Goal: Information Seeking & Learning: Compare options

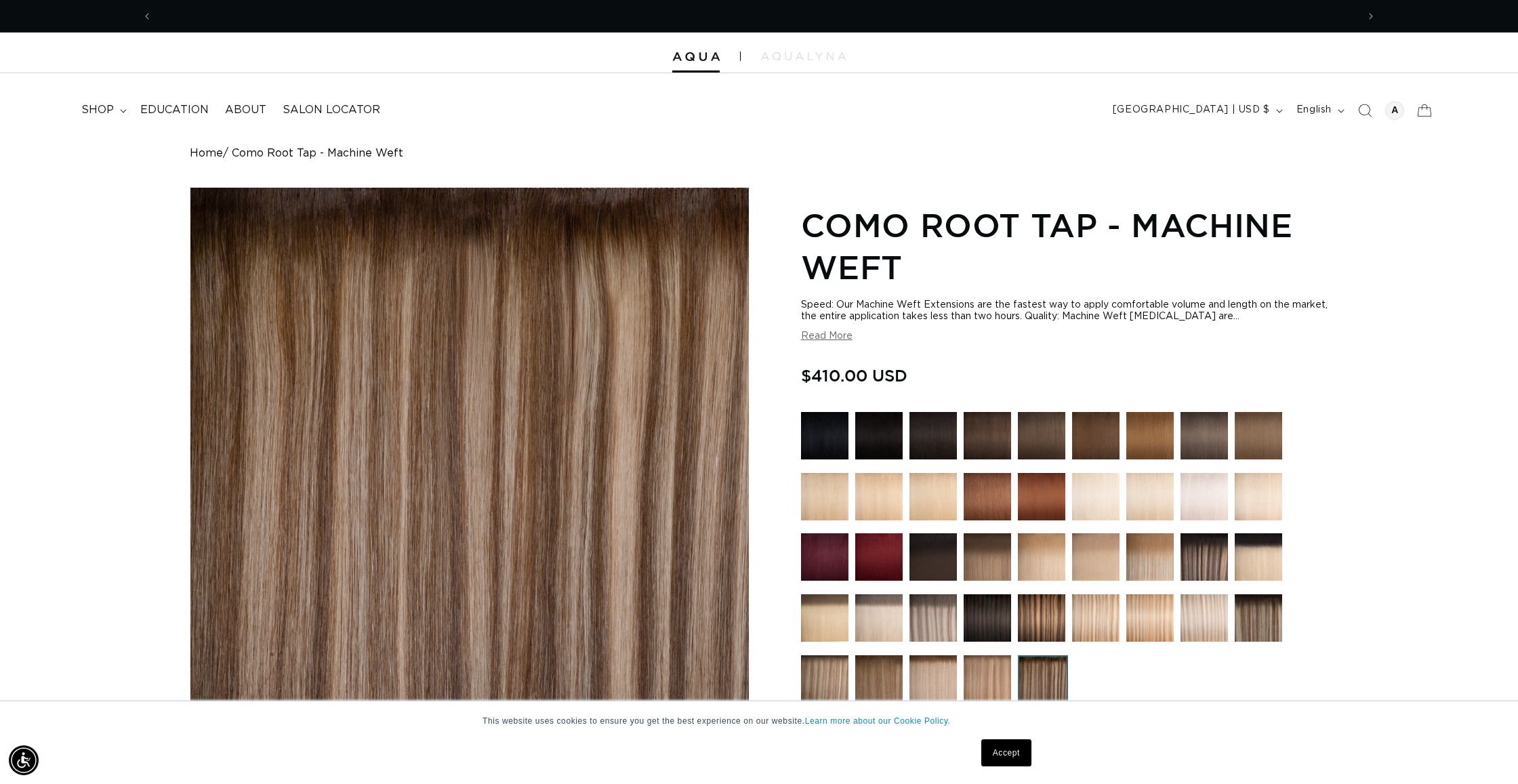
scroll to position [0, 1205]
click at [1182, 436] on img at bounding box center [1204, 436] width 48 height 48
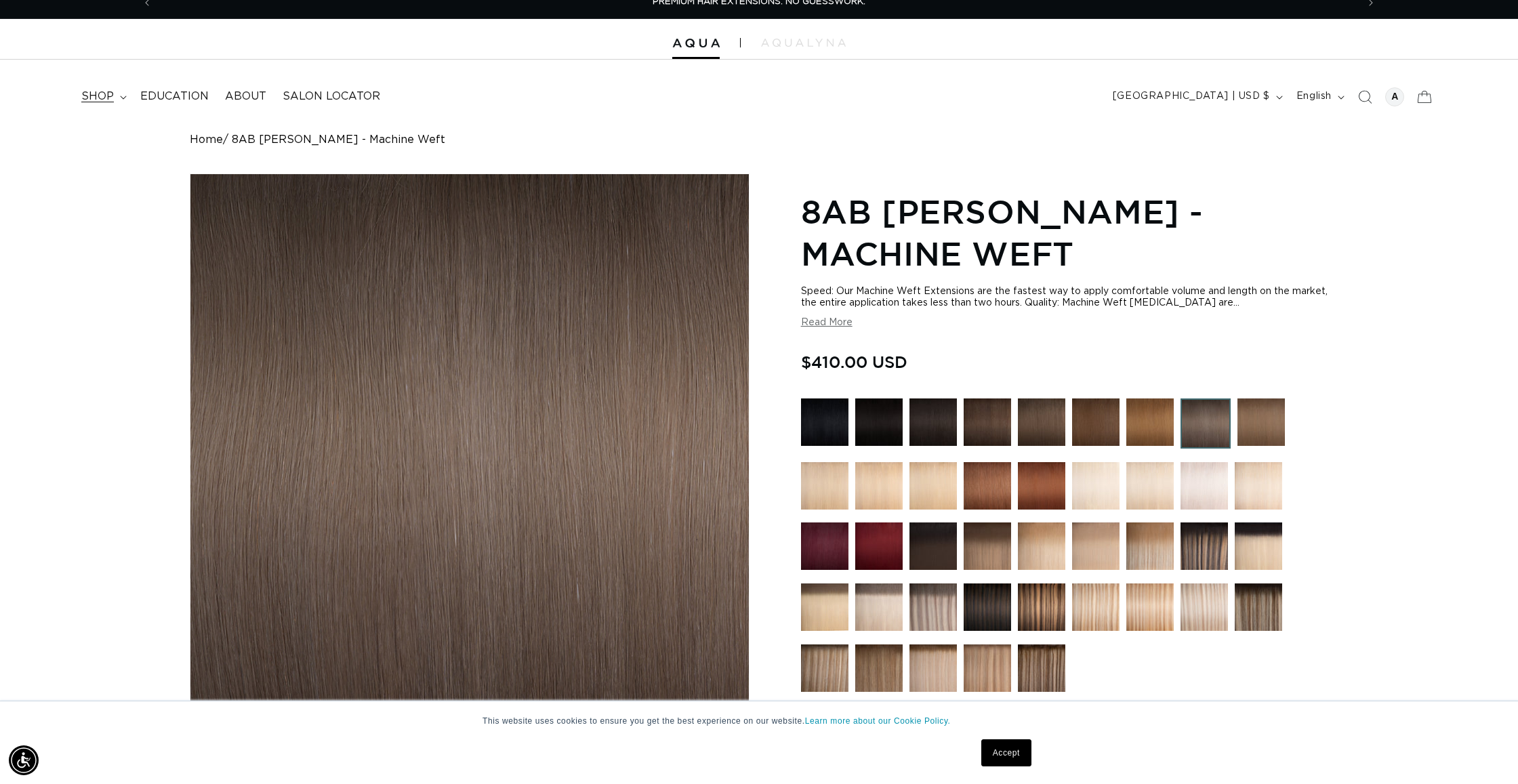
scroll to position [14, 0]
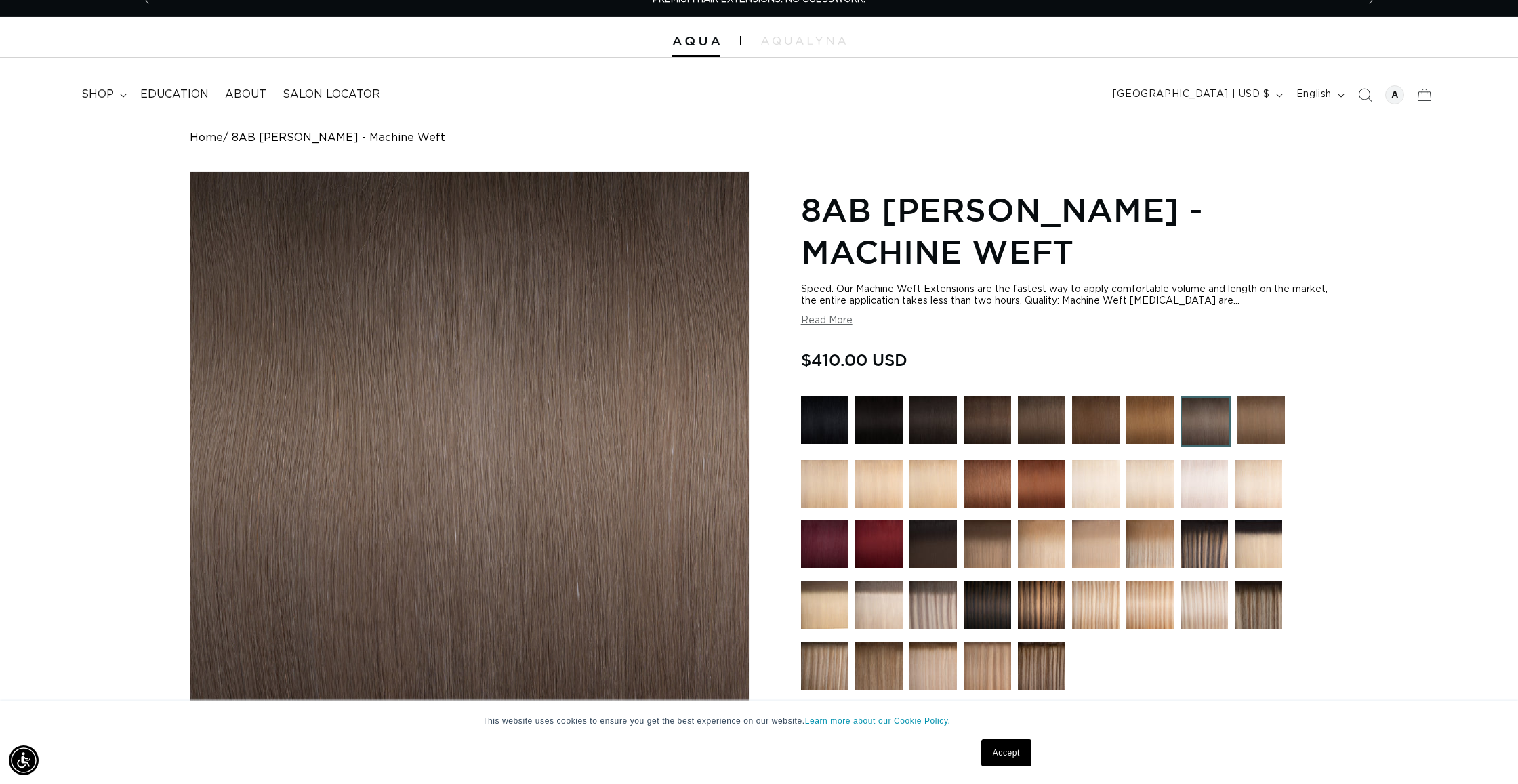
click at [119, 96] on summary "shop" at bounding box center [103, 94] width 59 height 30
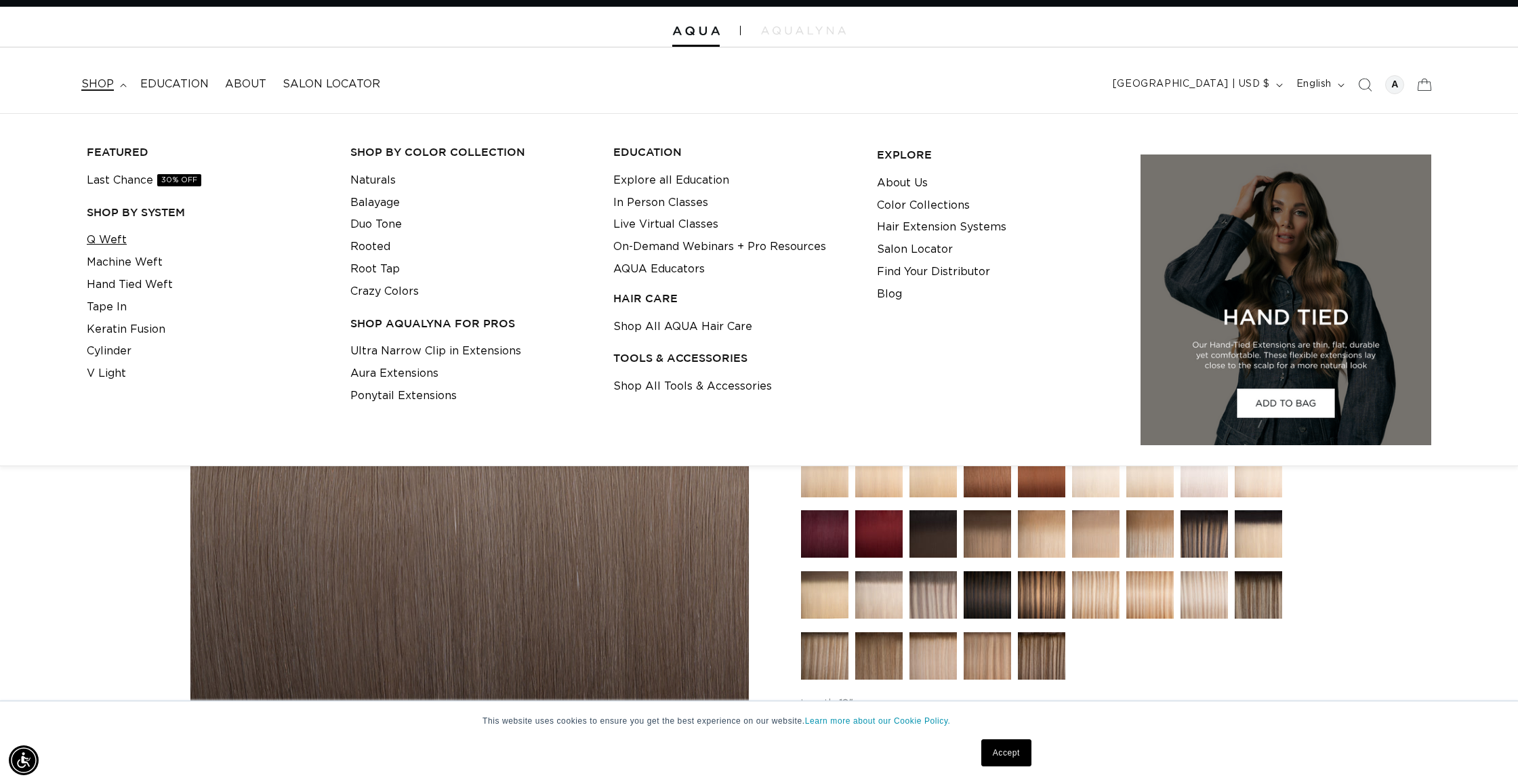
scroll to position [27, 1]
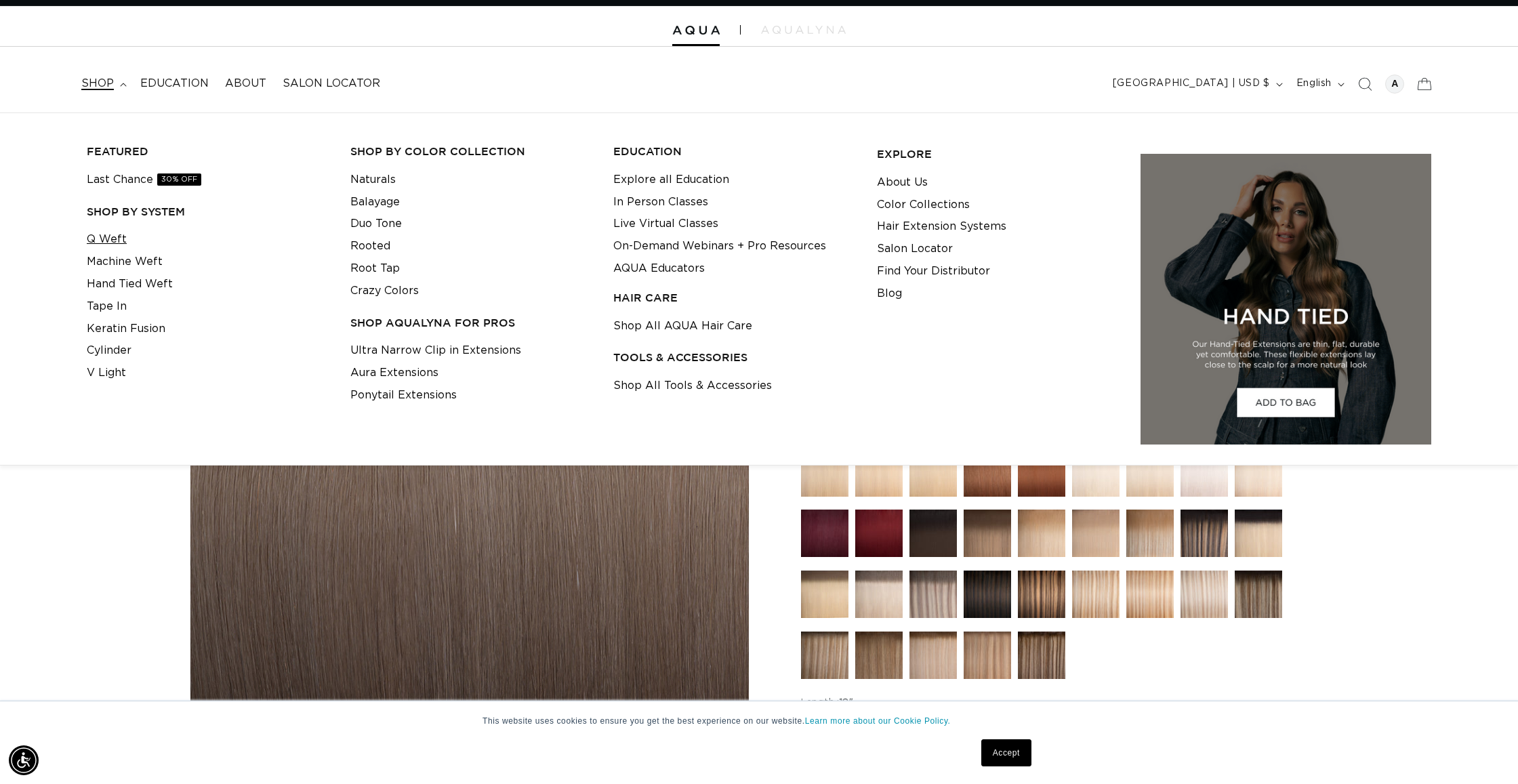
click at [104, 234] on link "Q Weft" at bounding box center [106, 239] width 40 height 23
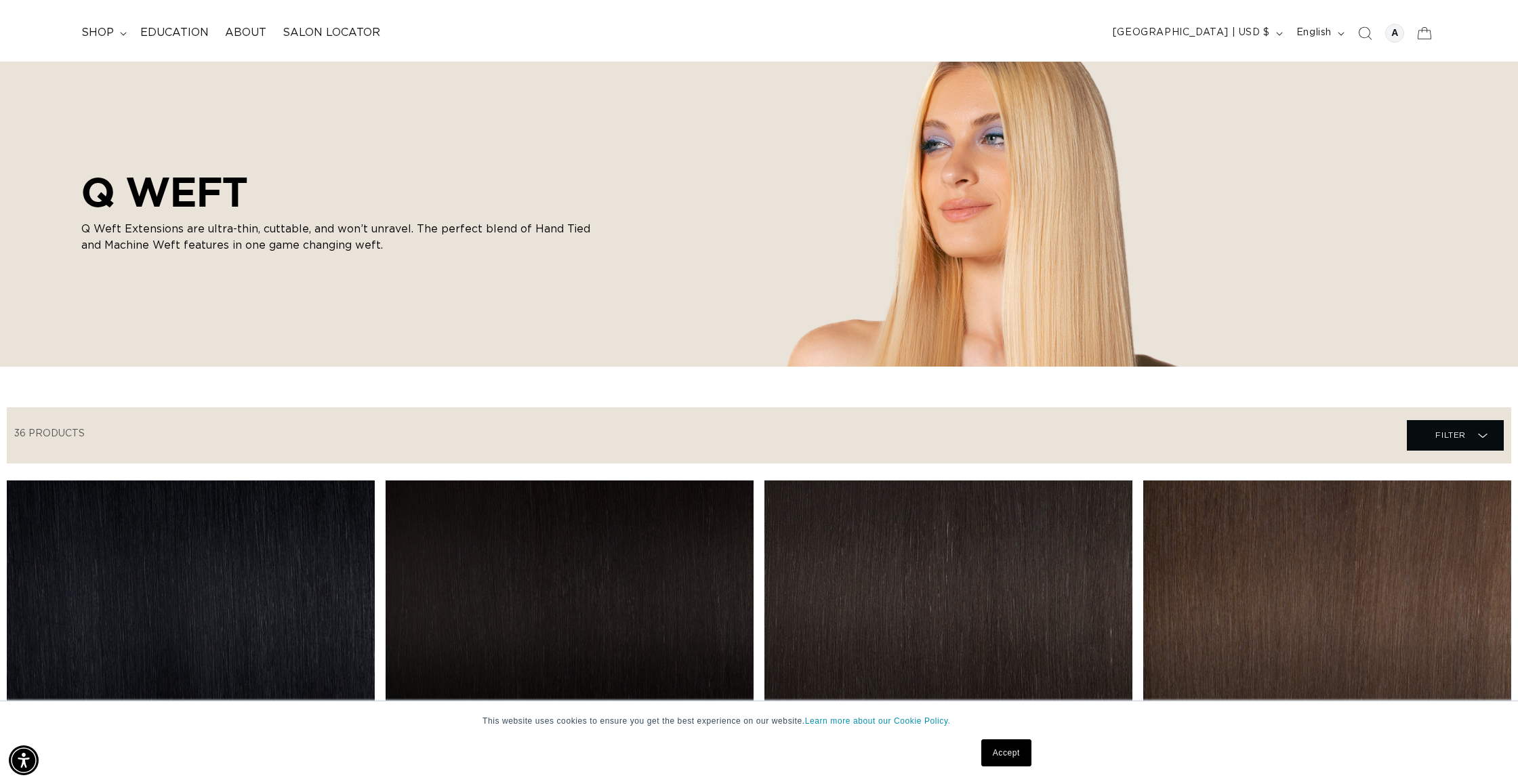
scroll to position [0, 1205]
click at [120, 33] on icon at bounding box center [123, 34] width 7 height 4
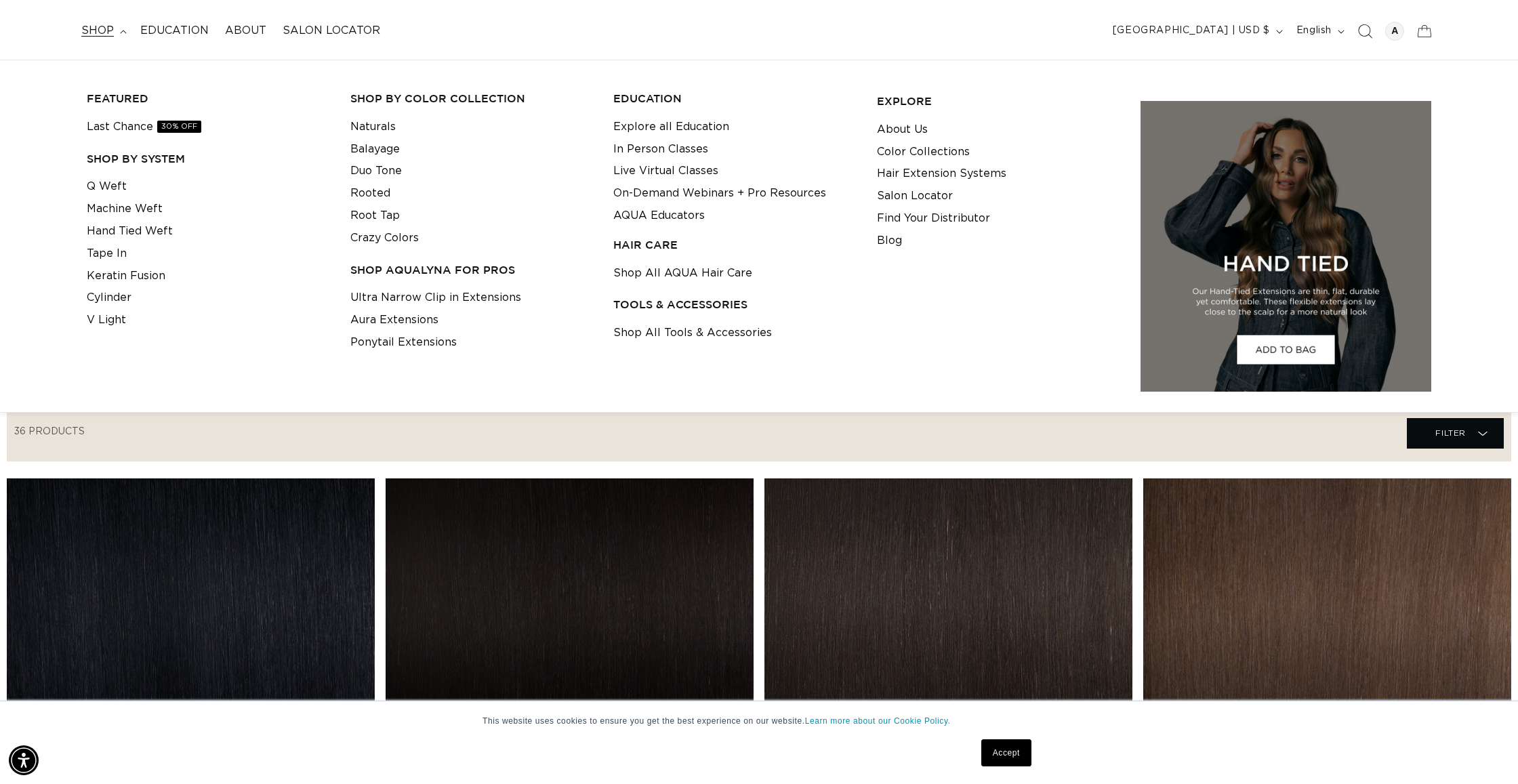
scroll to position [0, 2410]
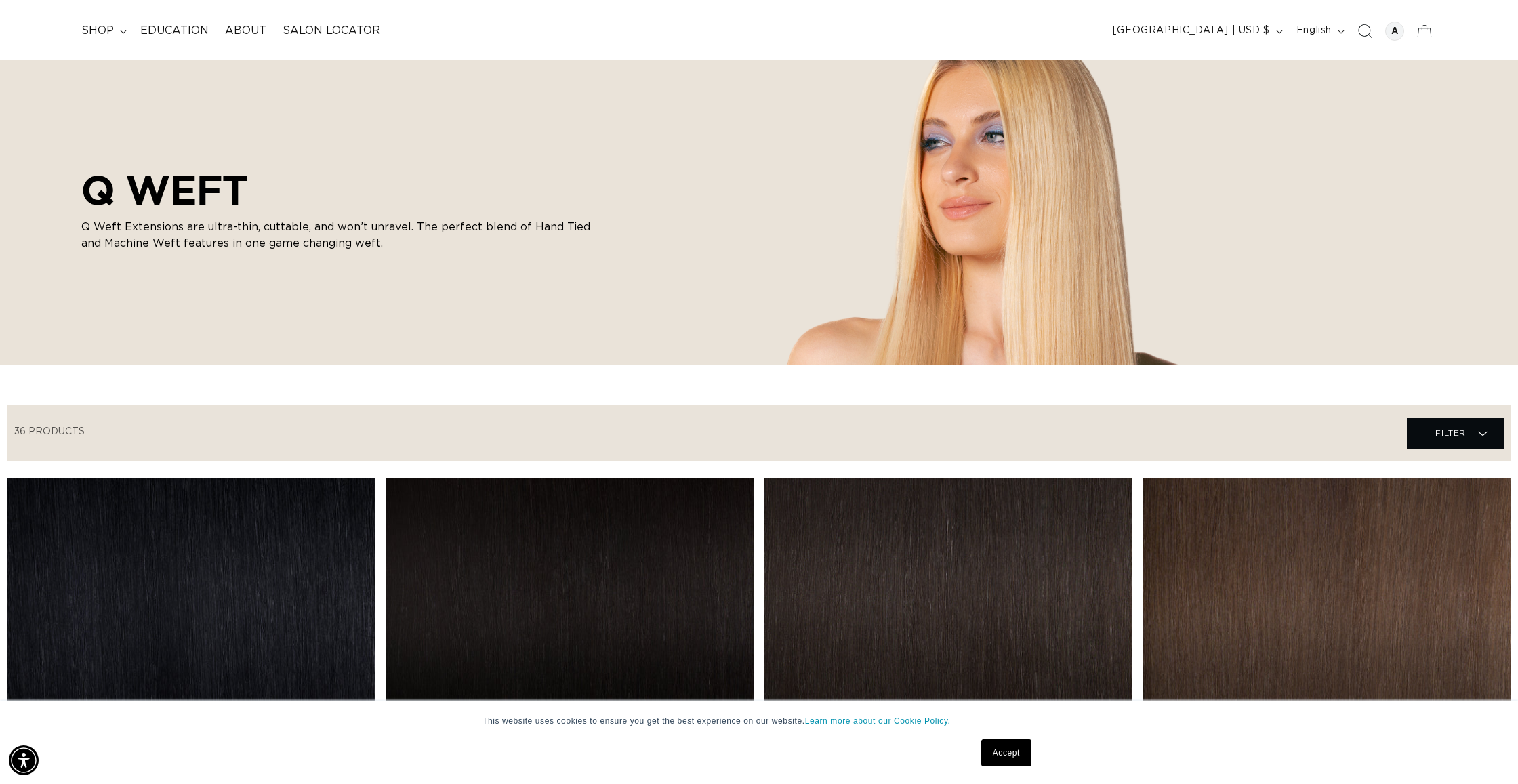
click at [1357, 28] on icon "Search" at bounding box center [1364, 30] width 14 height 14
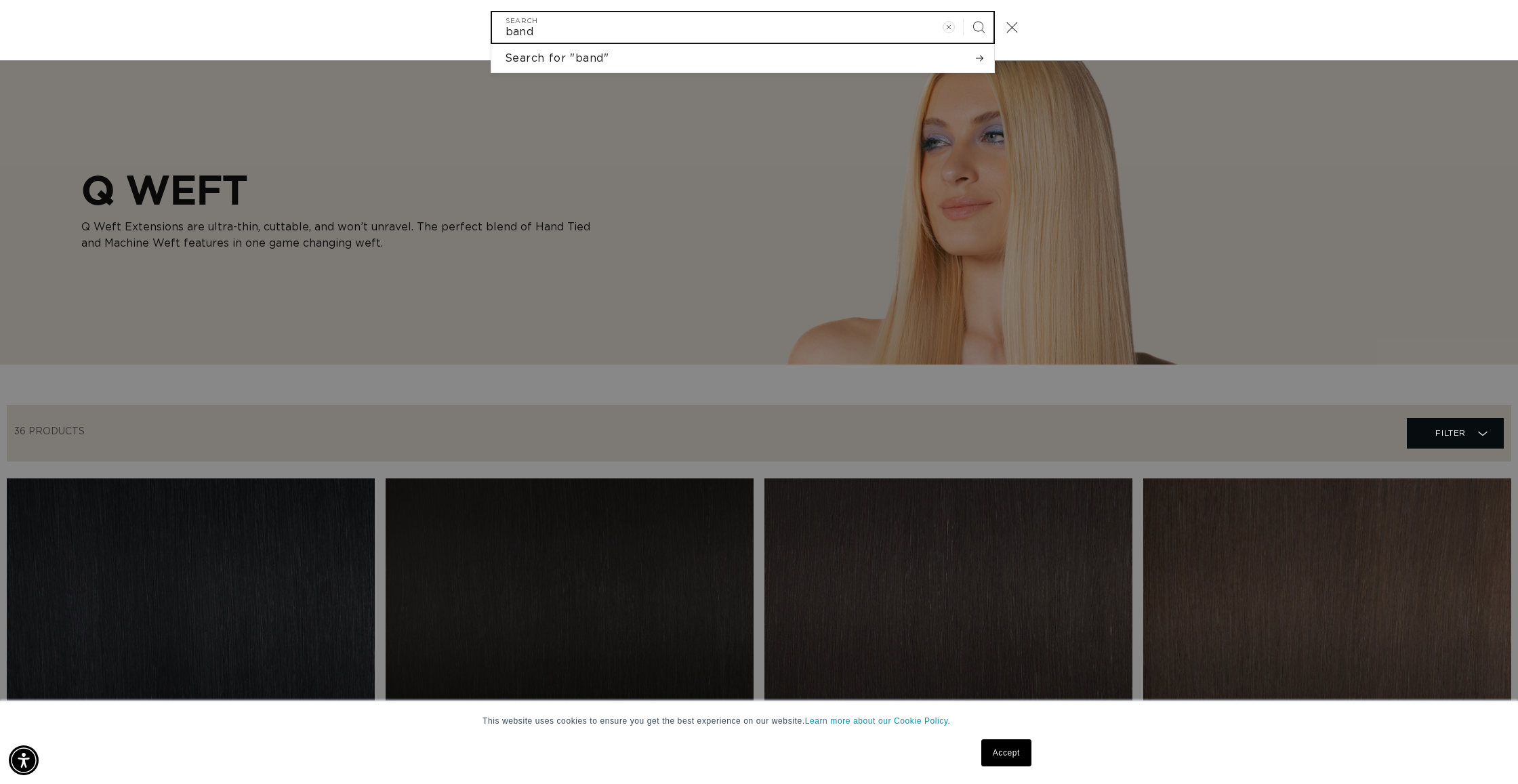
scroll to position [0, 0]
type input "band"
click at [1355, 28] on div "band Search Search for "band" No results found for "band". Check the spelling o…" at bounding box center [759, 28] width 1518 height 67
click at [590, 25] on input "band" at bounding box center [743, 28] width 502 height 30
click at [969, 26] on button "Search" at bounding box center [978, 27] width 29 height 29
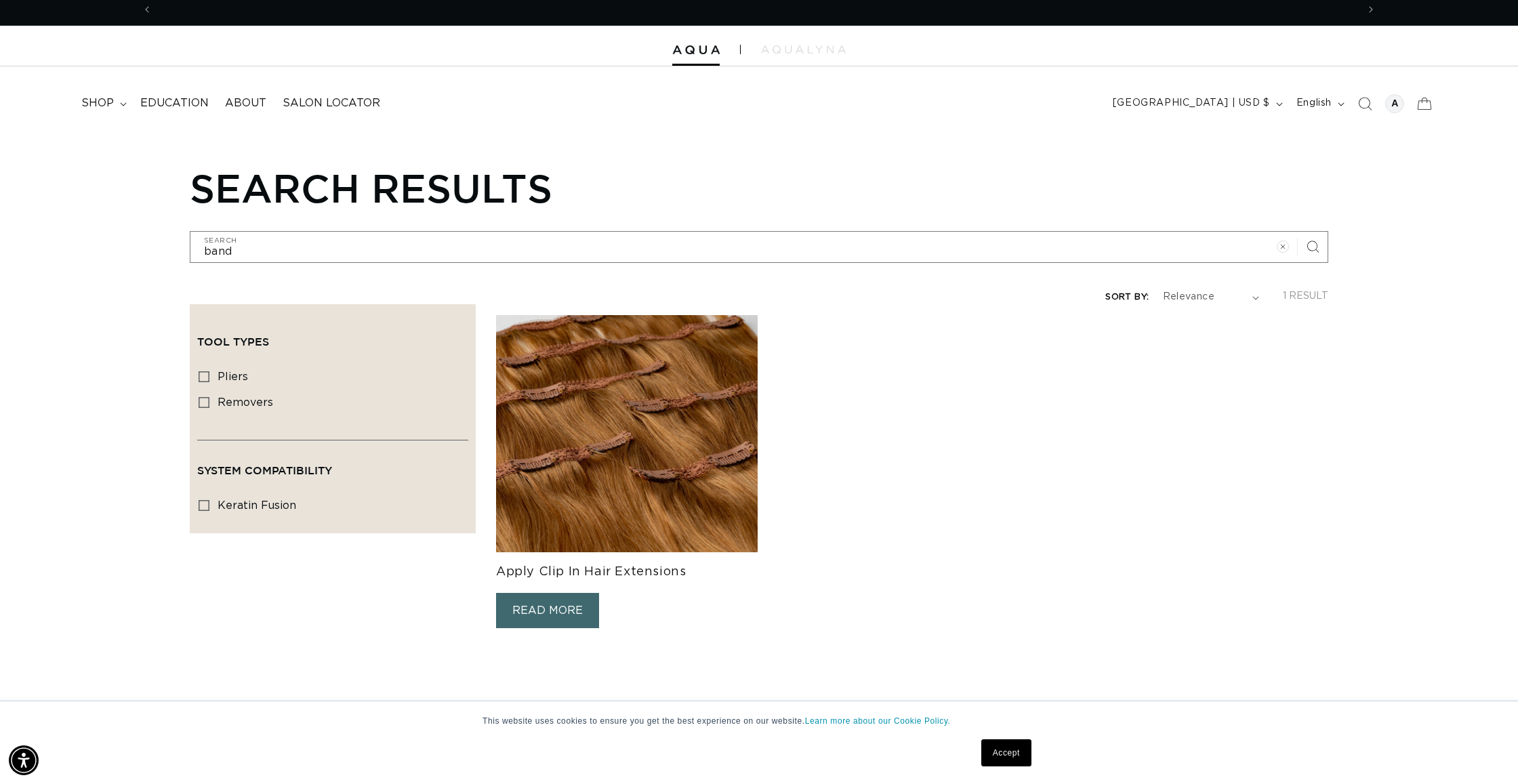
scroll to position [0, 1205]
click at [1357, 101] on span "Search" at bounding box center [1364, 103] width 29 height 29
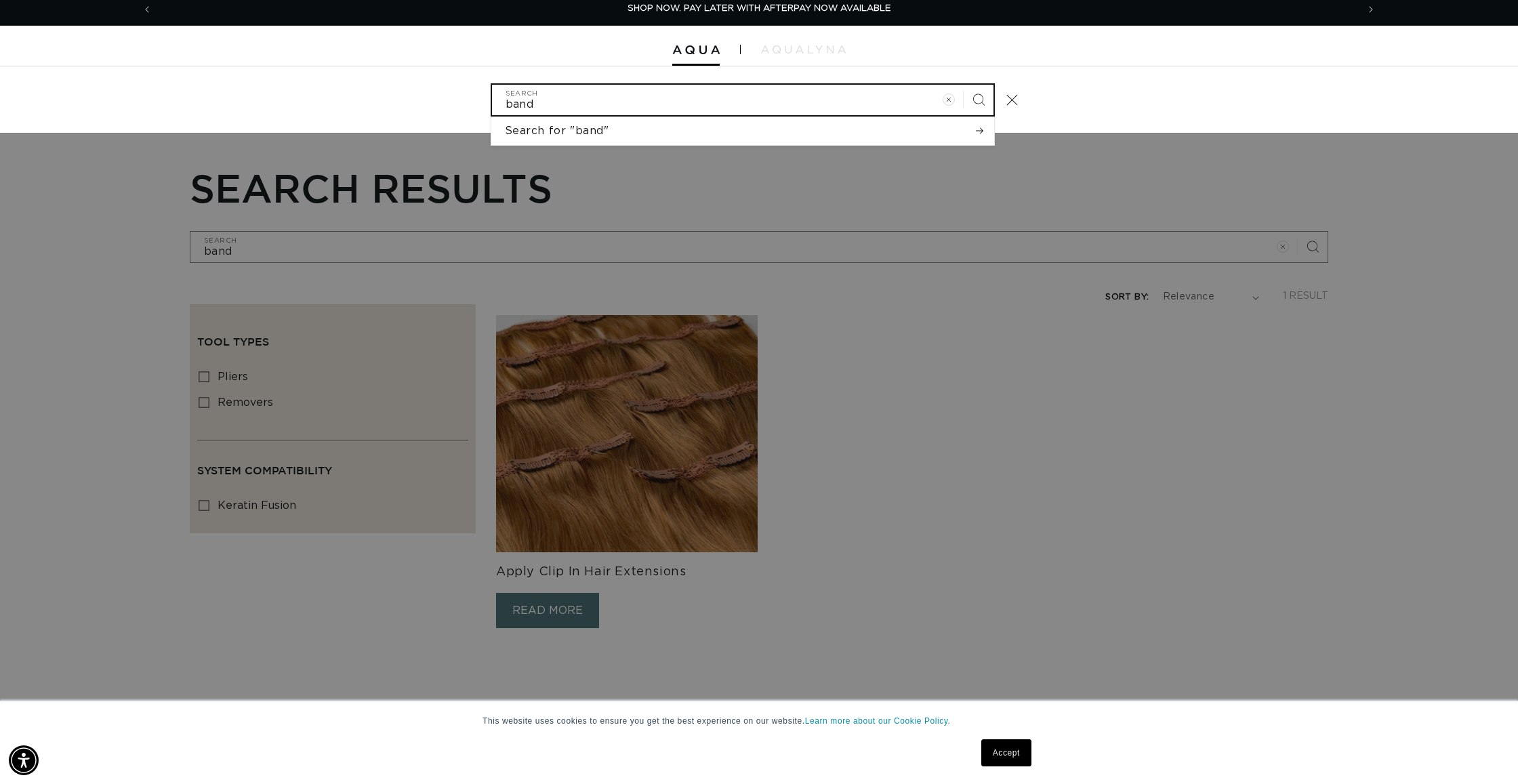
type input "h"
type input "ha"
type input "haa"
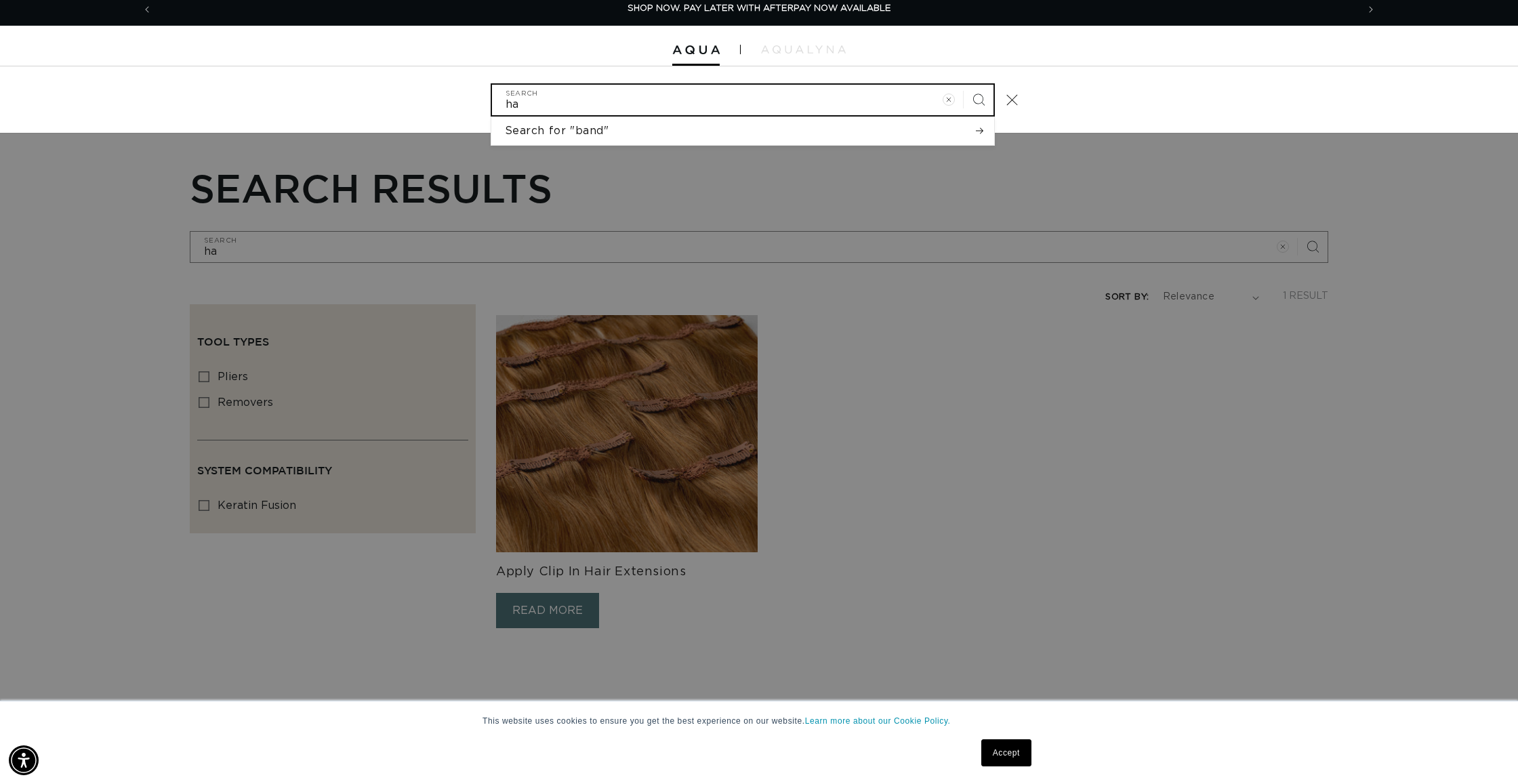
type input "haa"
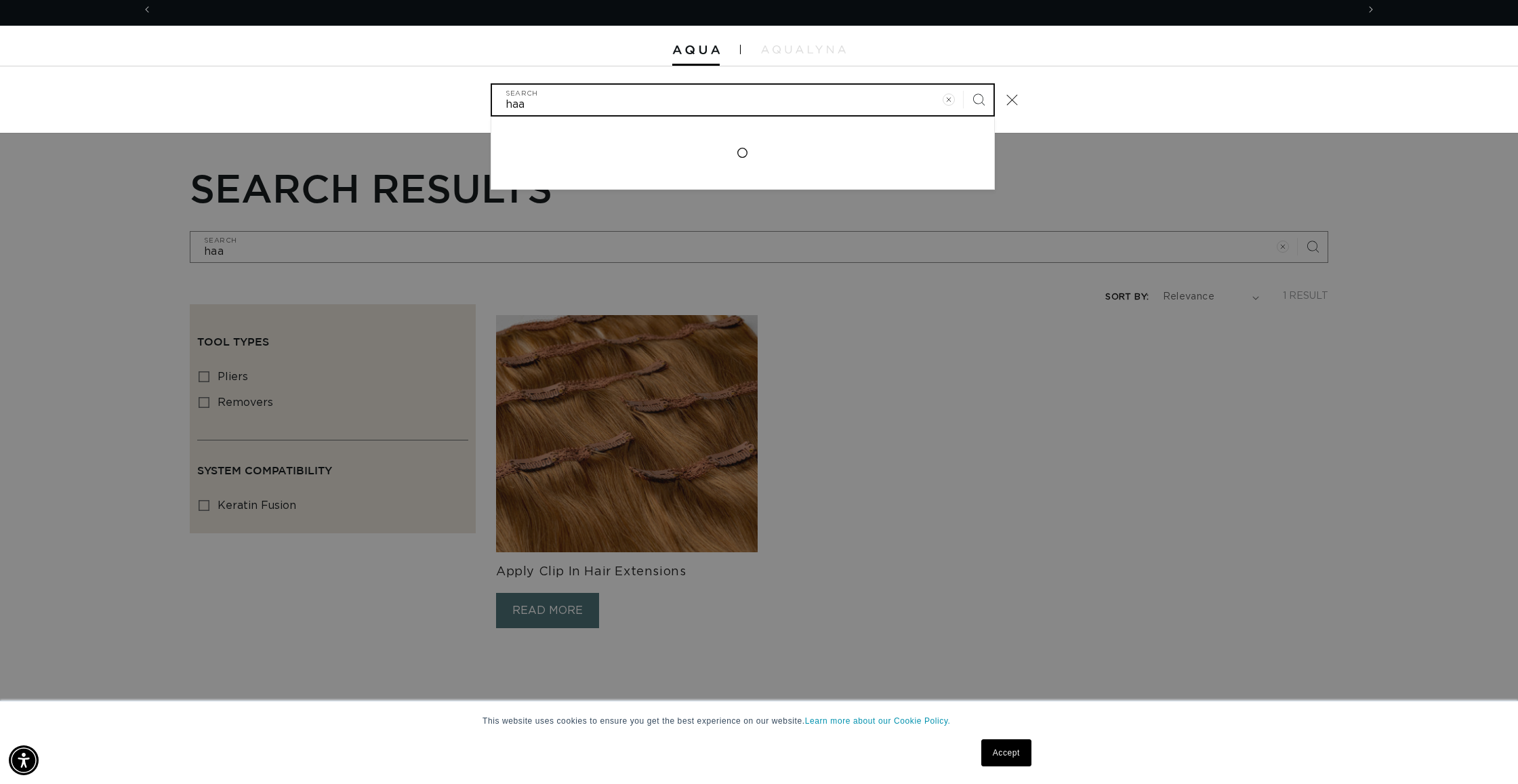
type input "haal"
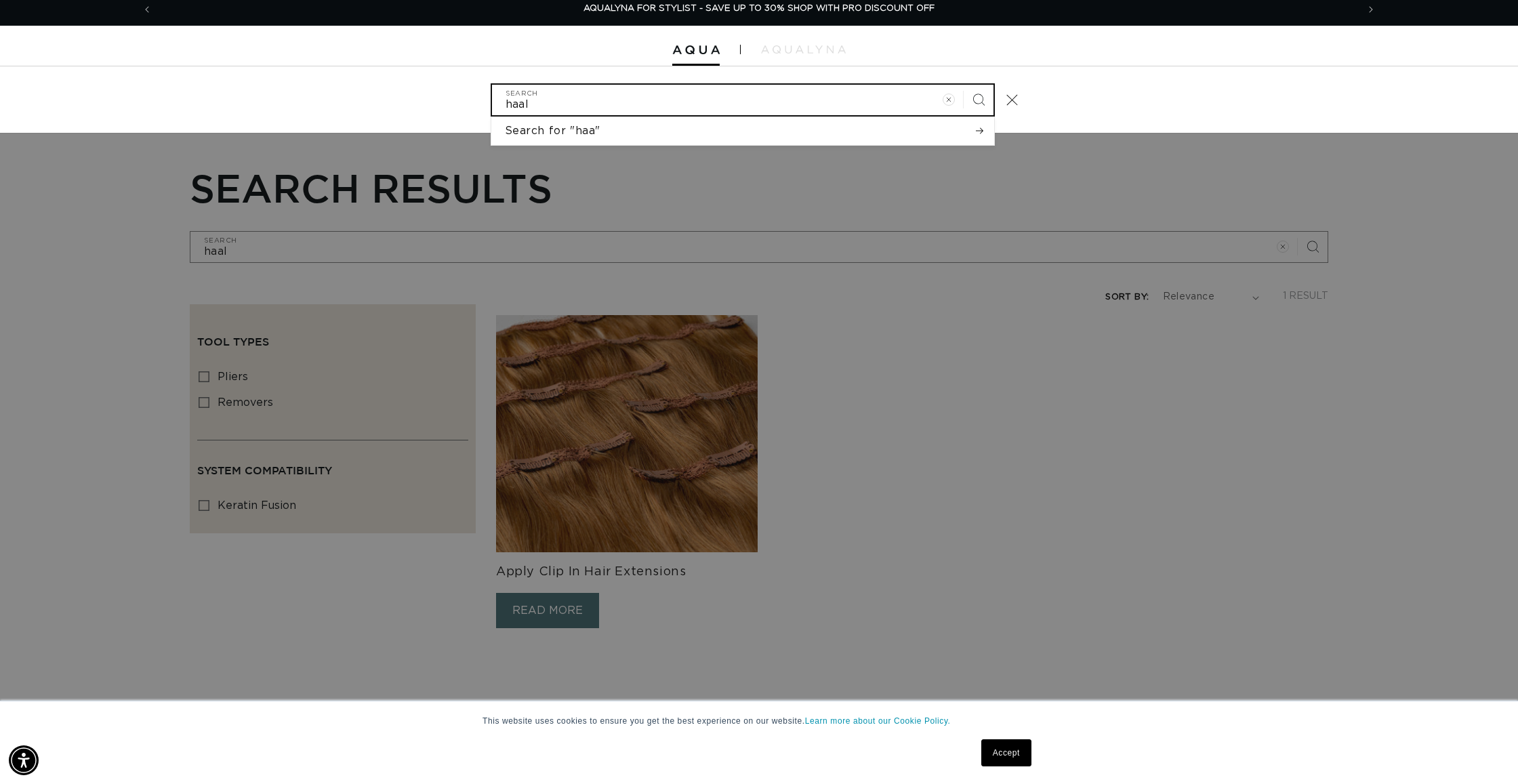
type input "haalo"
type input "haaloo"
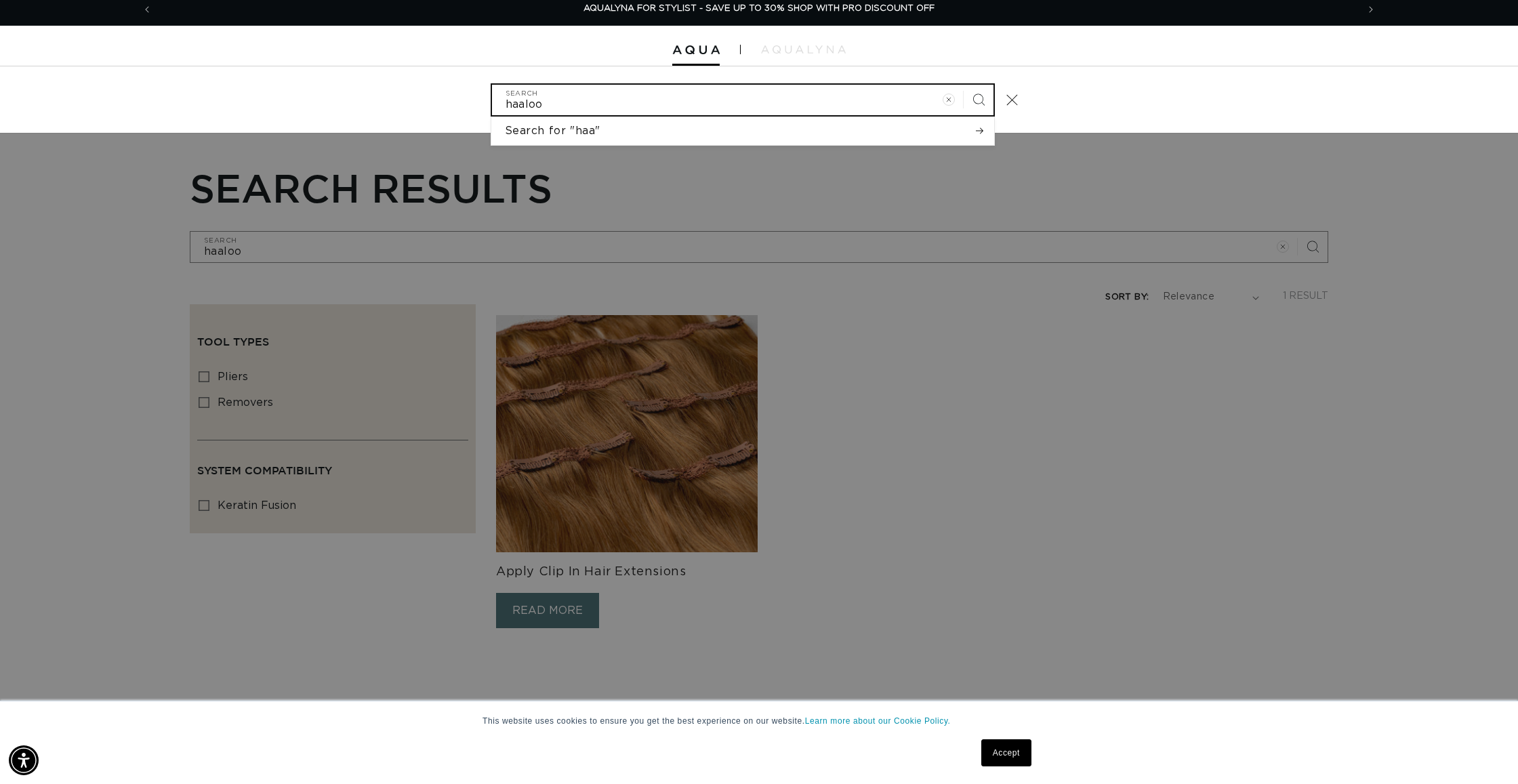
click at [978, 98] on button "Search" at bounding box center [978, 99] width 29 height 29
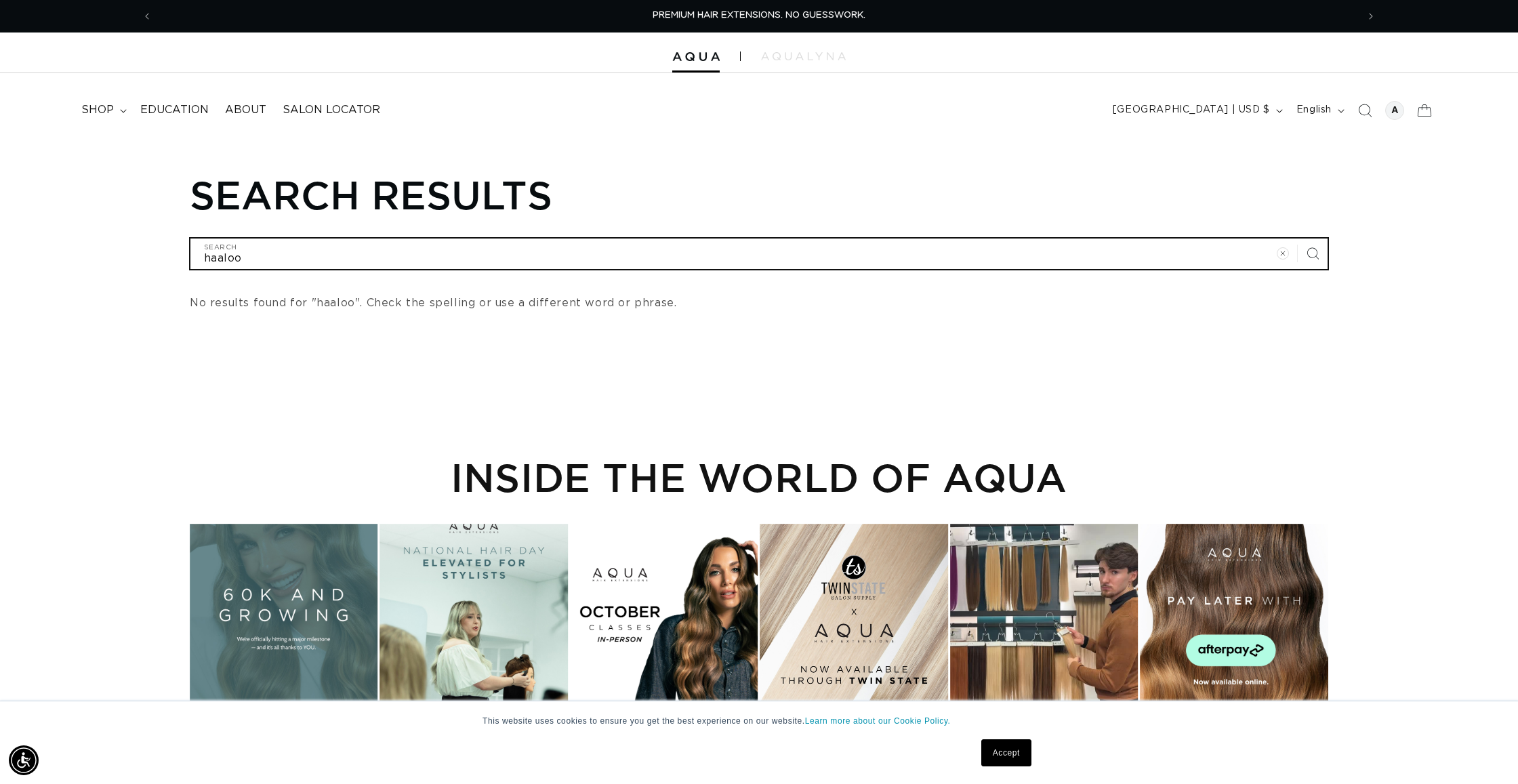
click at [256, 258] on input "haaloo" at bounding box center [759, 254] width 1137 height 30
type input "halo"
click at [253, 259] on input "halo" at bounding box center [759, 254] width 1137 height 30
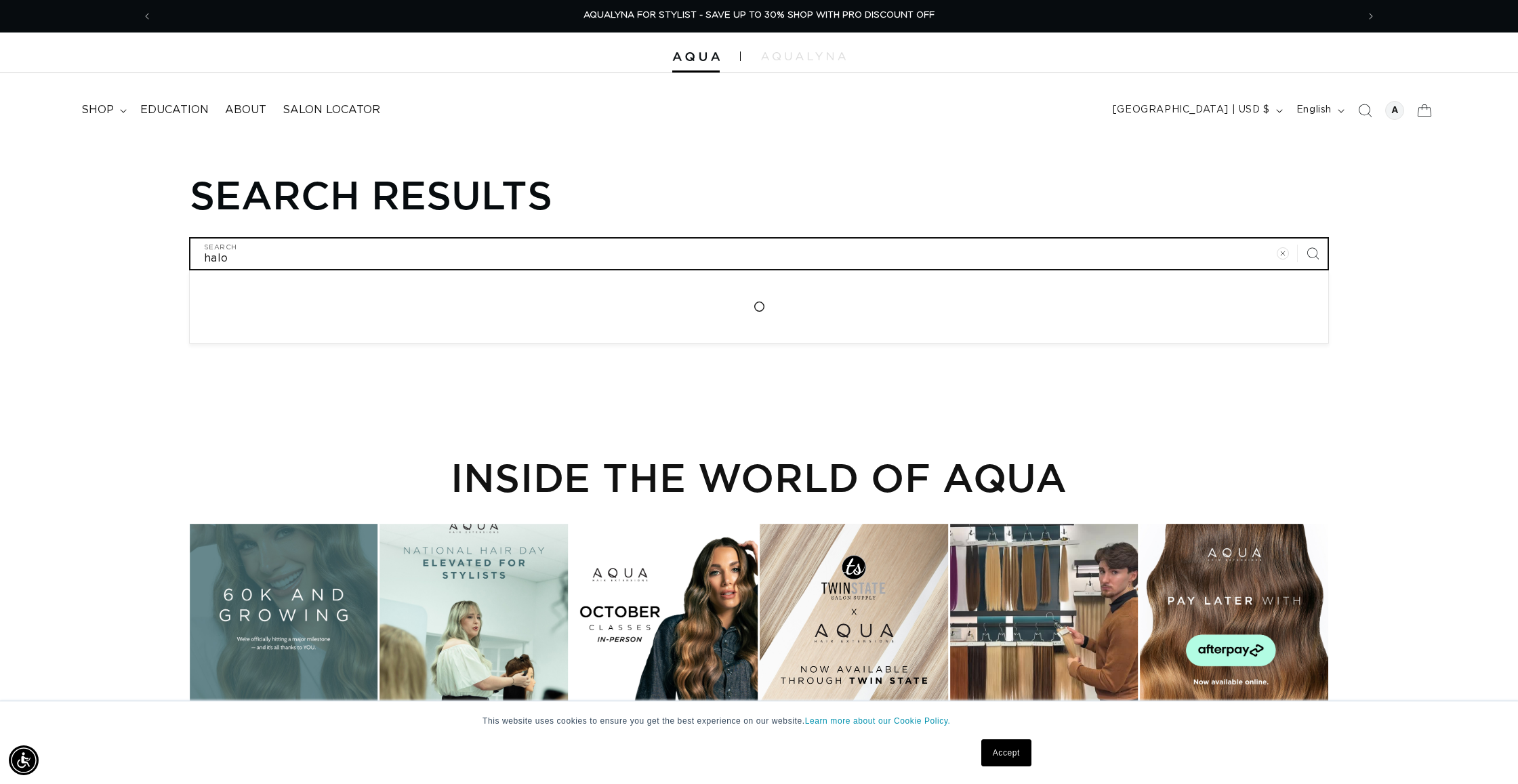
click at [253, 259] on input "halo" at bounding box center [759, 254] width 1137 height 30
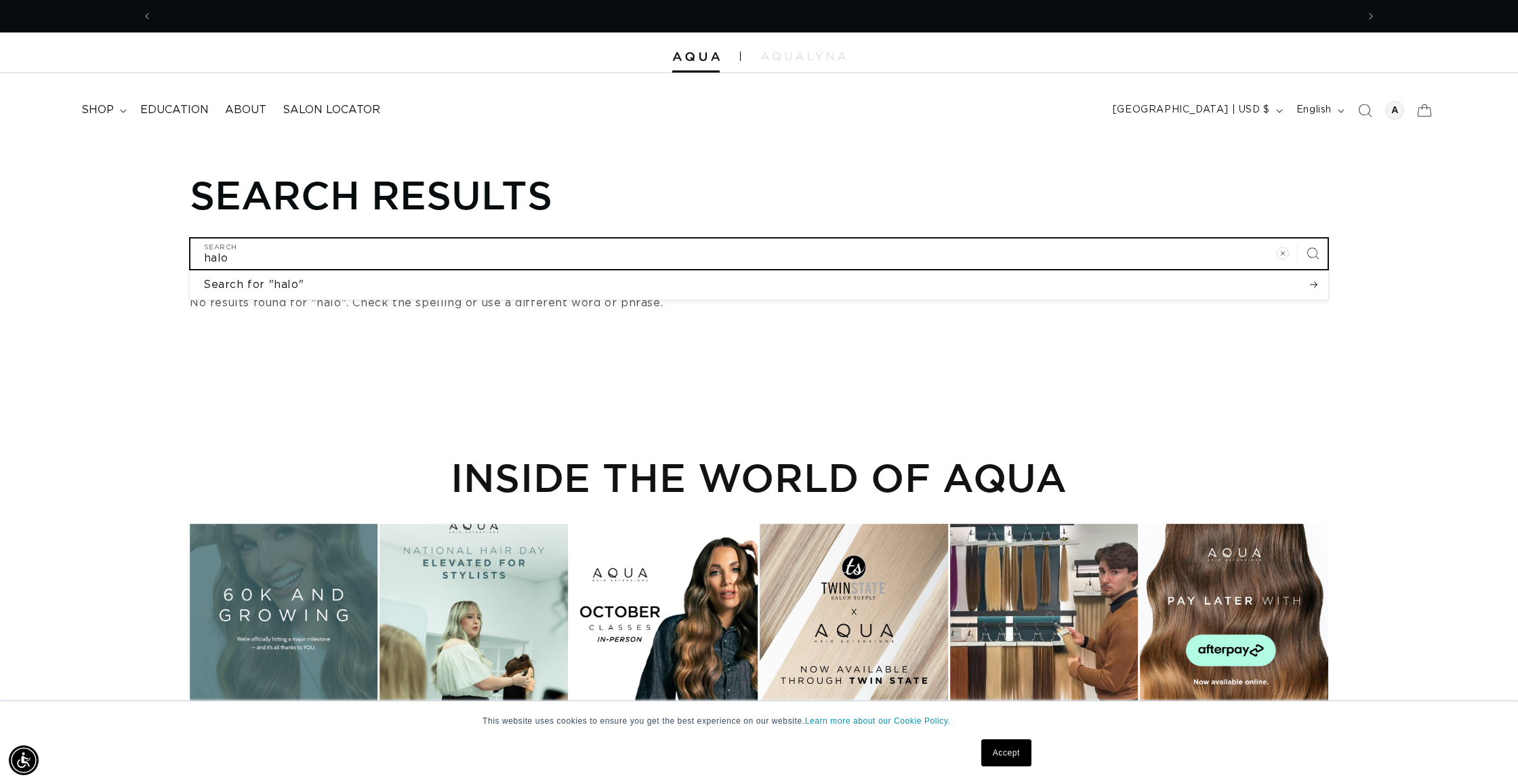
scroll to position [0, 0]
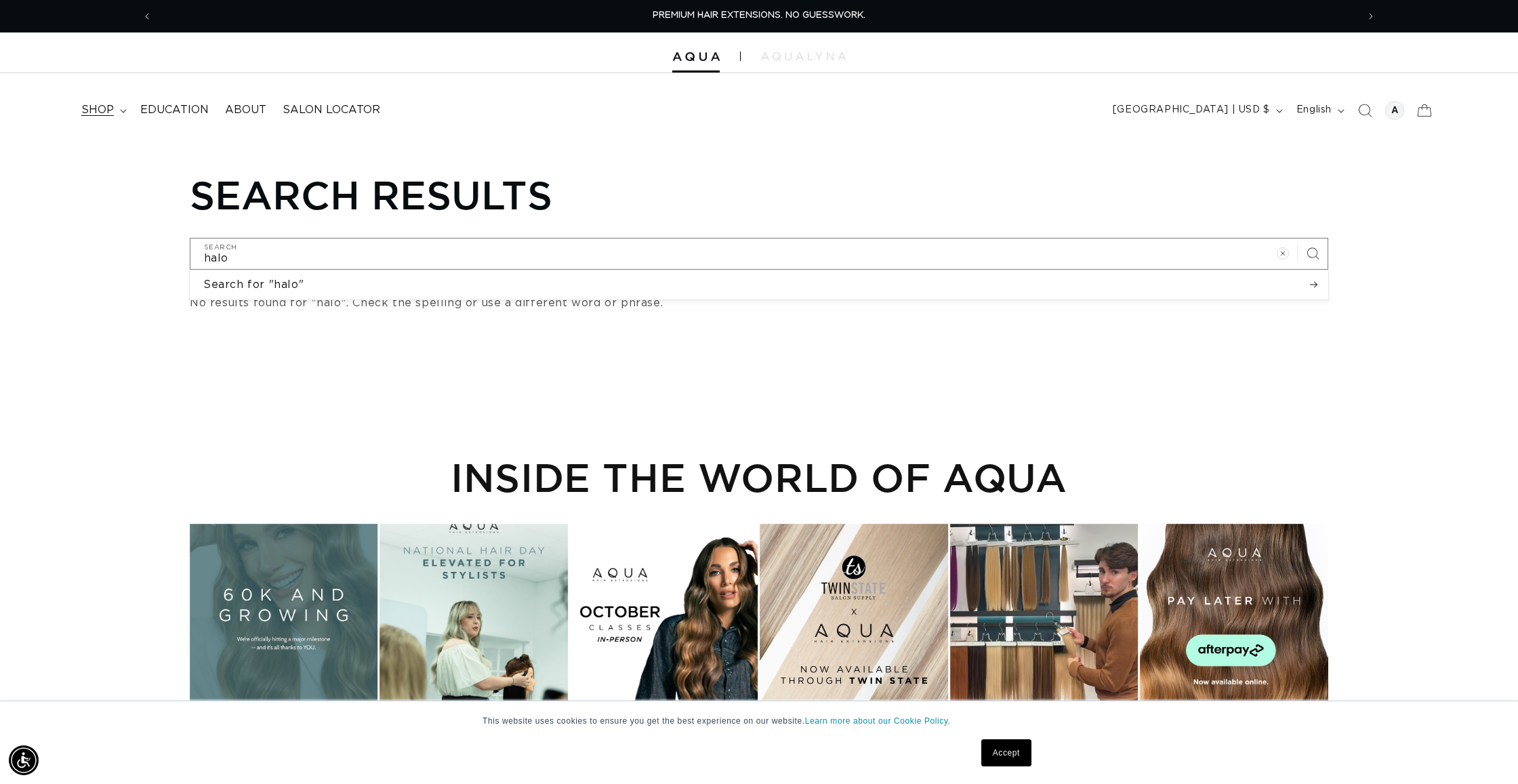
click at [119, 105] on summary "shop" at bounding box center [103, 110] width 59 height 30
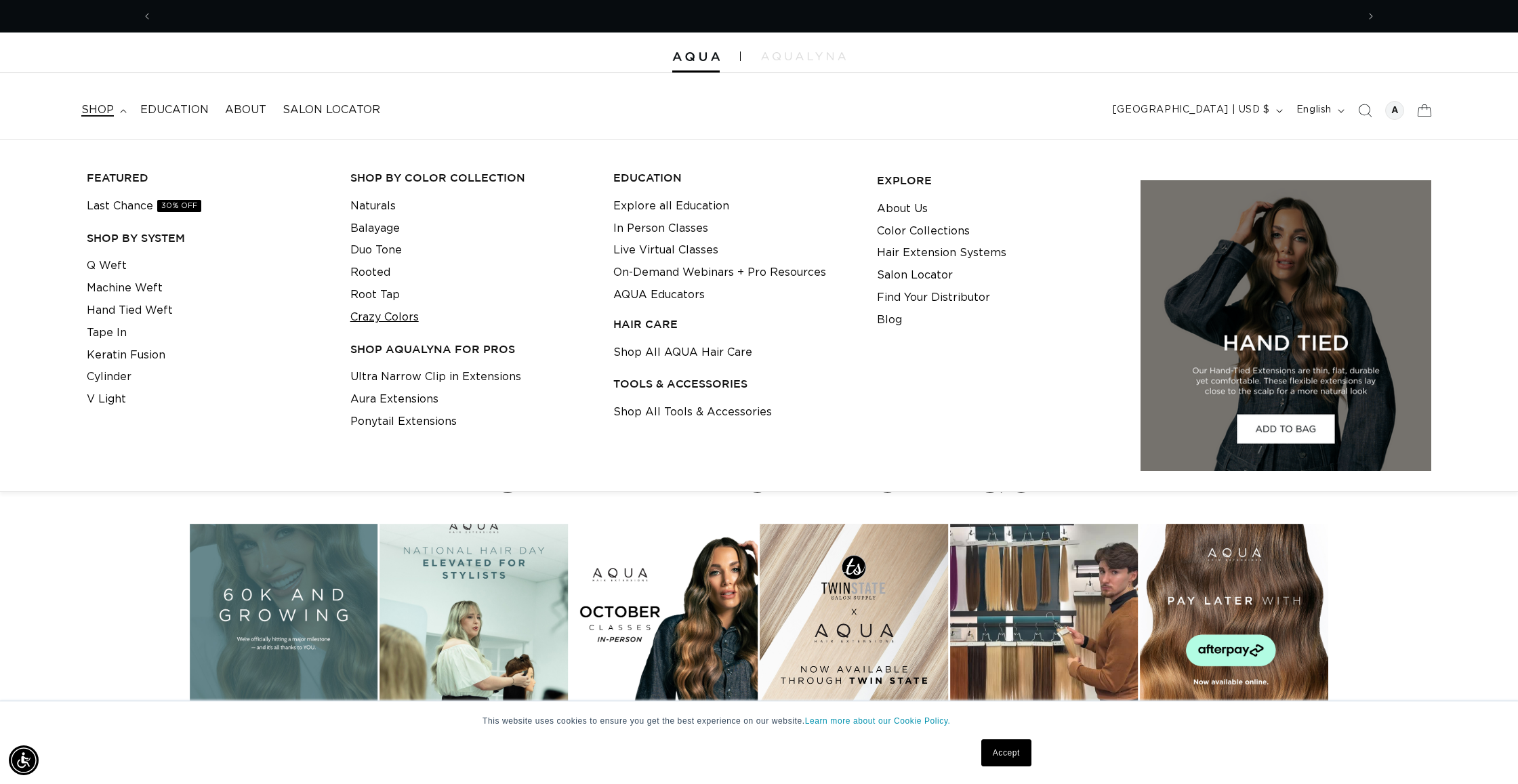
scroll to position [0, 1205]
click at [412, 395] on link "Aura Extensions" at bounding box center [394, 400] width 88 height 23
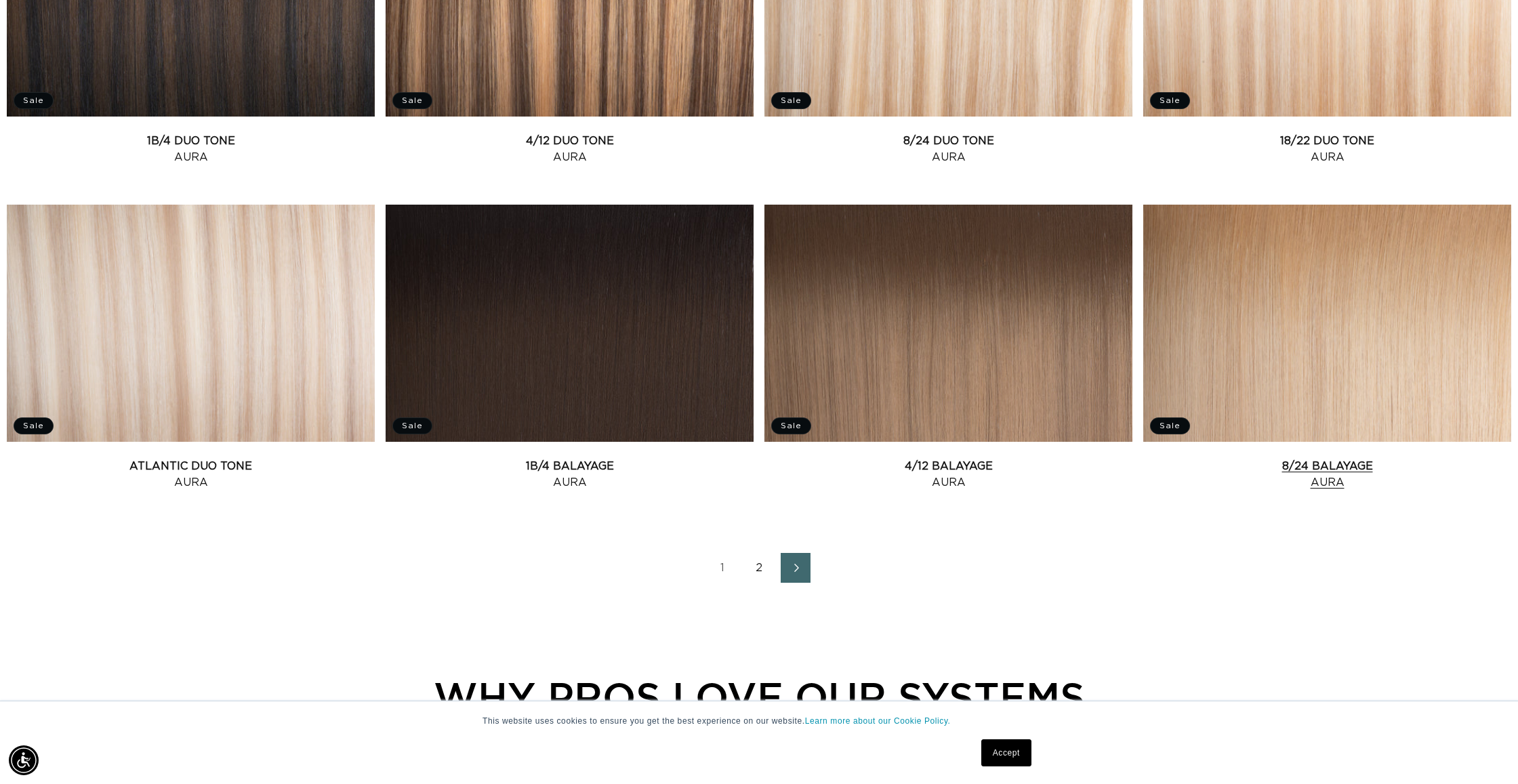
scroll to position [1673, 0]
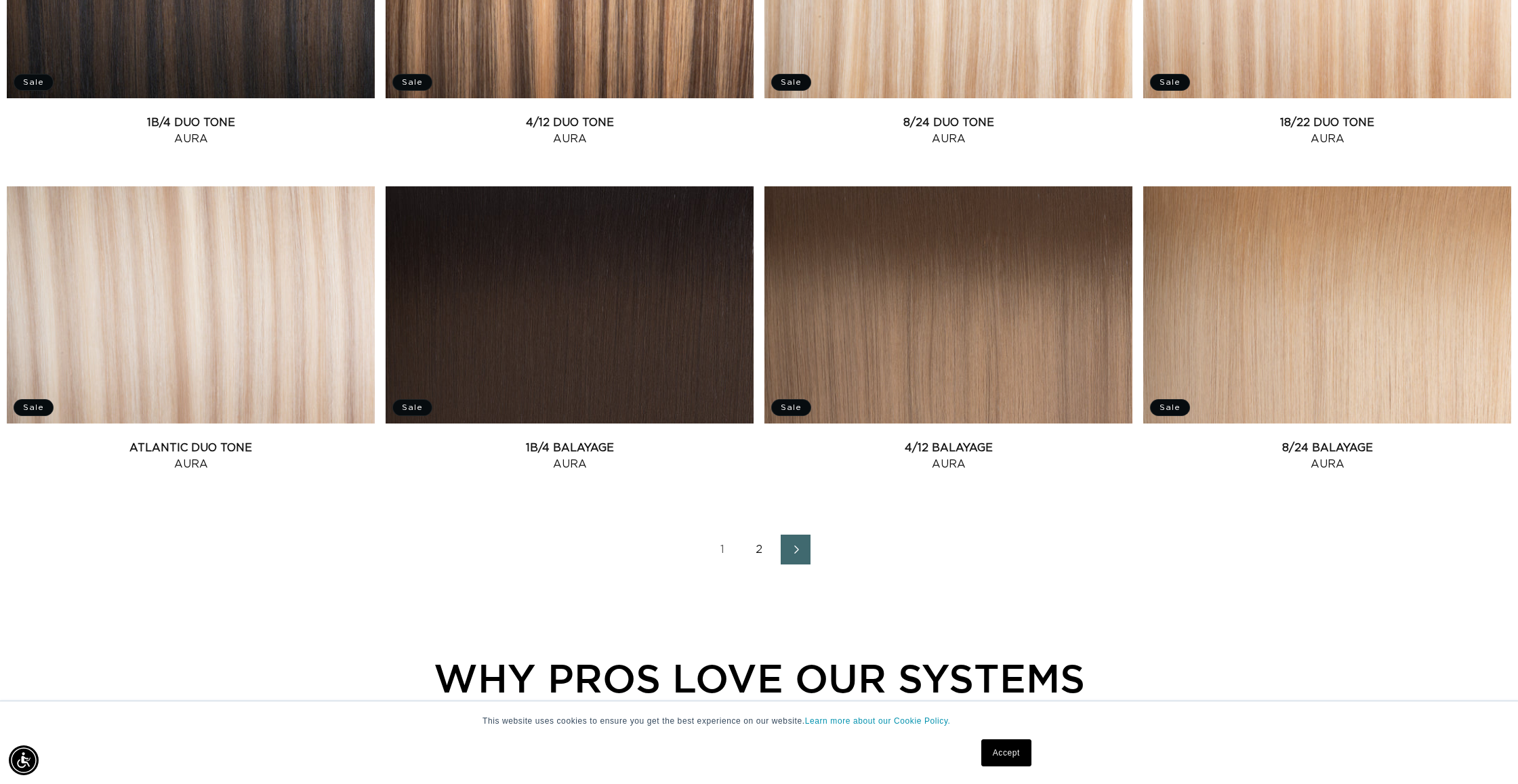
click at [760, 554] on link "2" at bounding box center [759, 549] width 29 height 29
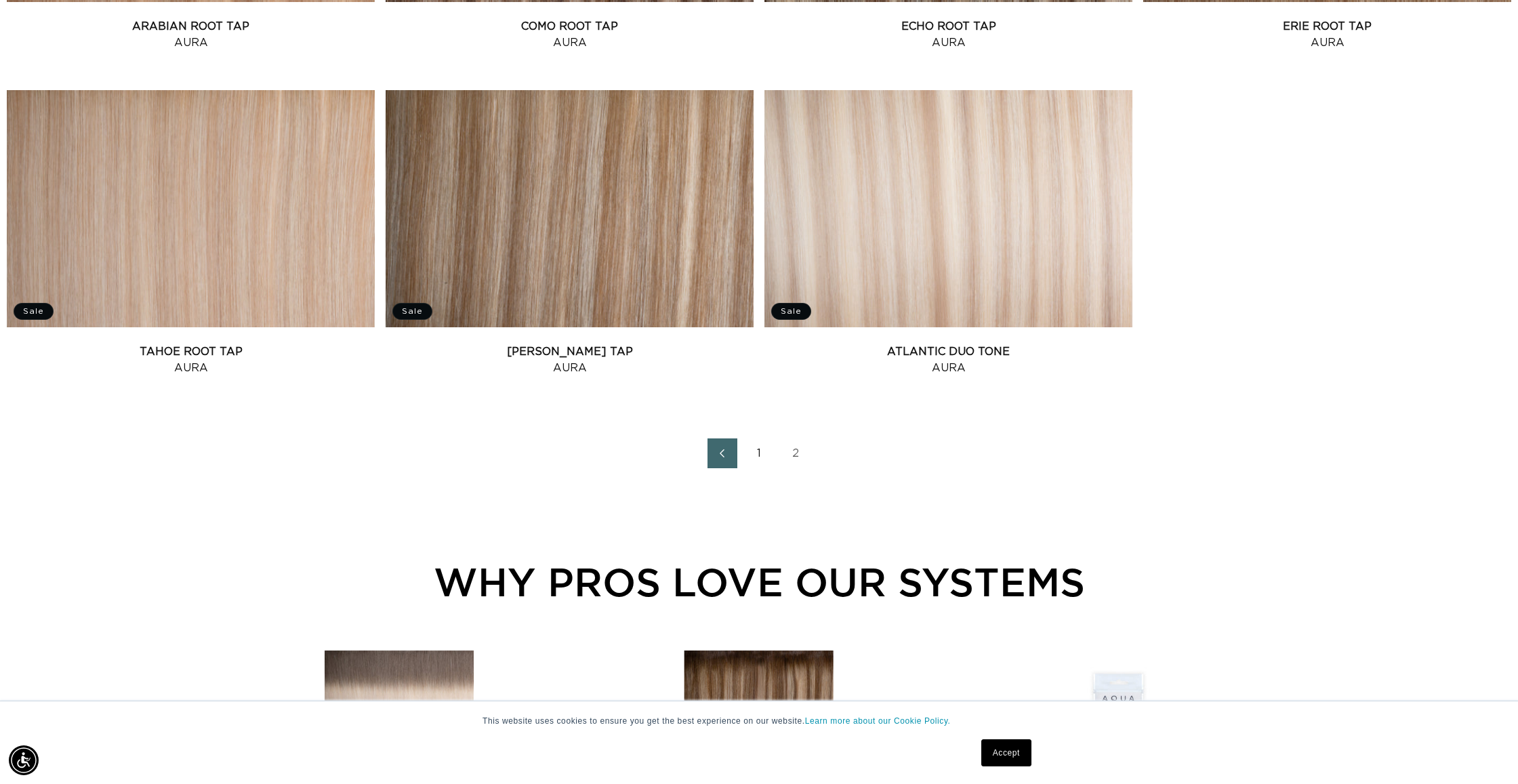
scroll to position [1119, 0]
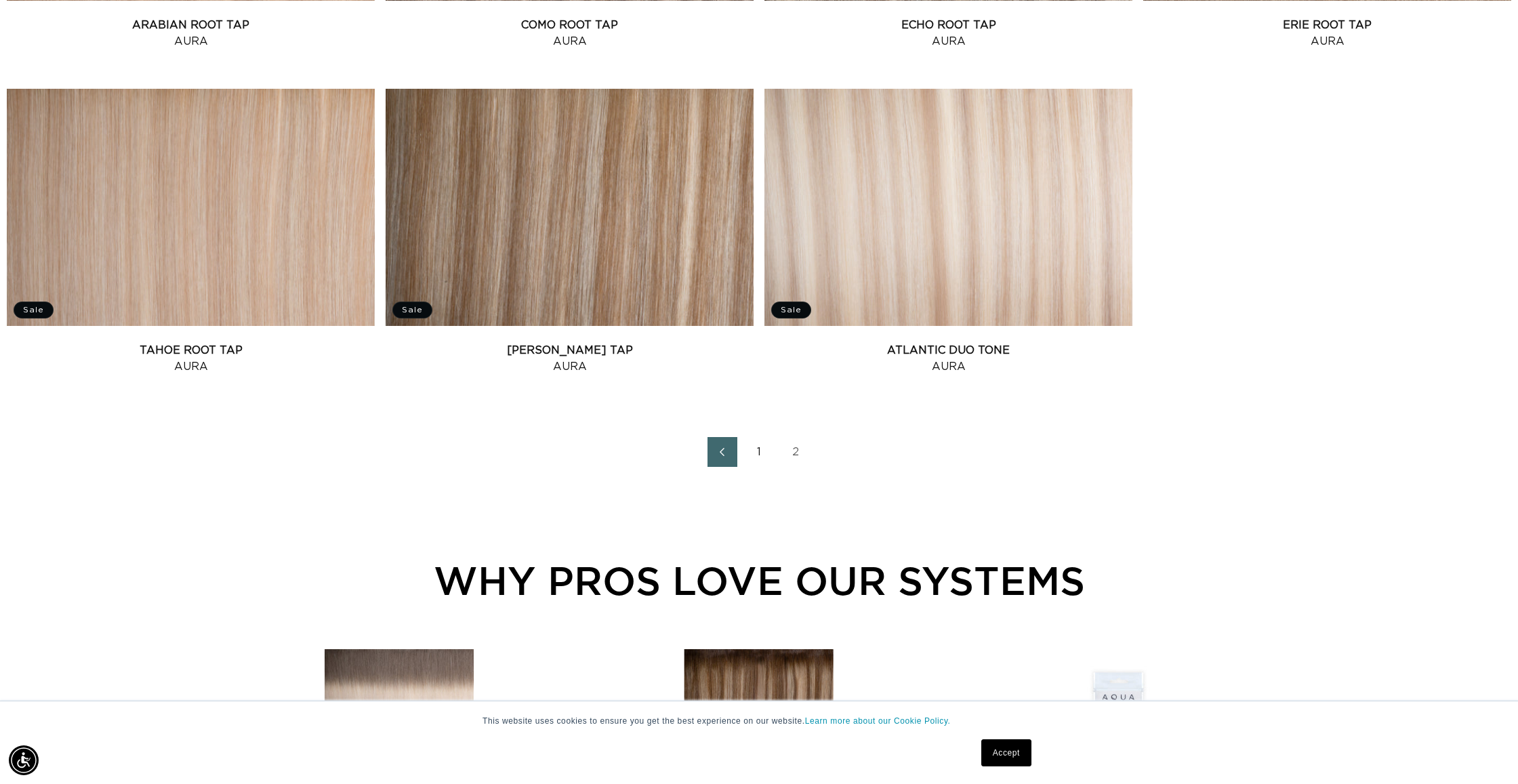
click at [764, 461] on link "1" at bounding box center [759, 451] width 29 height 29
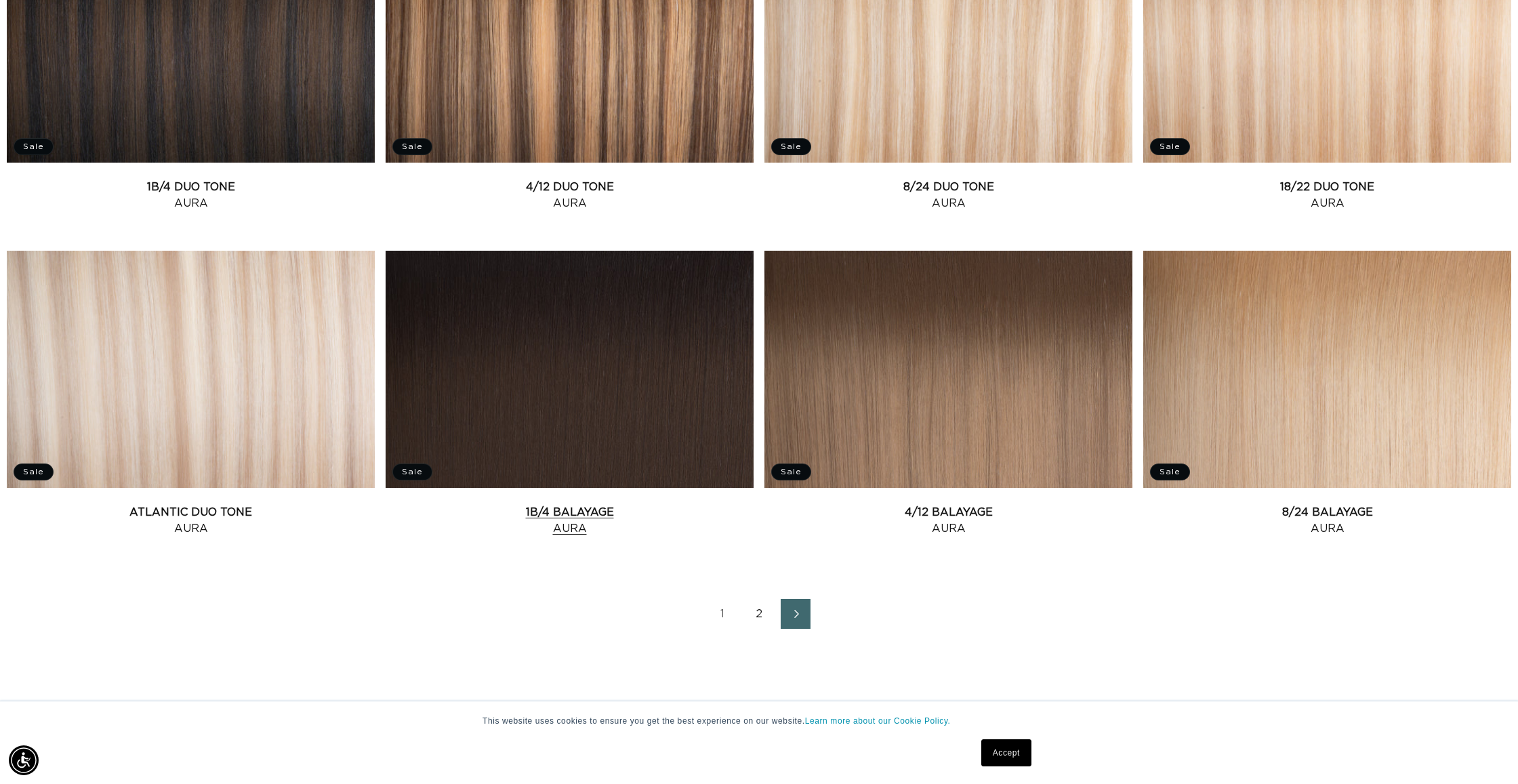
click at [558, 504] on link "1B/4 Balayage Aura" at bounding box center [569, 520] width 368 height 32
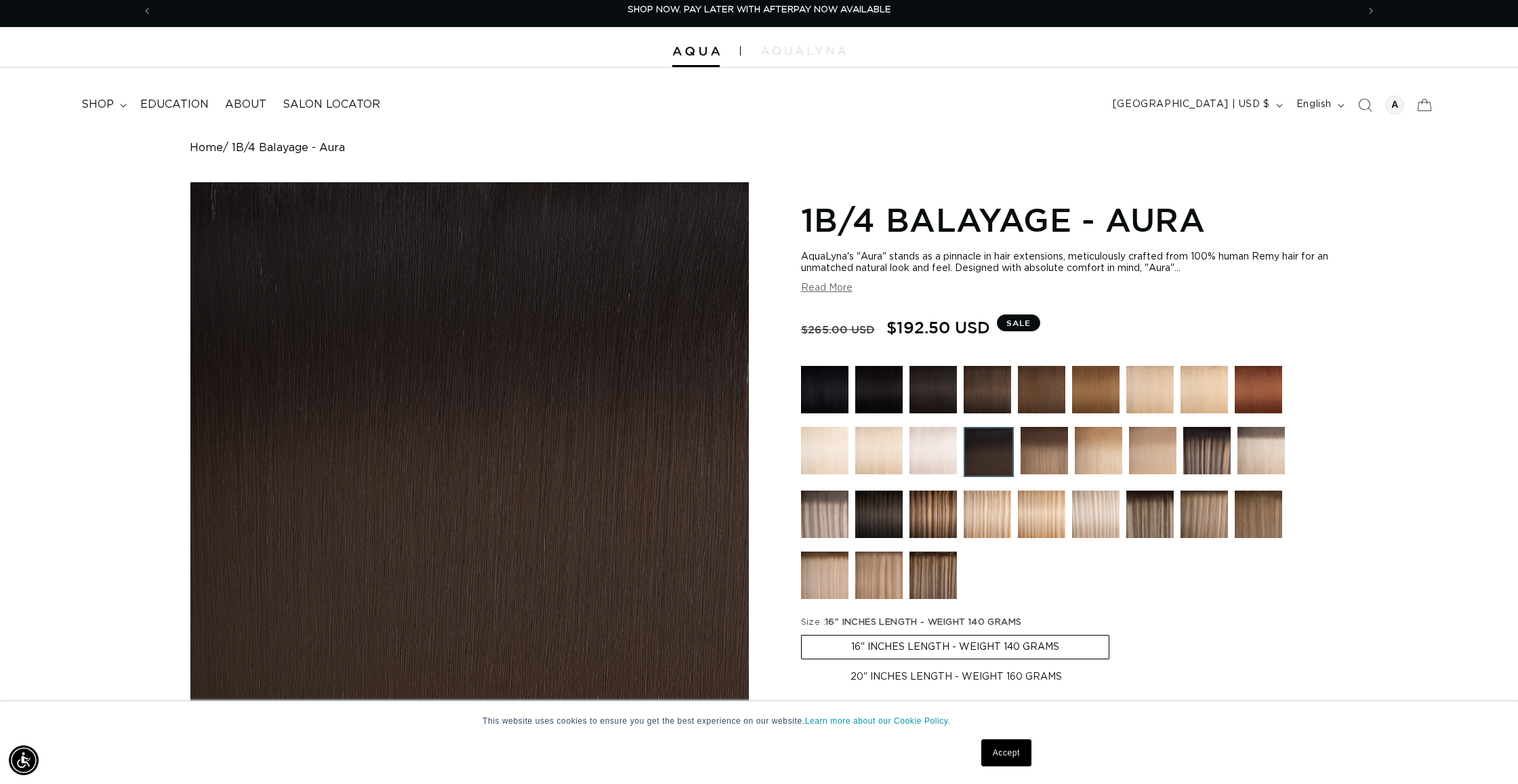
scroll to position [1, 0]
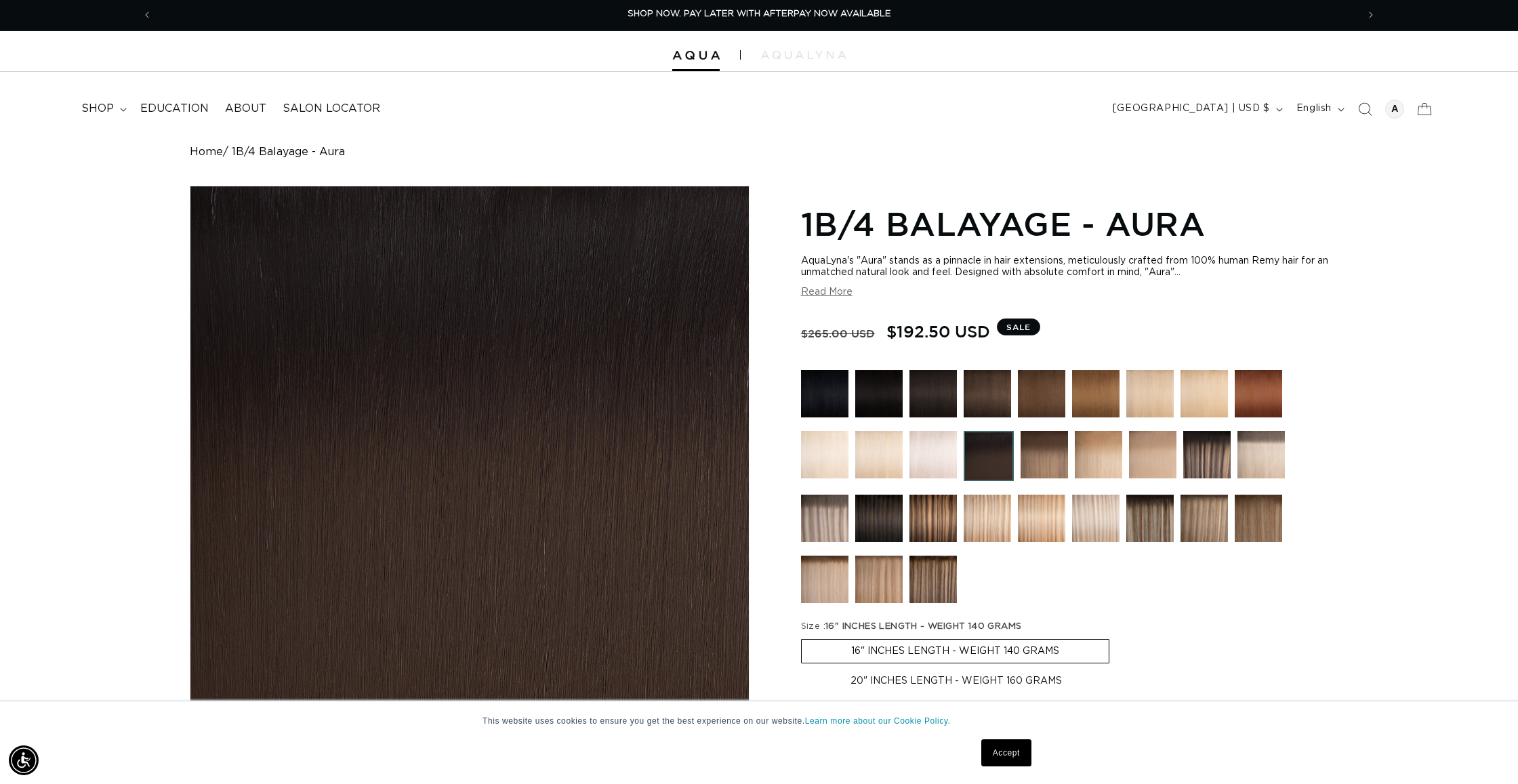
click at [1039, 391] on img at bounding box center [1042, 393] width 48 height 48
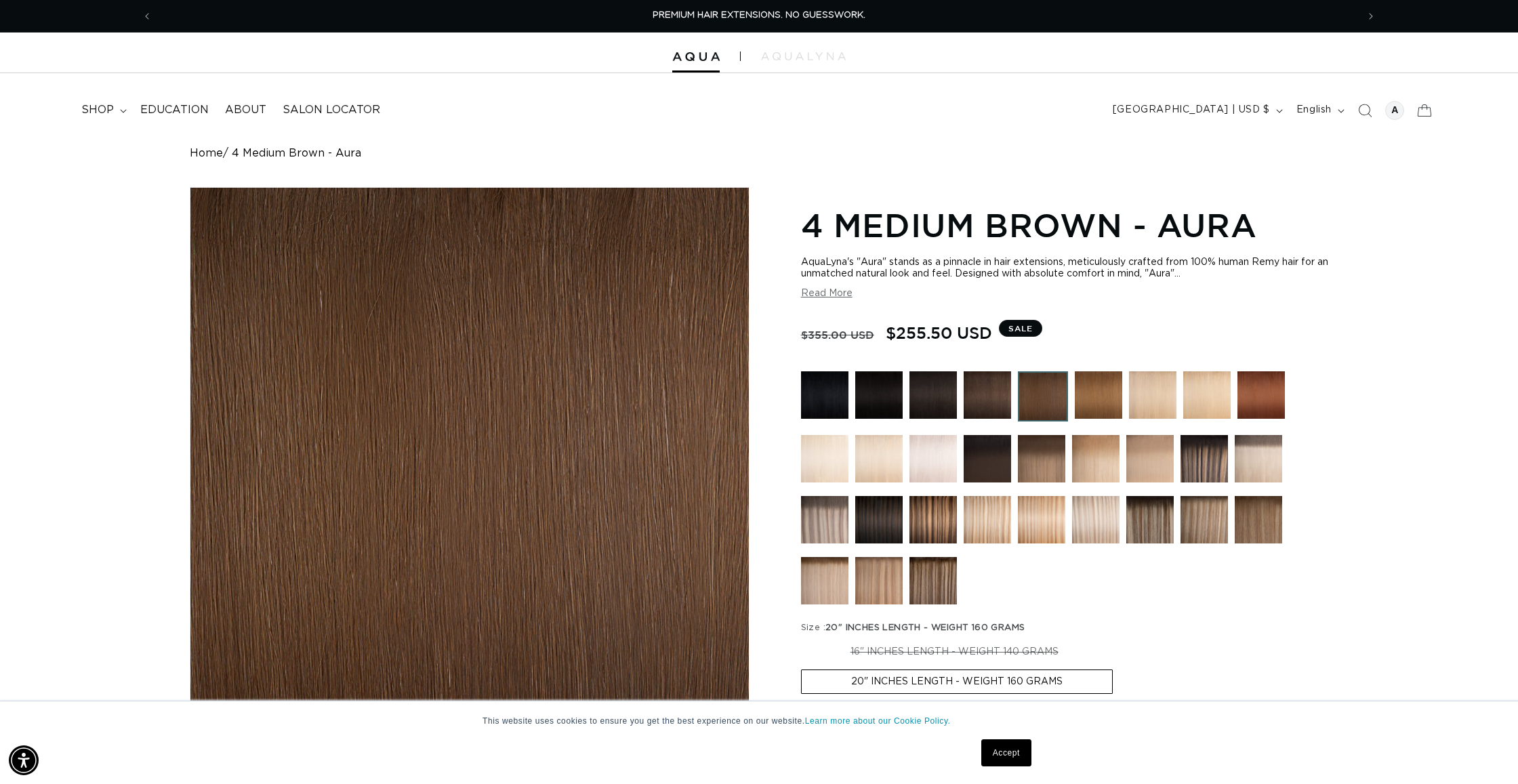
click at [998, 396] on img at bounding box center [988, 395] width 48 height 48
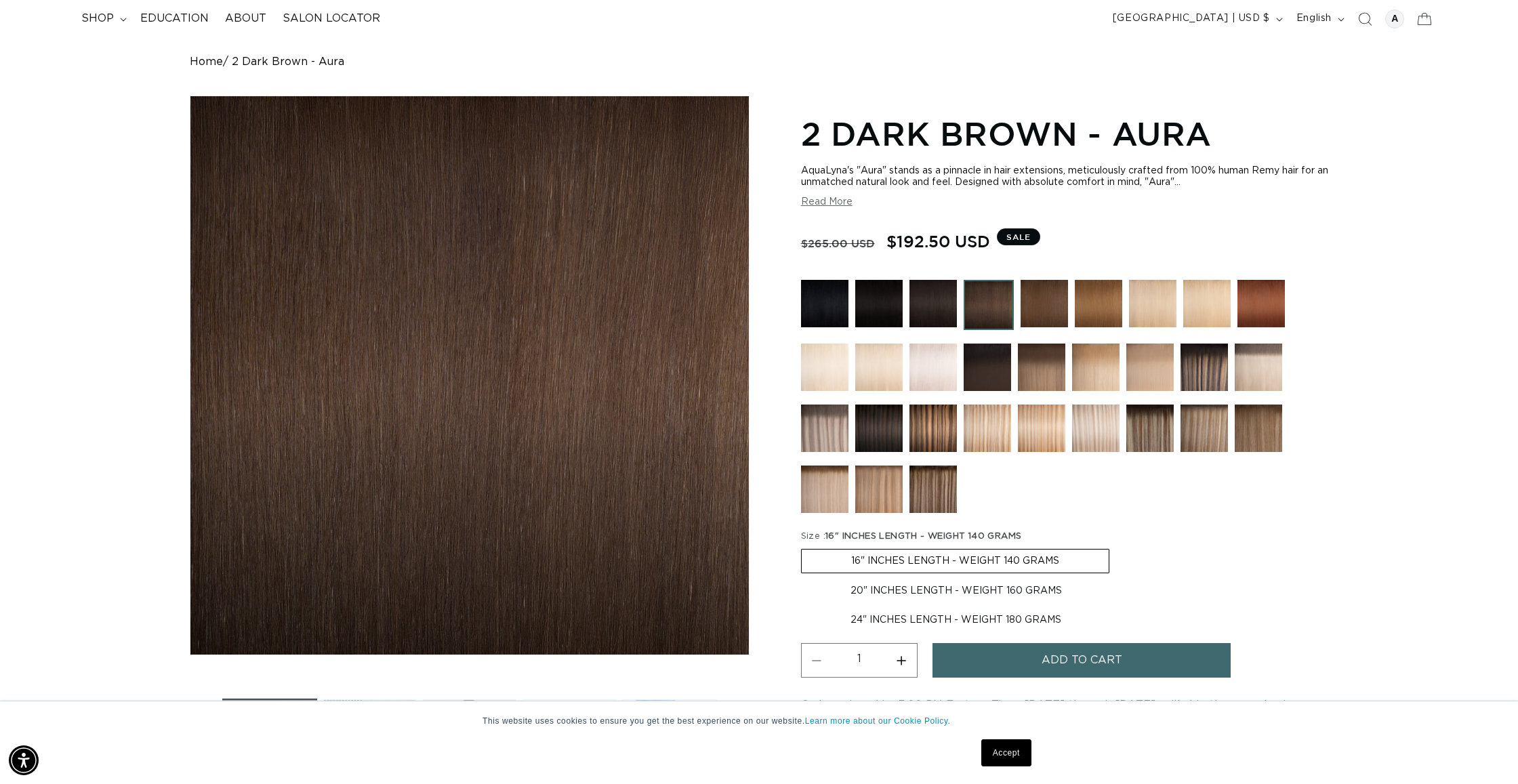
scroll to position [97, 0]
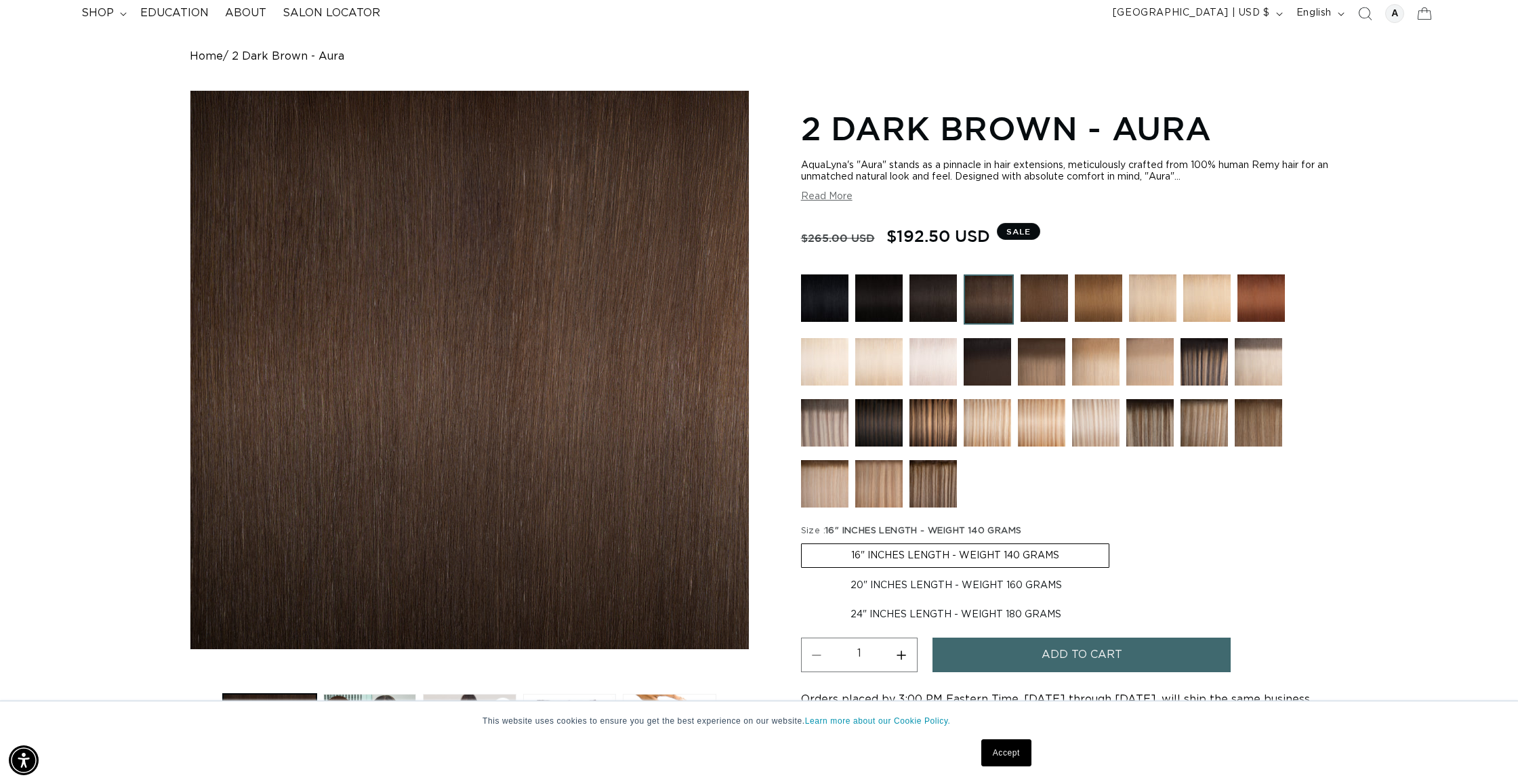
click at [931, 583] on label "20" INCHES LENGTH - WEIGHT 160 GRAMS Variant sold out or unavailable" at bounding box center [956, 585] width 311 height 23
click at [1116, 542] on input "20" INCHES LENGTH - WEIGHT 160 GRAMS Variant sold out or unavailable" at bounding box center [1116, 541] width 1 height 1
radio input "true"
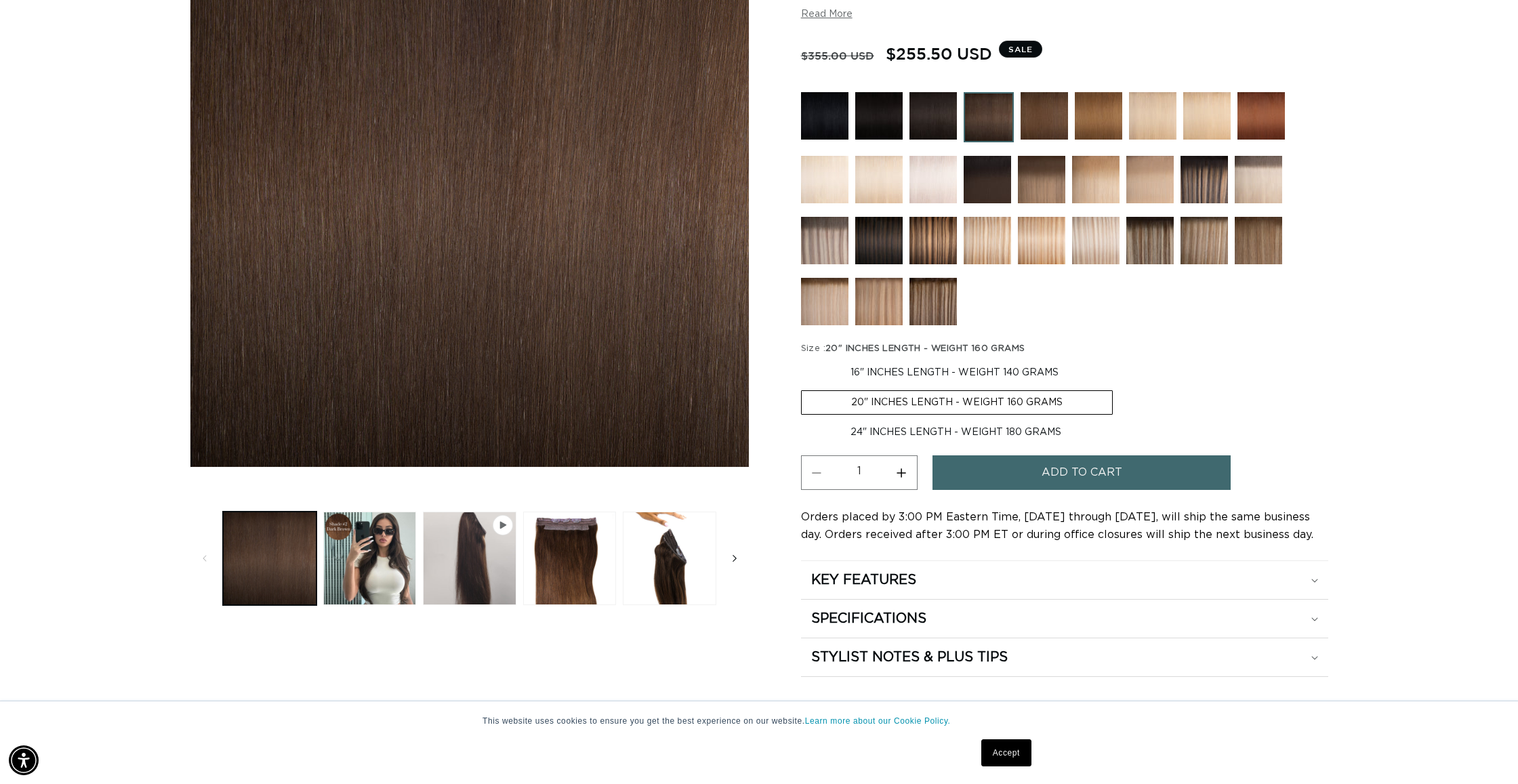
scroll to position [0, 1205]
click at [566, 554] on button "Load image 3 in gallery view" at bounding box center [569, 558] width 93 height 93
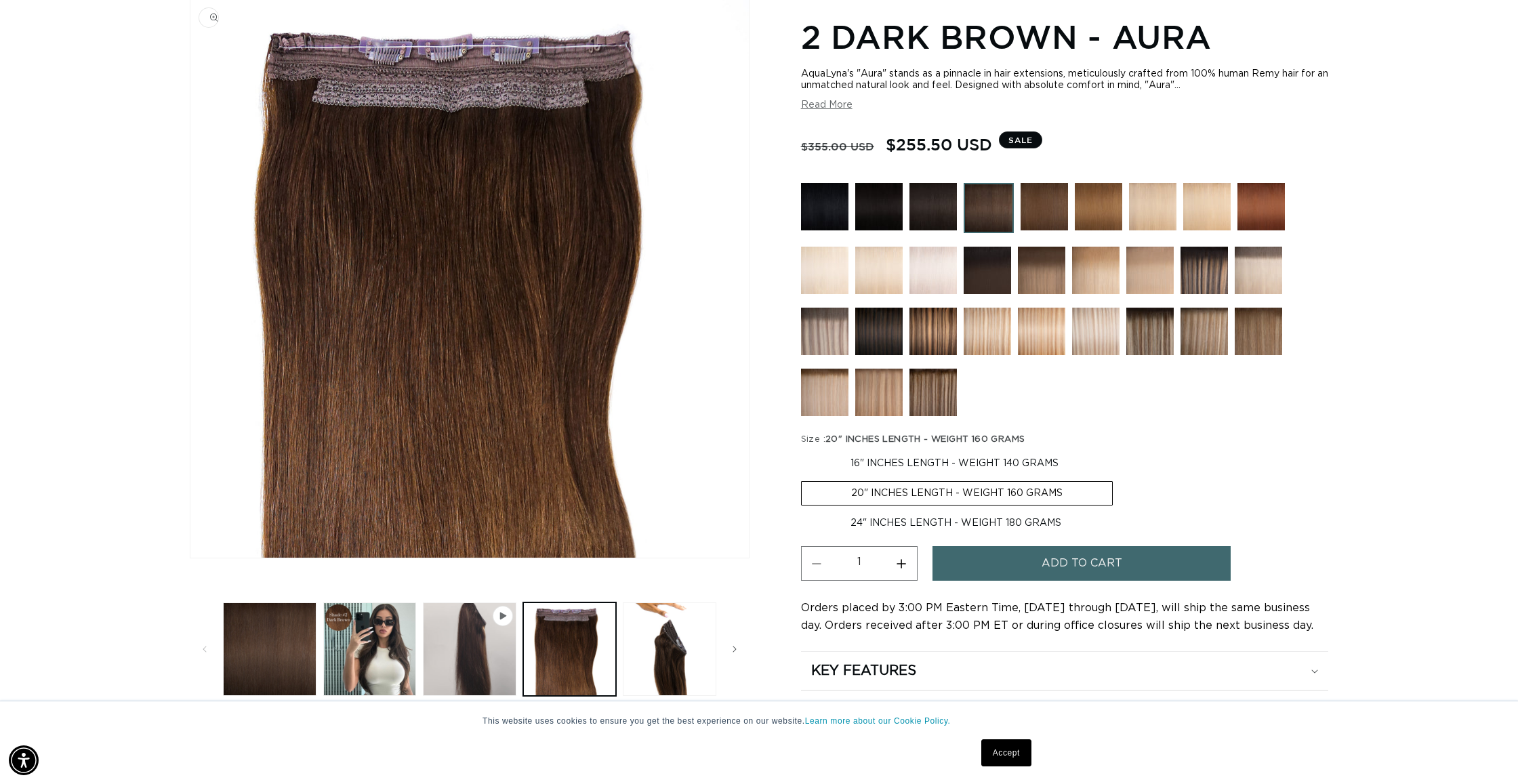
scroll to position [185, 0]
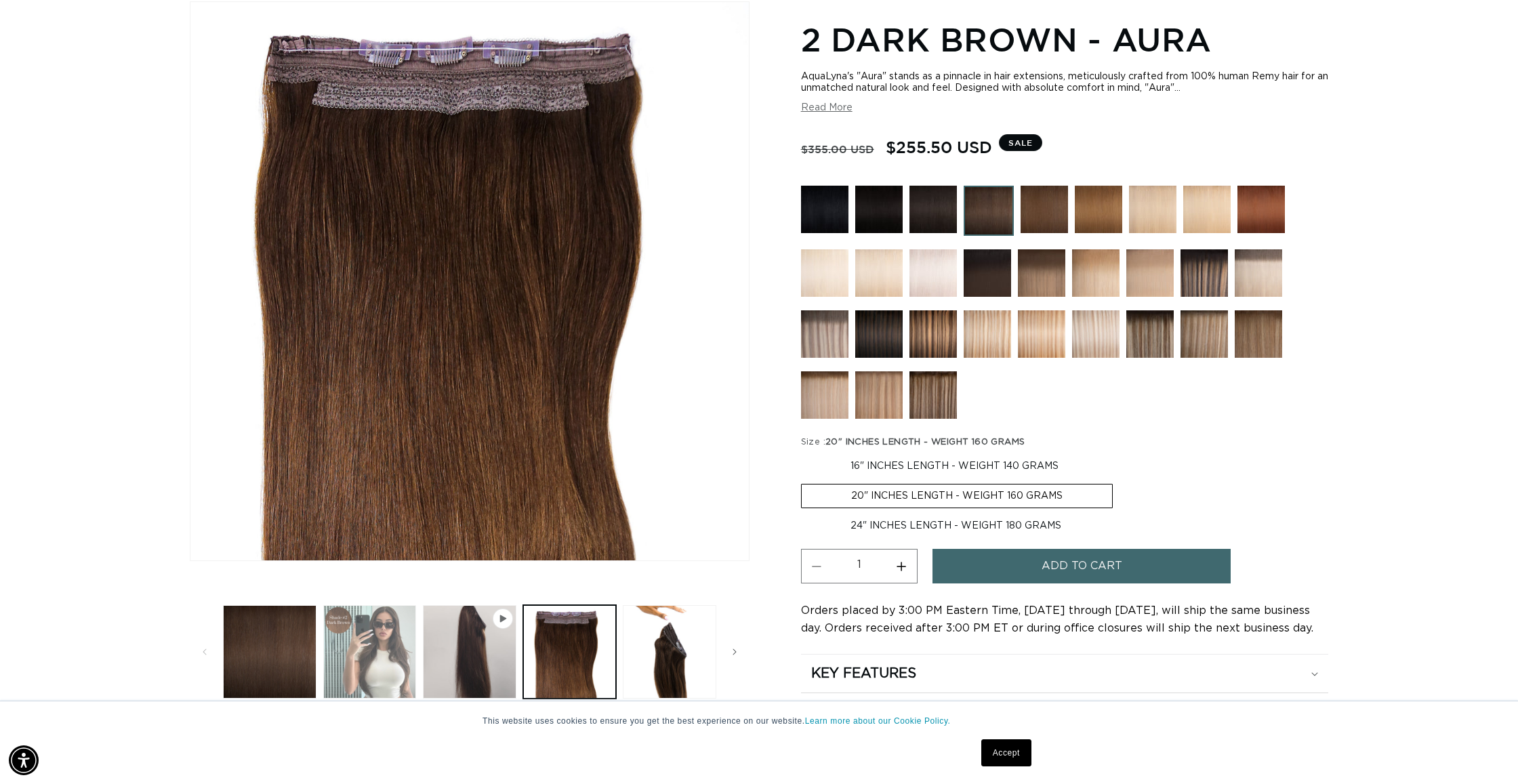
click at [375, 638] on button "Load image 2 in gallery view" at bounding box center [370, 652] width 93 height 93
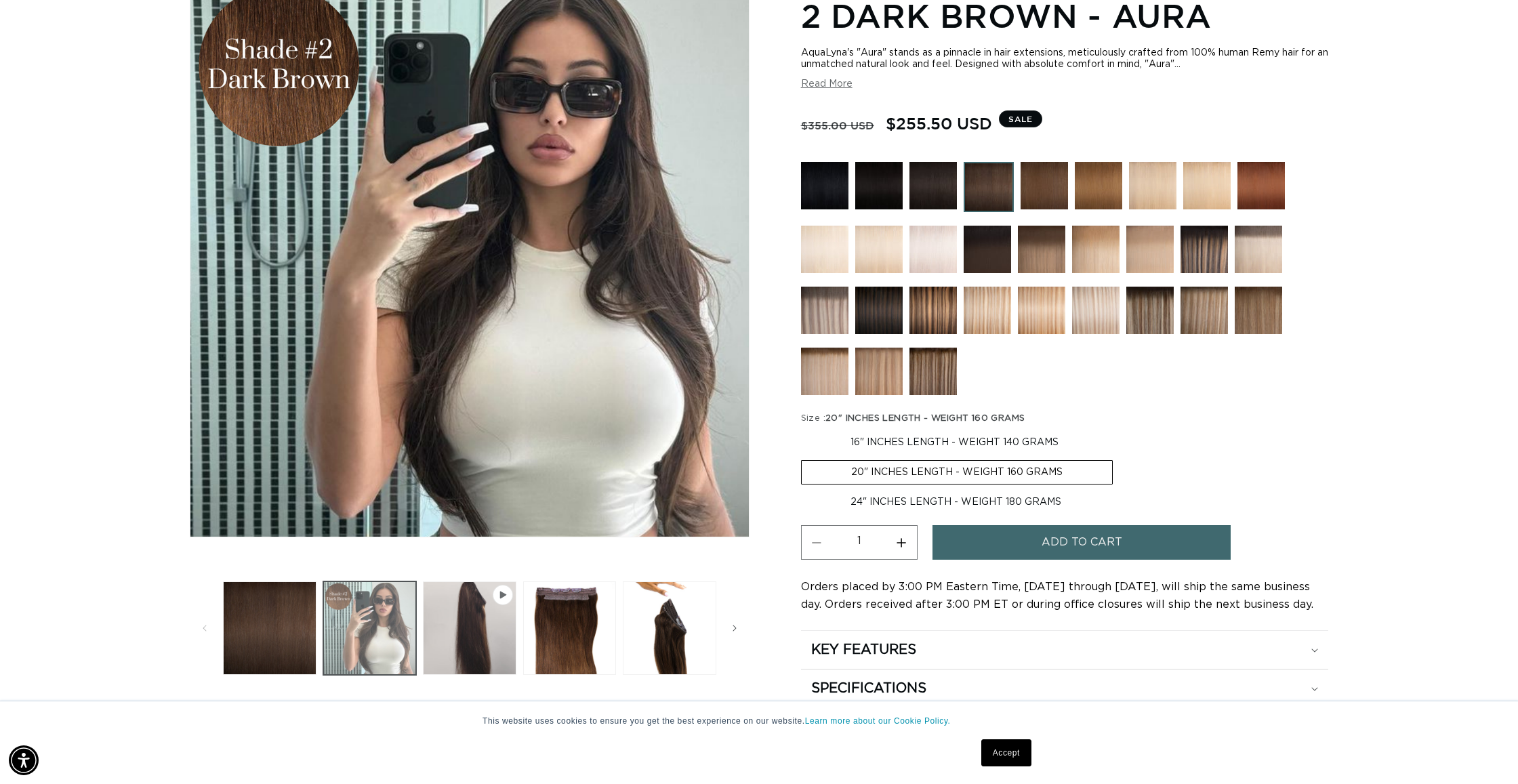
scroll to position [0, 0]
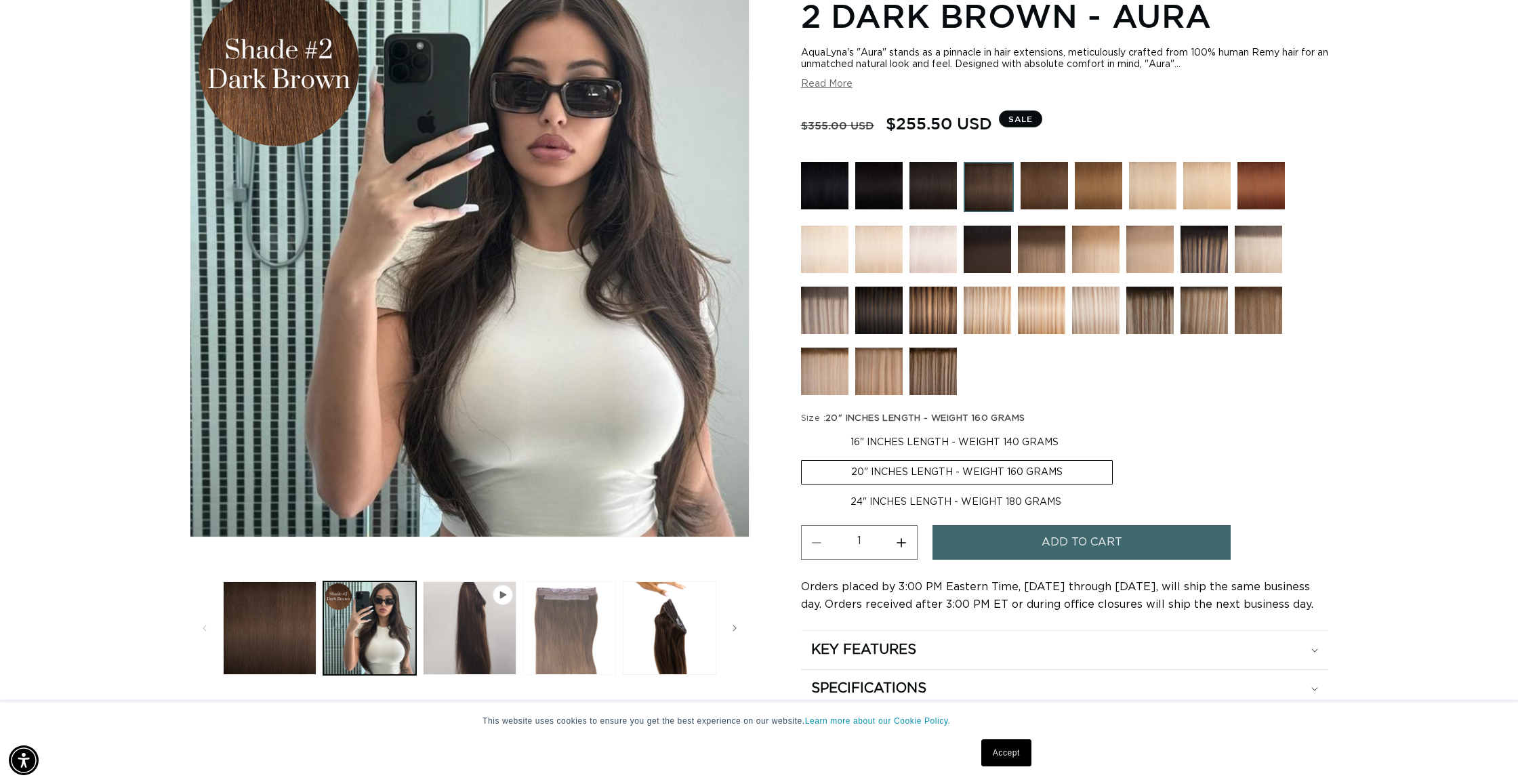
click at [571, 610] on button "Load image 3 in gallery view" at bounding box center [569, 628] width 93 height 93
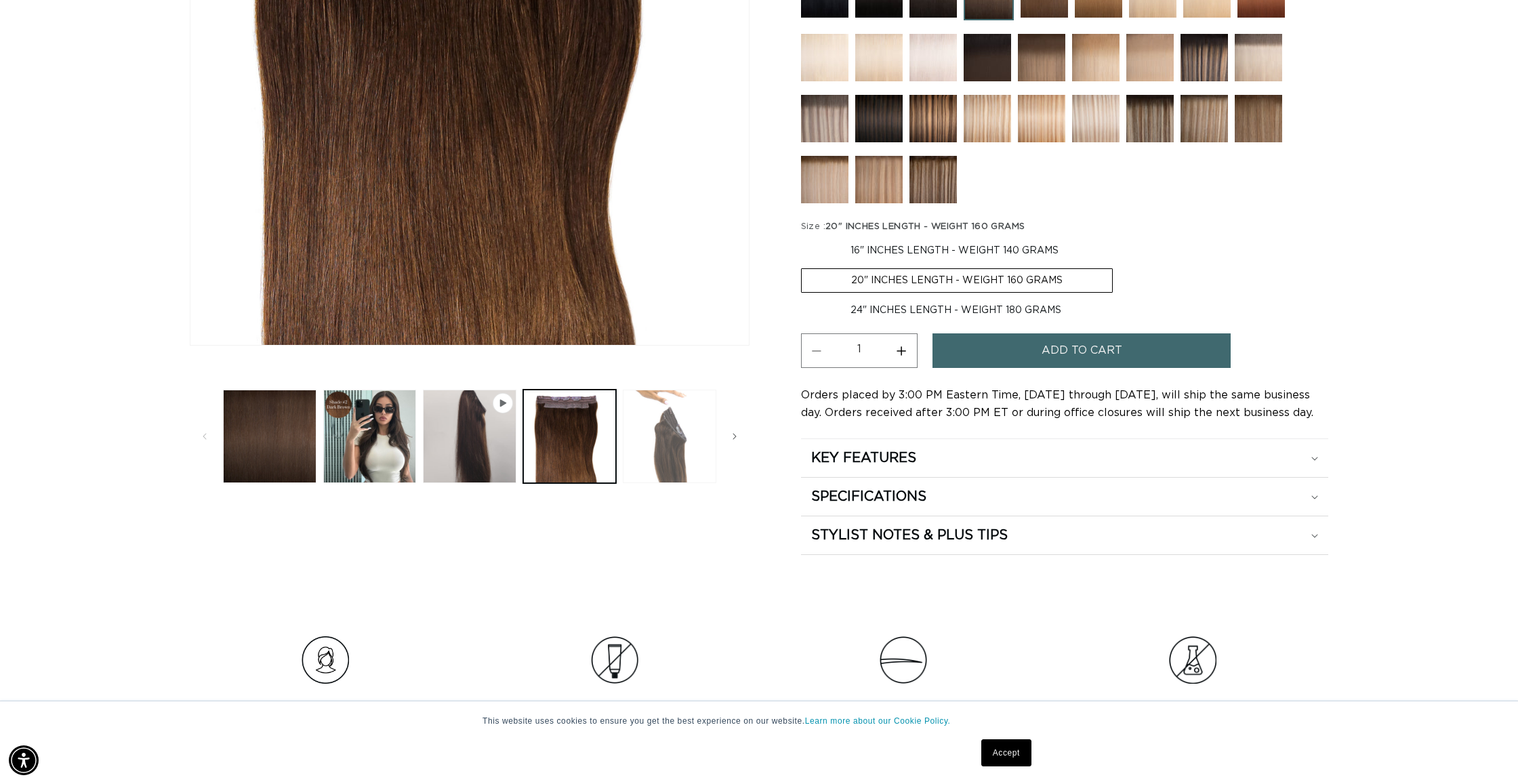
click at [653, 454] on button "Load image 4 in gallery view" at bounding box center [669, 436] width 93 height 93
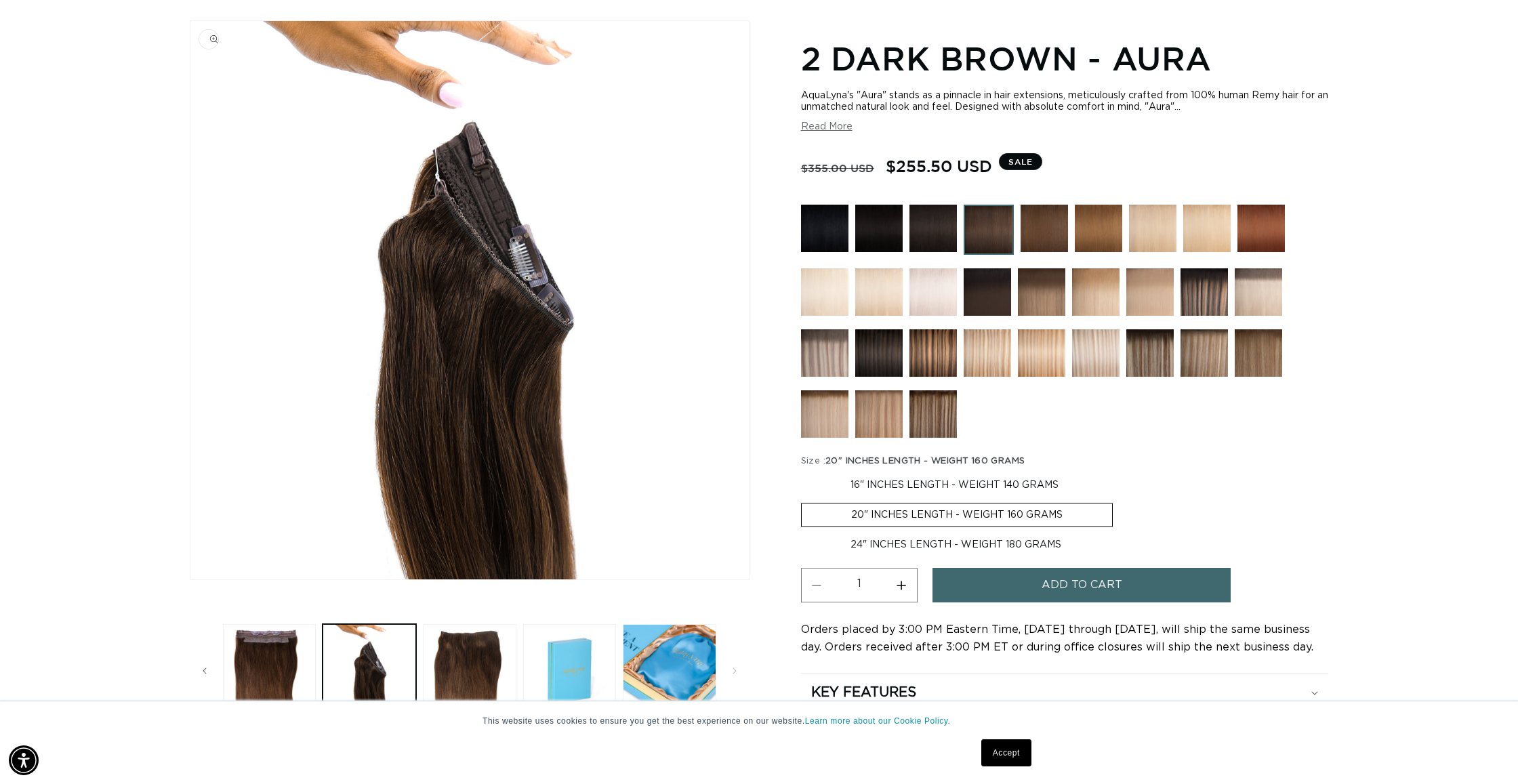
scroll to position [268, 0]
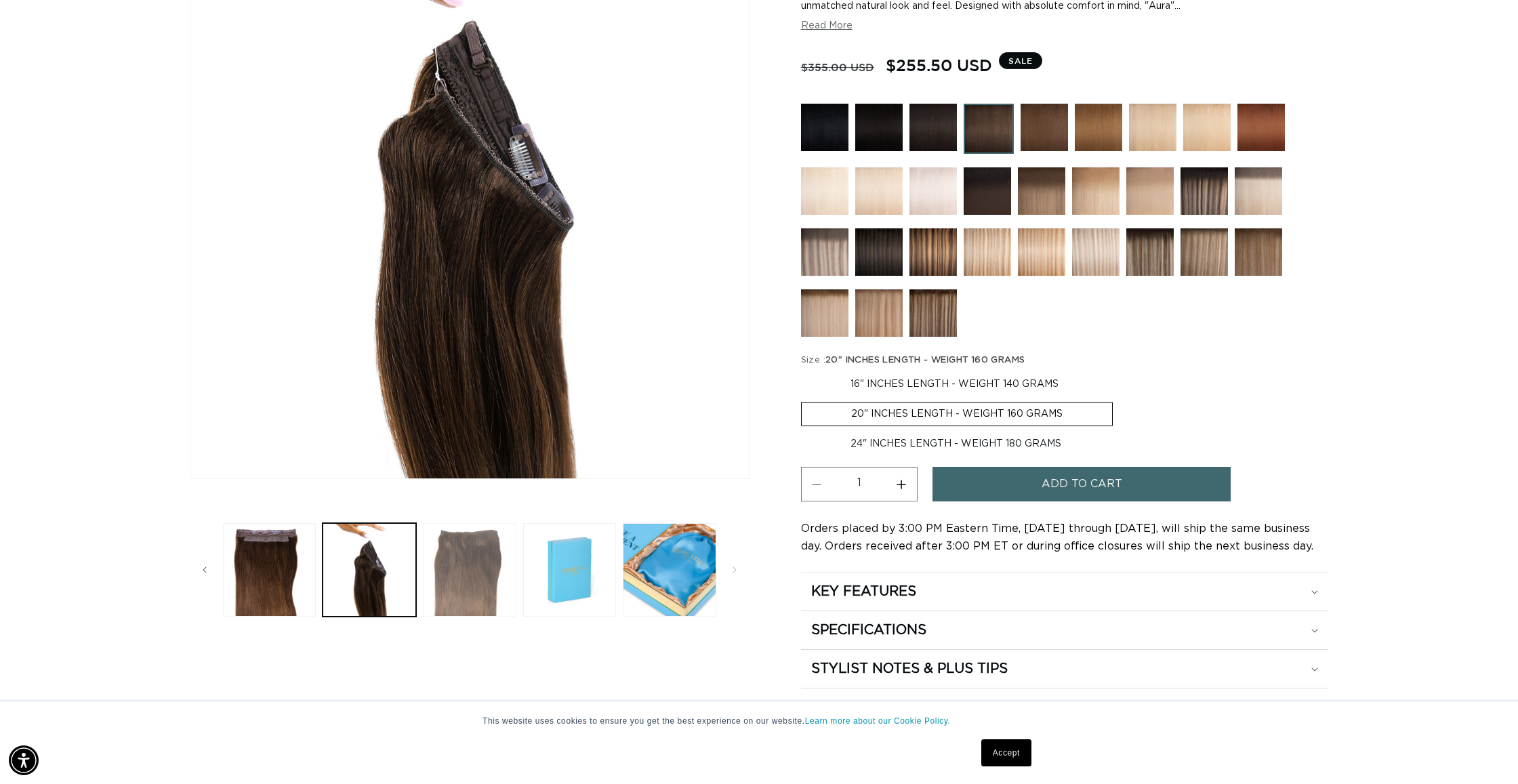
click at [477, 572] on button "Load image 5 in gallery view" at bounding box center [470, 569] width 93 height 93
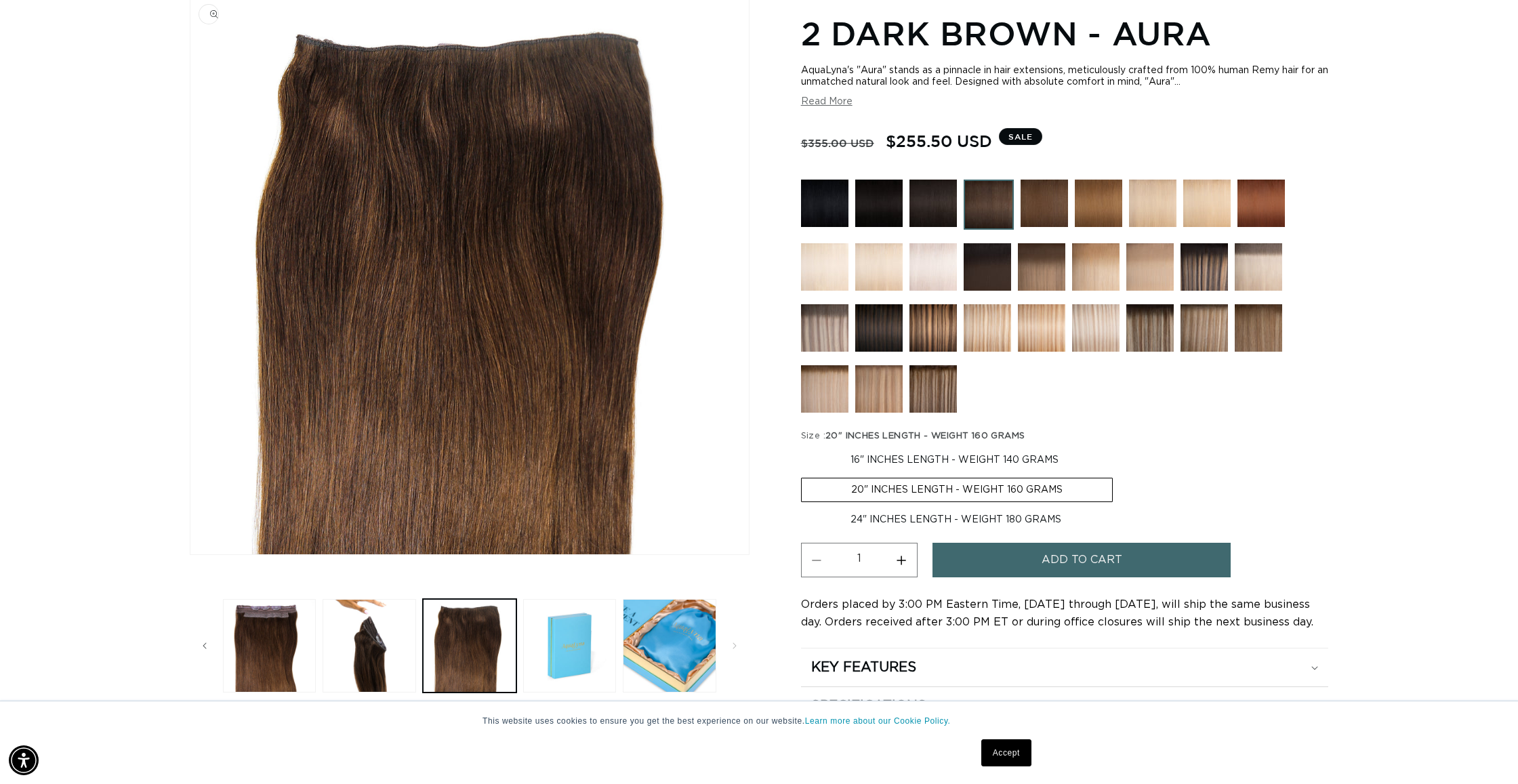
scroll to position [178, 0]
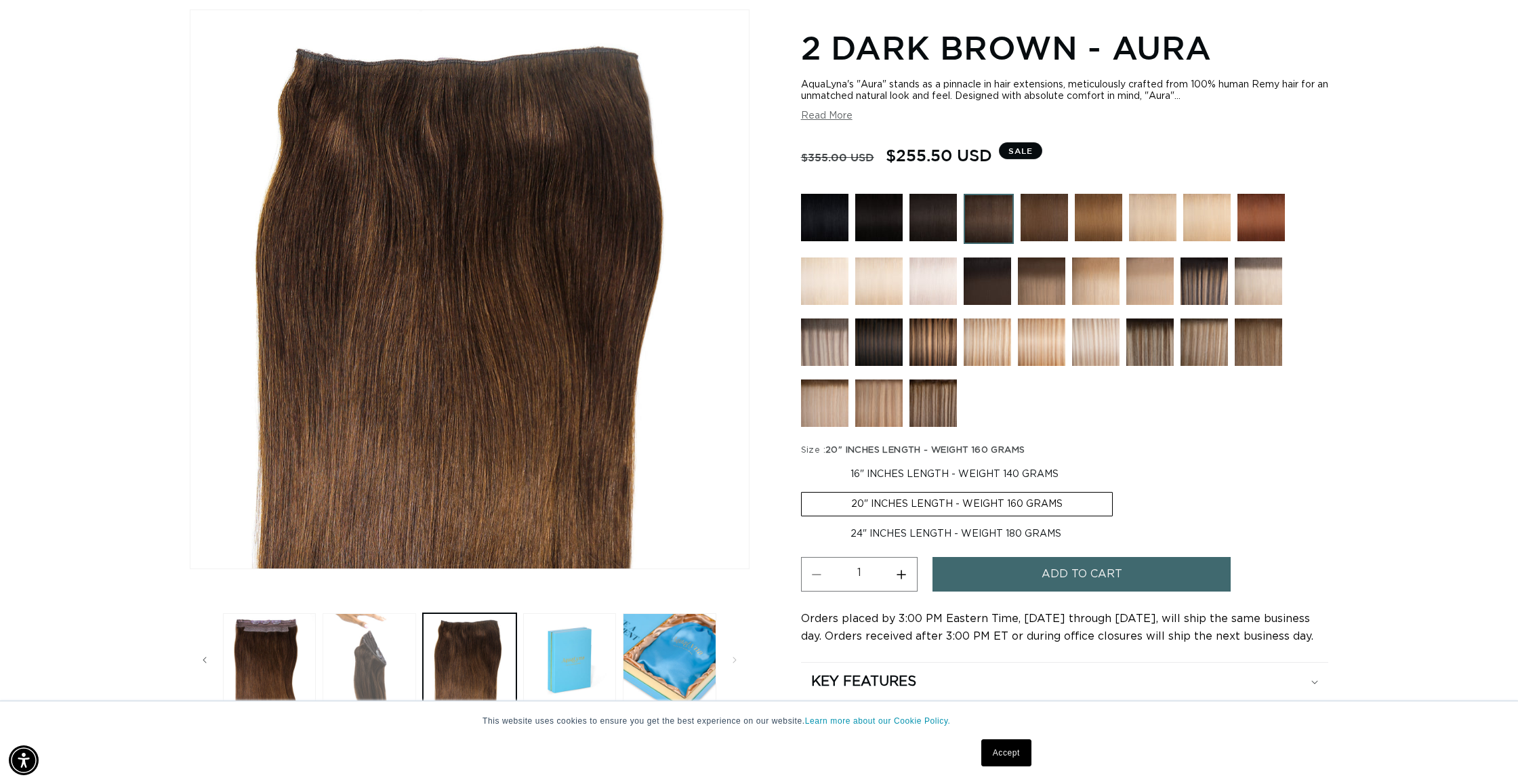
click at [374, 644] on button "Load image 4 in gallery view" at bounding box center [369, 660] width 93 height 93
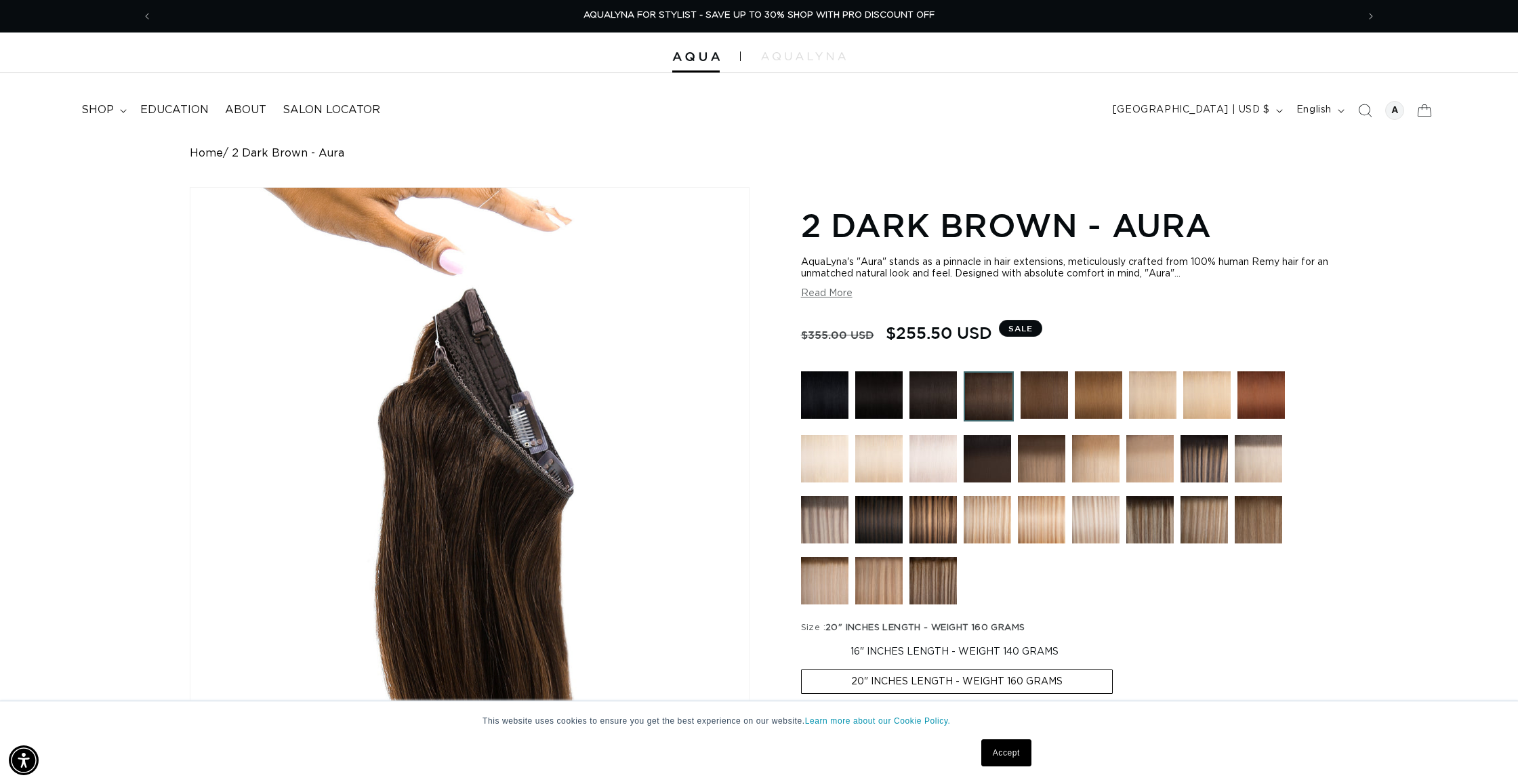
scroll to position [0, 0]
click at [941, 506] on img at bounding box center [933, 520] width 48 height 48
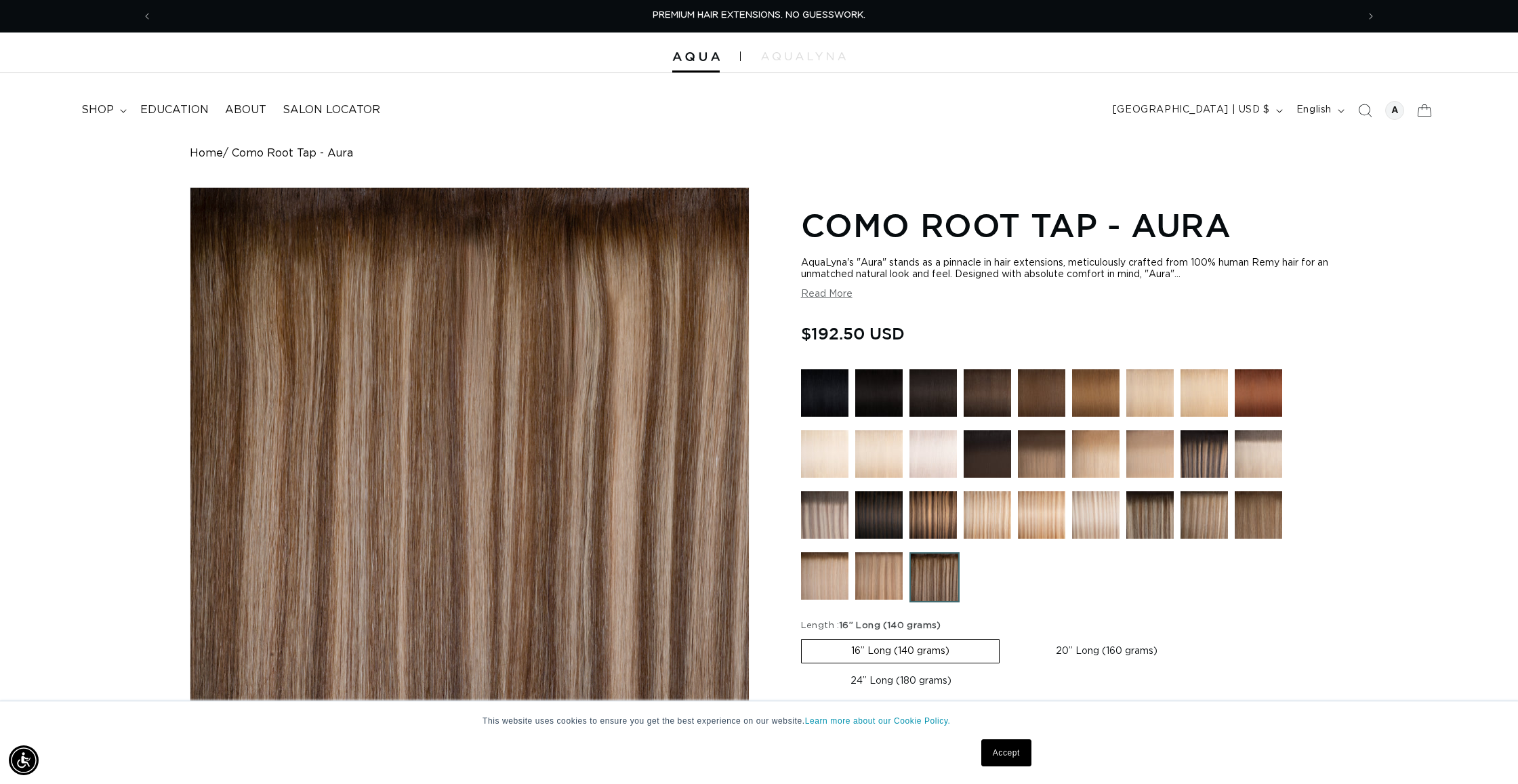
click at [1187, 466] on img at bounding box center [1204, 454] width 48 height 48
click at [989, 399] on img at bounding box center [988, 393] width 48 height 48
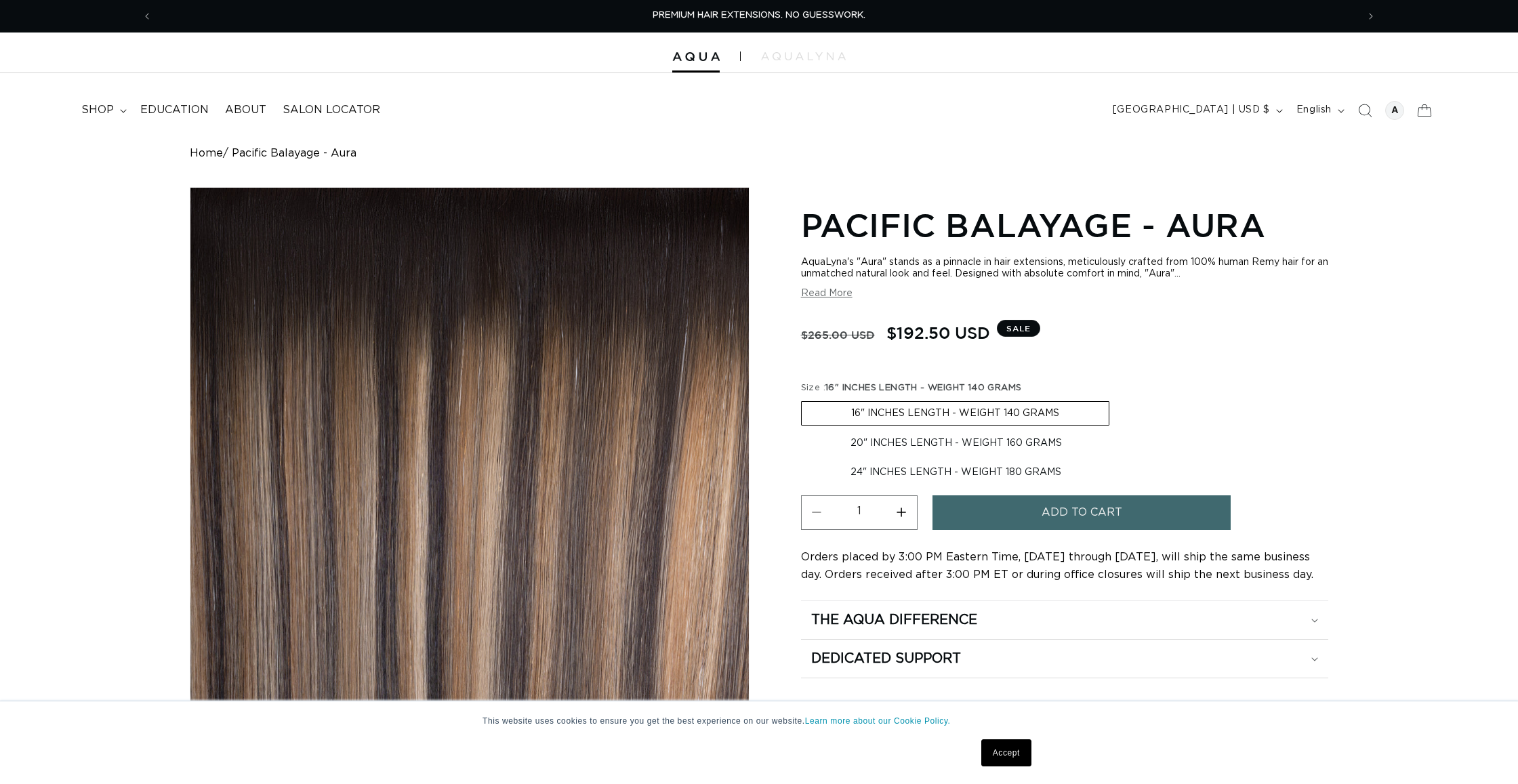
scroll to position [0, 200]
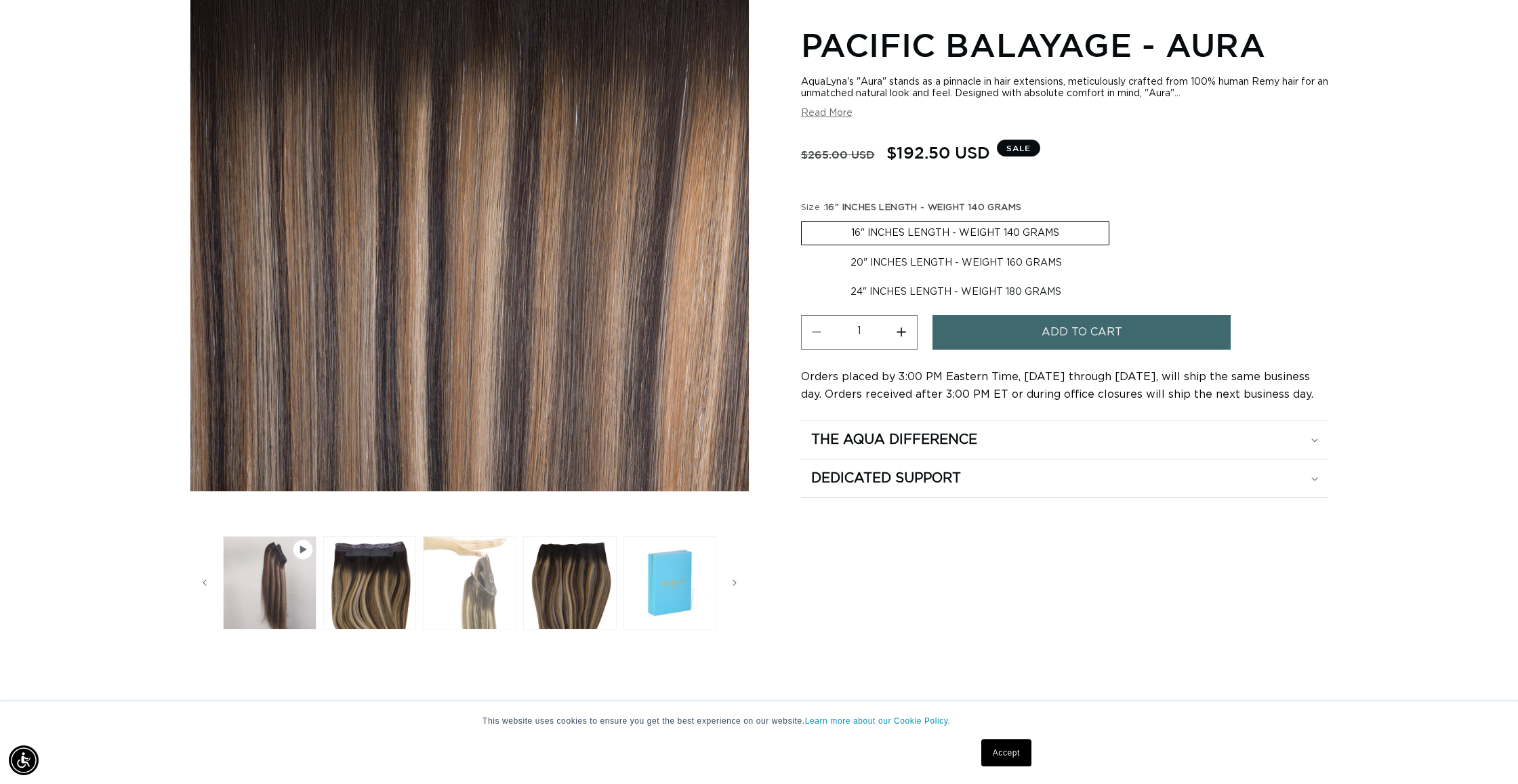
click at [472, 584] on button "Load image 4 in gallery view" at bounding box center [470, 583] width 93 height 93
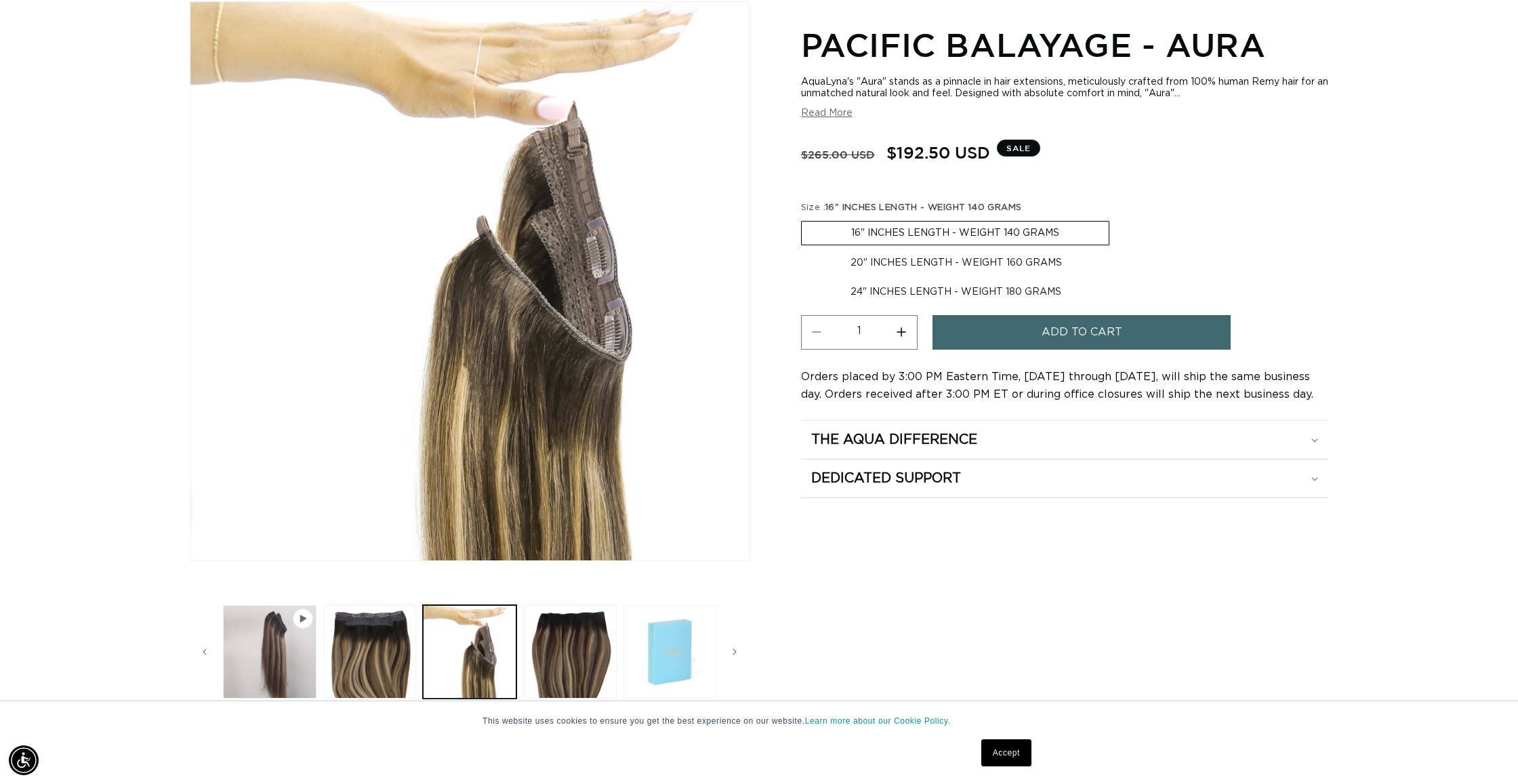
drag, startPoint x: 579, startPoint y: 615, endPoint x: 644, endPoint y: 616, distance: 65.0
click at [580, 615] on button "Load image 5 in gallery view" at bounding box center [569, 652] width 93 height 93
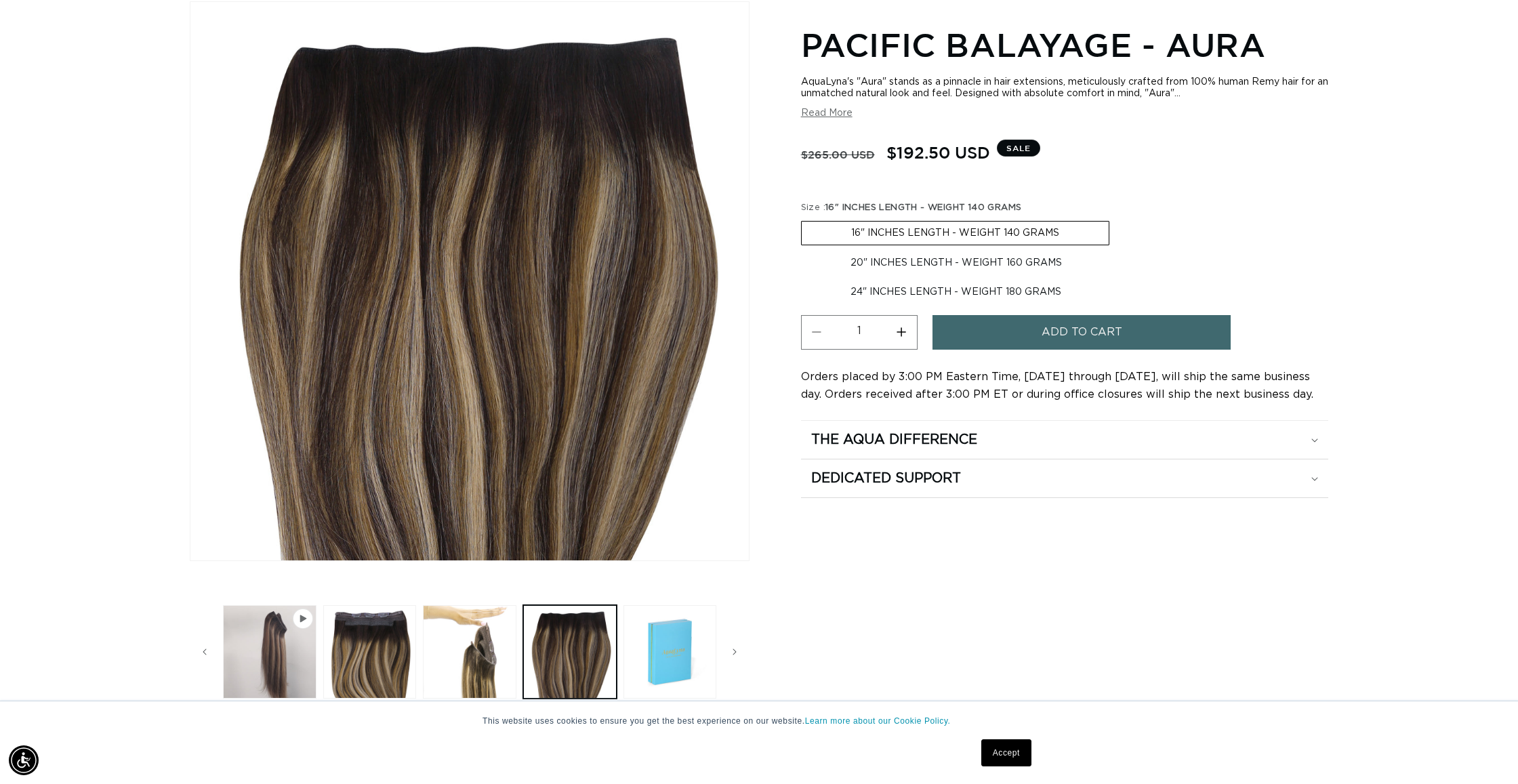
click at [736, 634] on slider-component "Gallery Viewer" at bounding box center [470, 652] width 560 height 101
drag, startPoint x: 205, startPoint y: 640, endPoint x: 223, endPoint y: 637, distance: 18.2
click at [205, 640] on button "Slide left" at bounding box center [204, 651] width 29 height 29
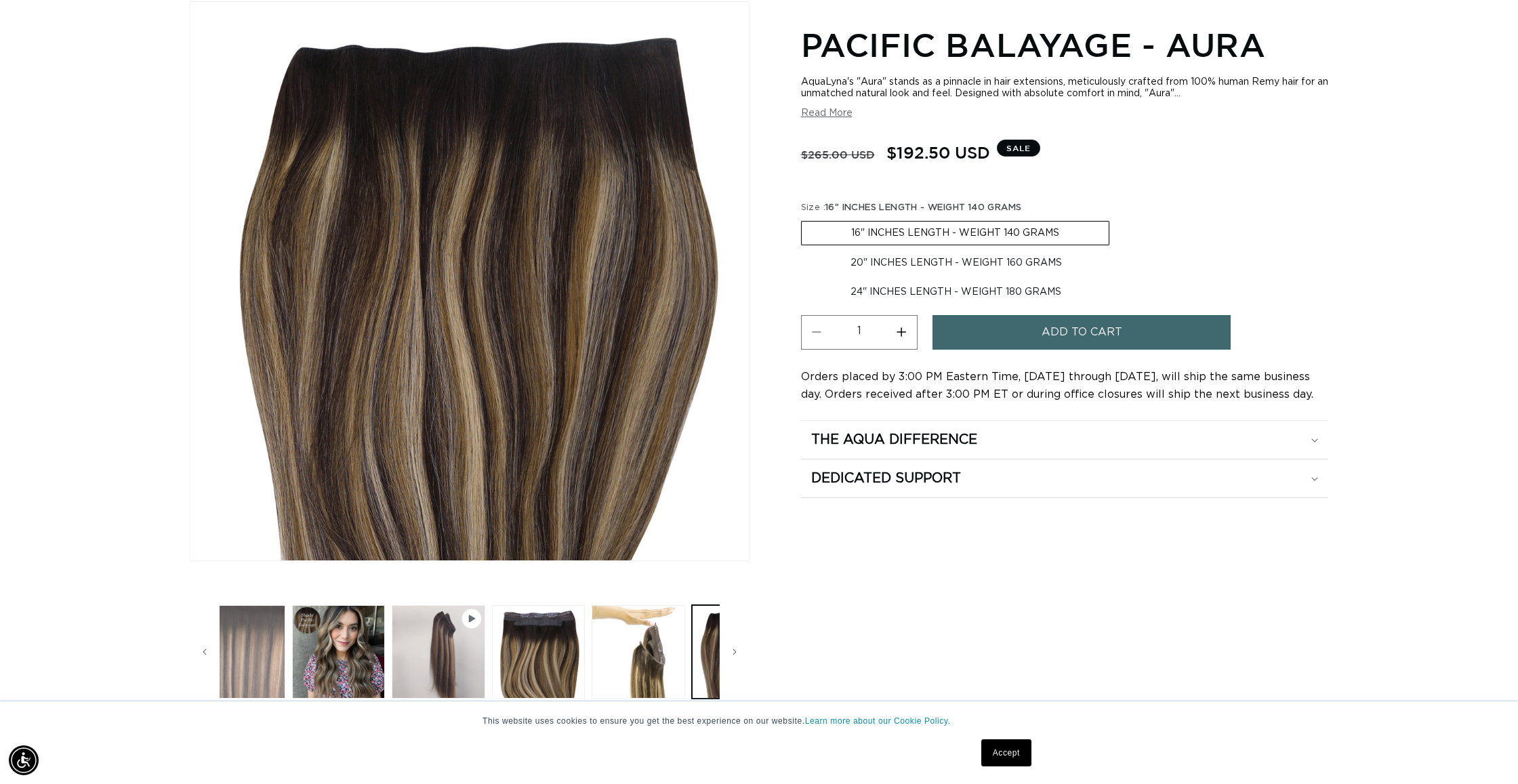
scroll to position [0, 0]
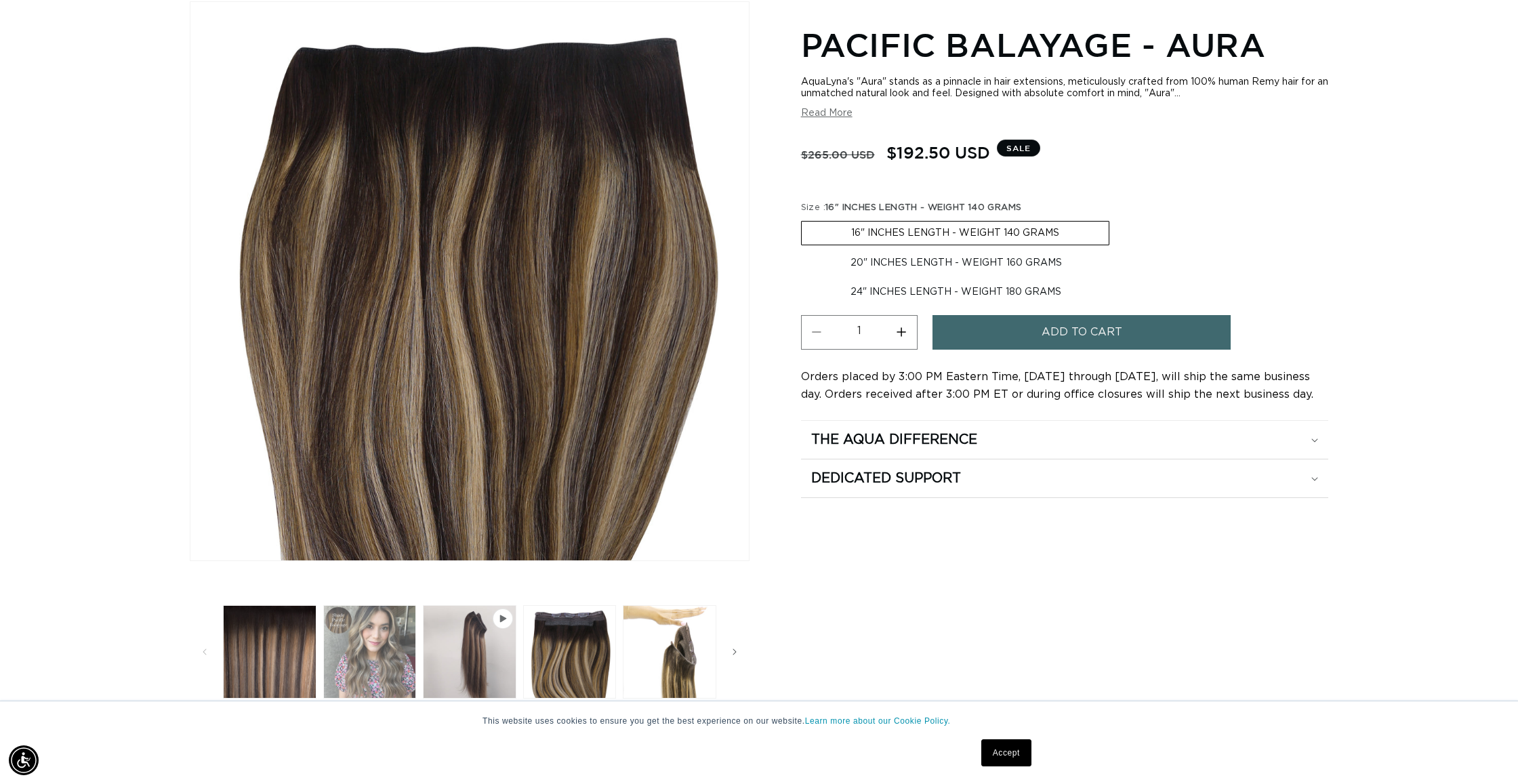
click at [406, 655] on button "Load image 2 in gallery view" at bounding box center [370, 652] width 93 height 93
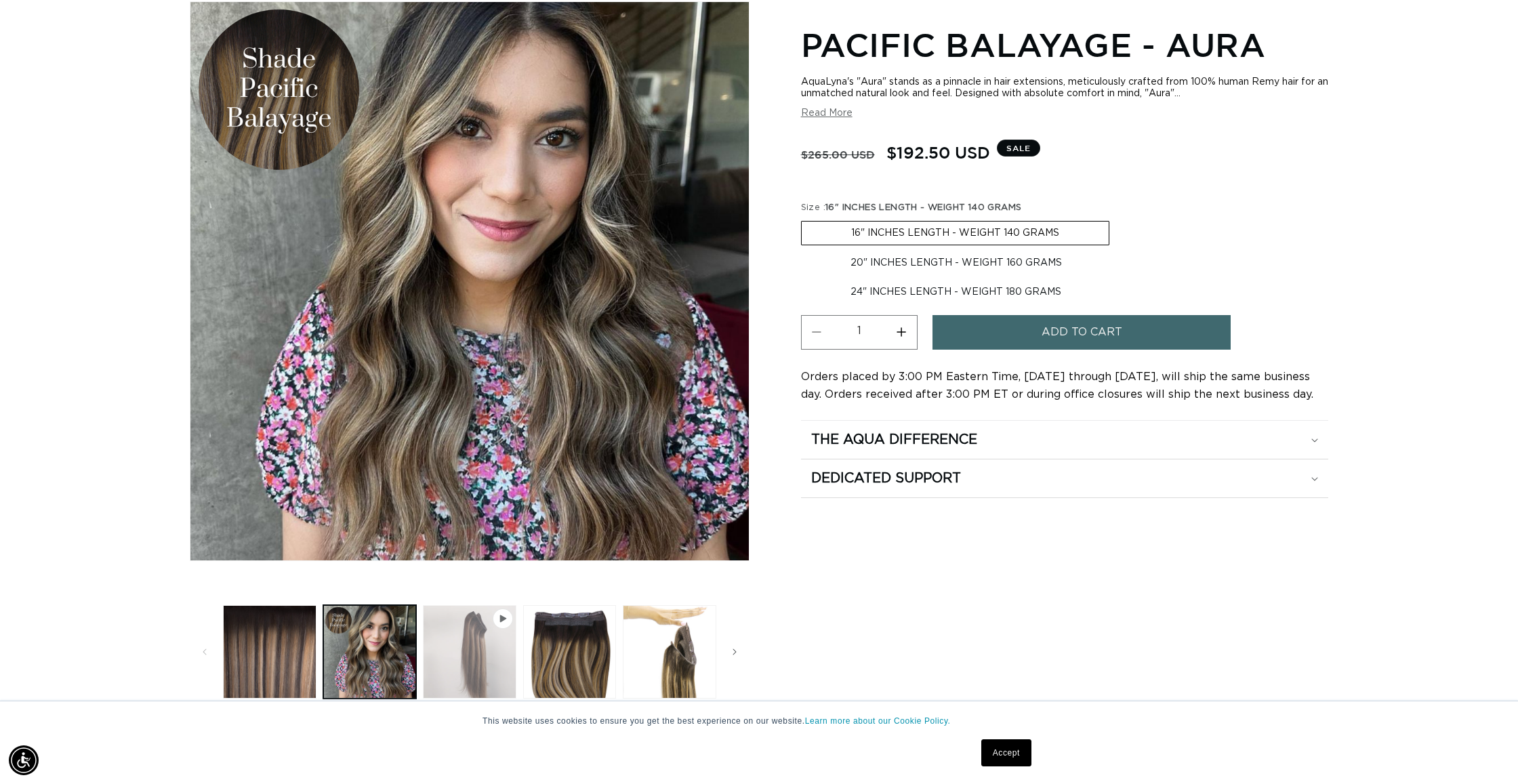
scroll to position [0, 2410]
click at [458, 641] on button "Play video 1 in gallery view" at bounding box center [470, 652] width 93 height 93
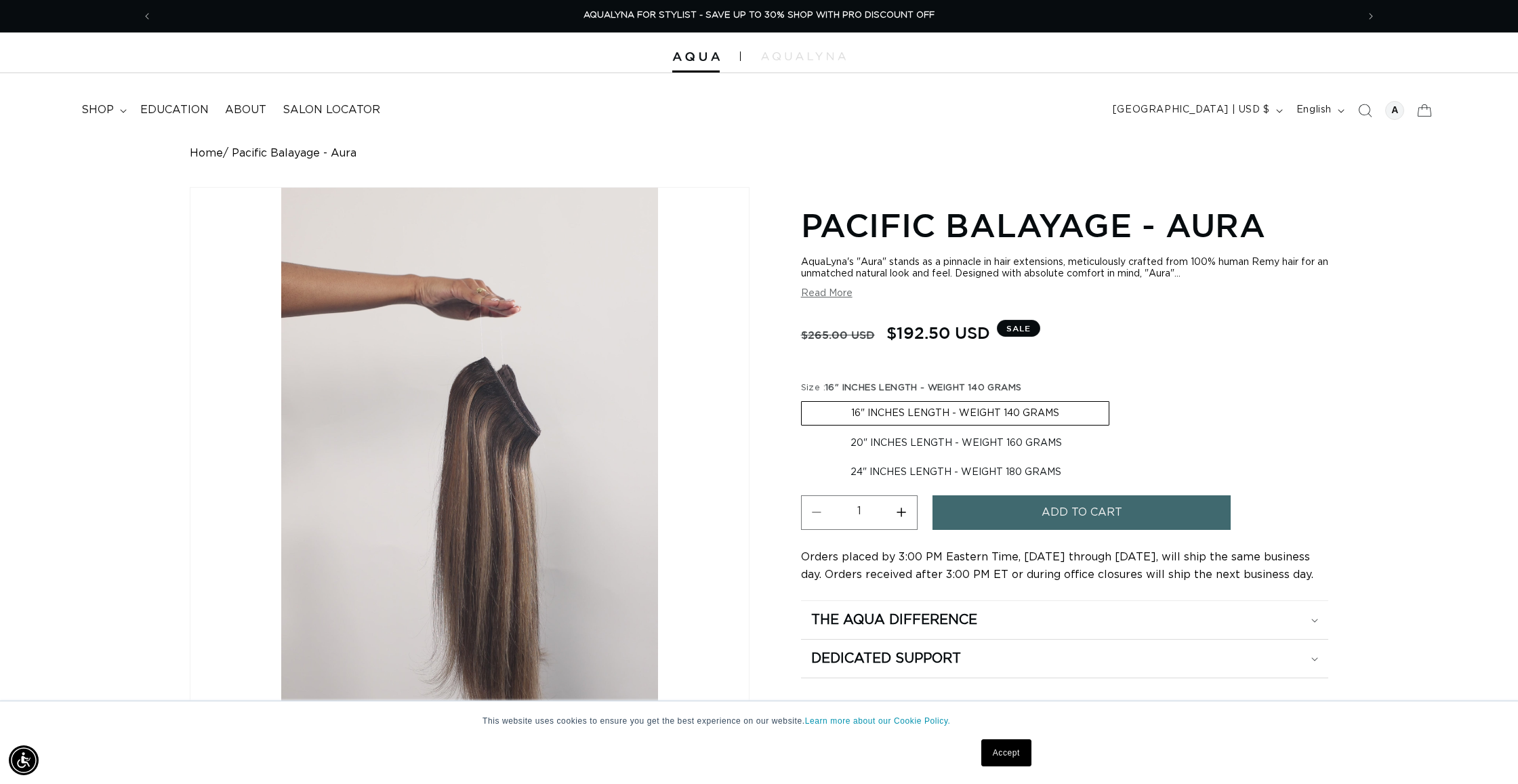
scroll to position [0, 0]
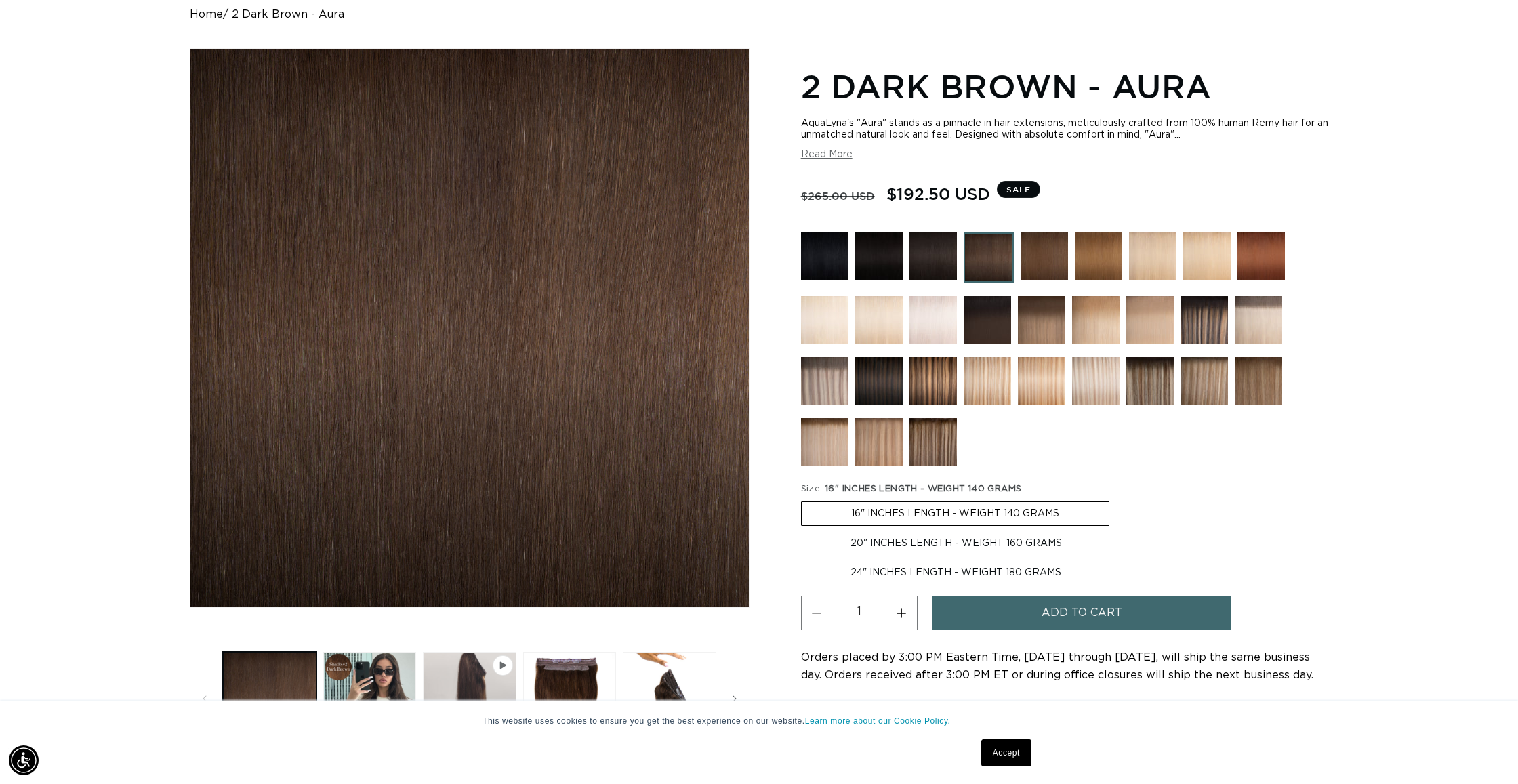
click at [928, 535] on label "20" INCHES LENGTH - WEIGHT 160 GRAMS Variant sold out or unavailable" at bounding box center [956, 544] width 311 height 23
click at [1116, 499] on input "20" INCHES LENGTH - WEIGHT 160 GRAMS Variant sold out or unavailable" at bounding box center [1116, 499] width 1 height 1
radio input "true"
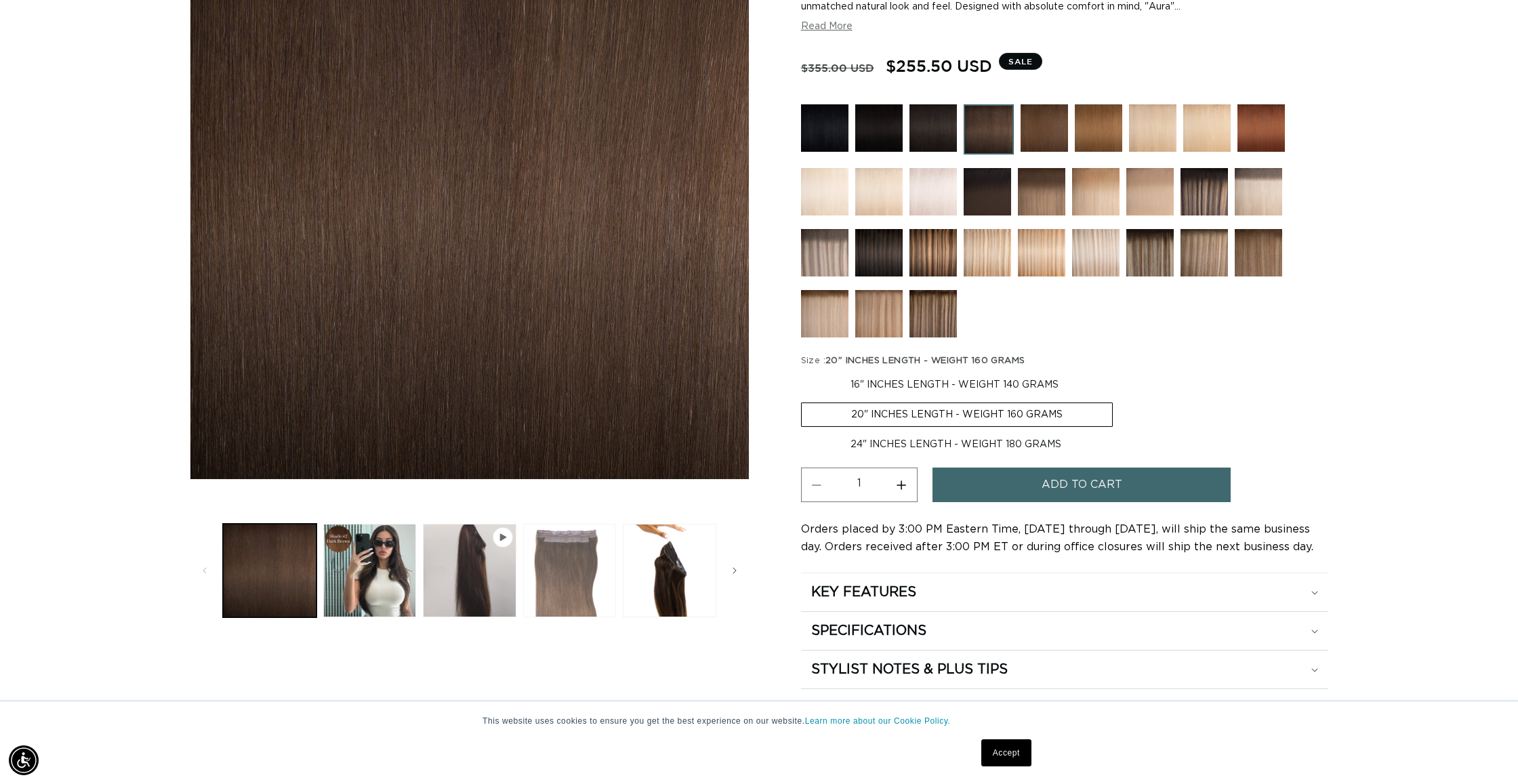
scroll to position [0, 1205]
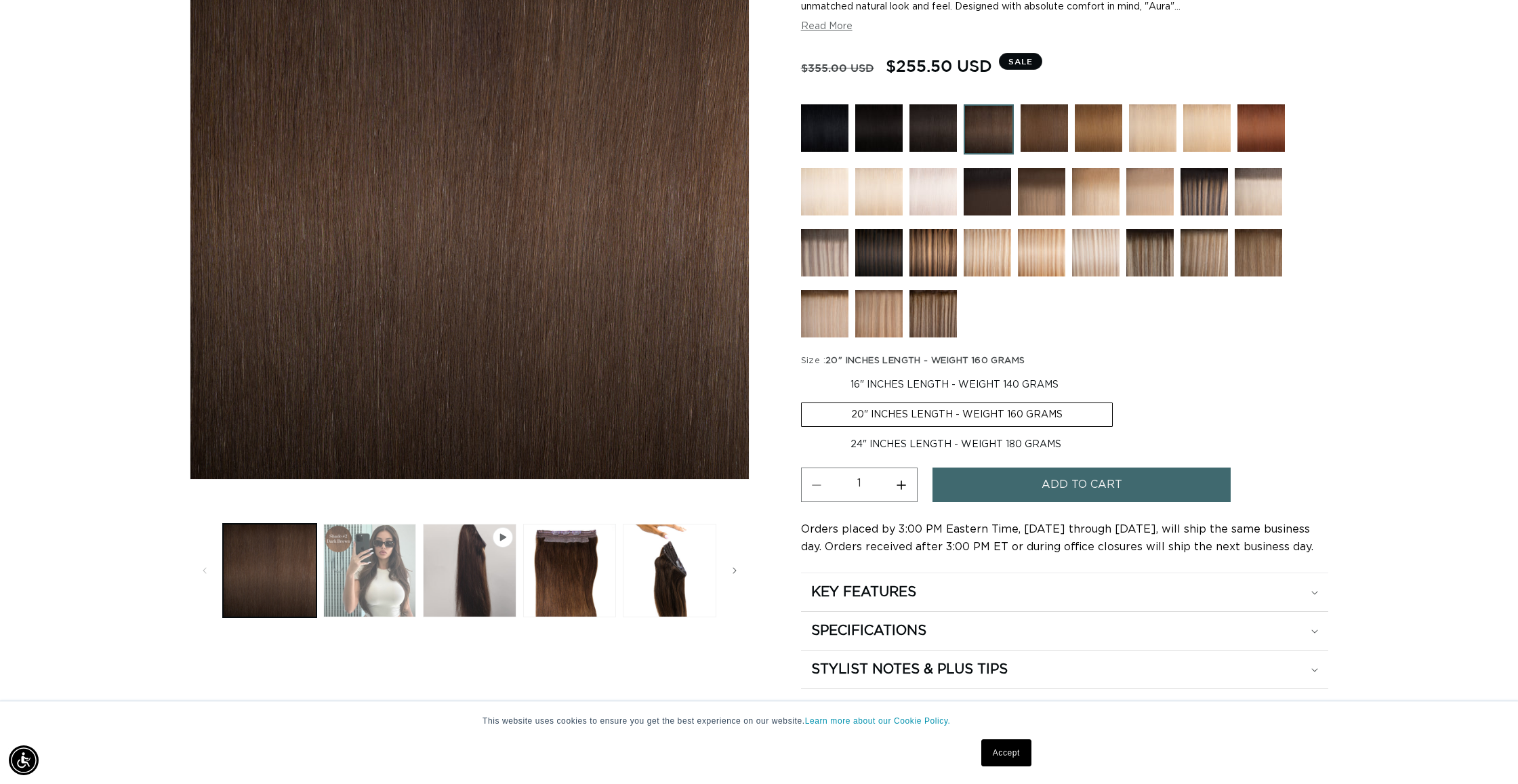
click at [380, 602] on button "Load image 2 in gallery view" at bounding box center [370, 570] width 93 height 93
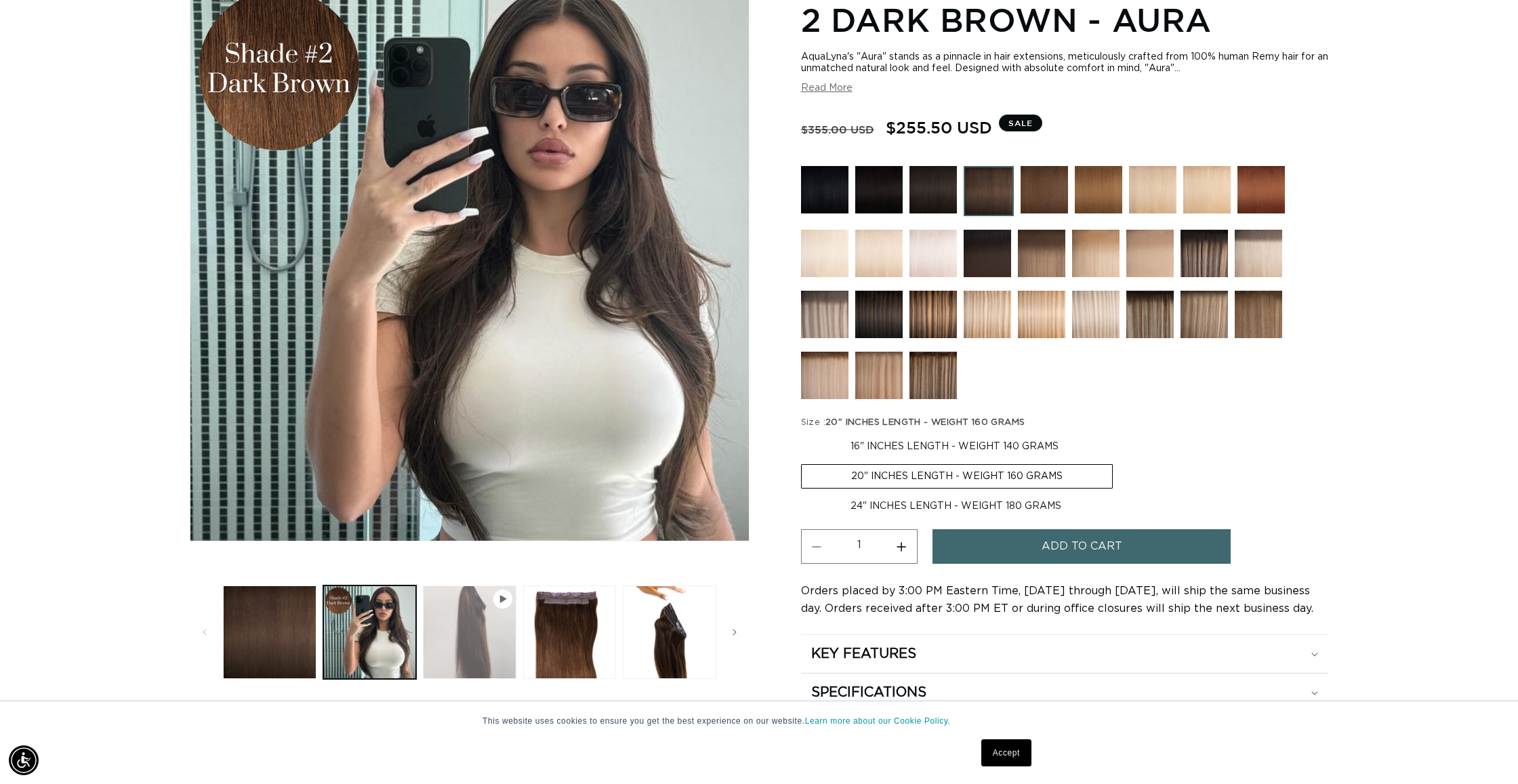
scroll to position [0, 0]
click at [488, 644] on button "Play video 1 in gallery view" at bounding box center [470, 632] width 93 height 93
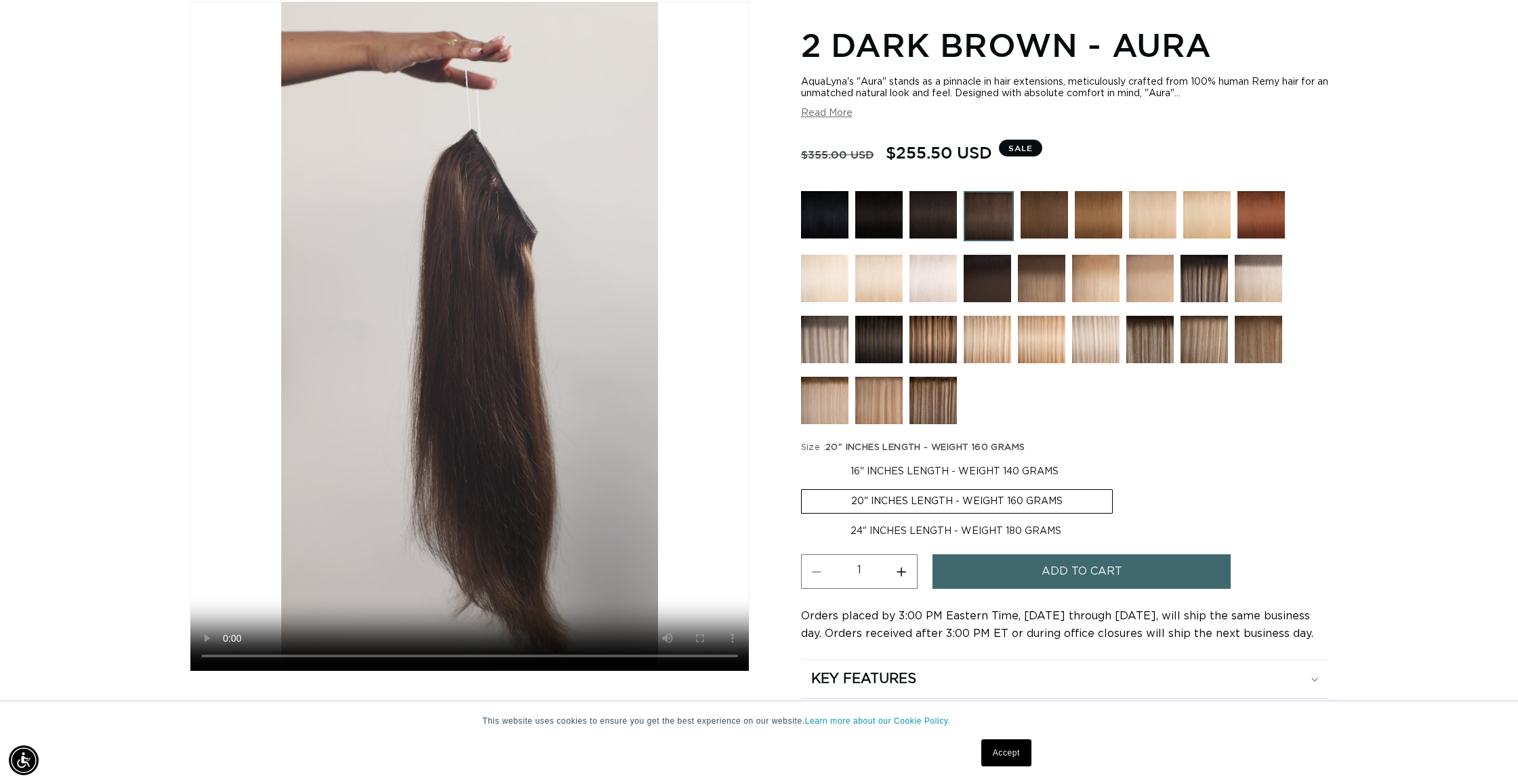
scroll to position [0, 2410]
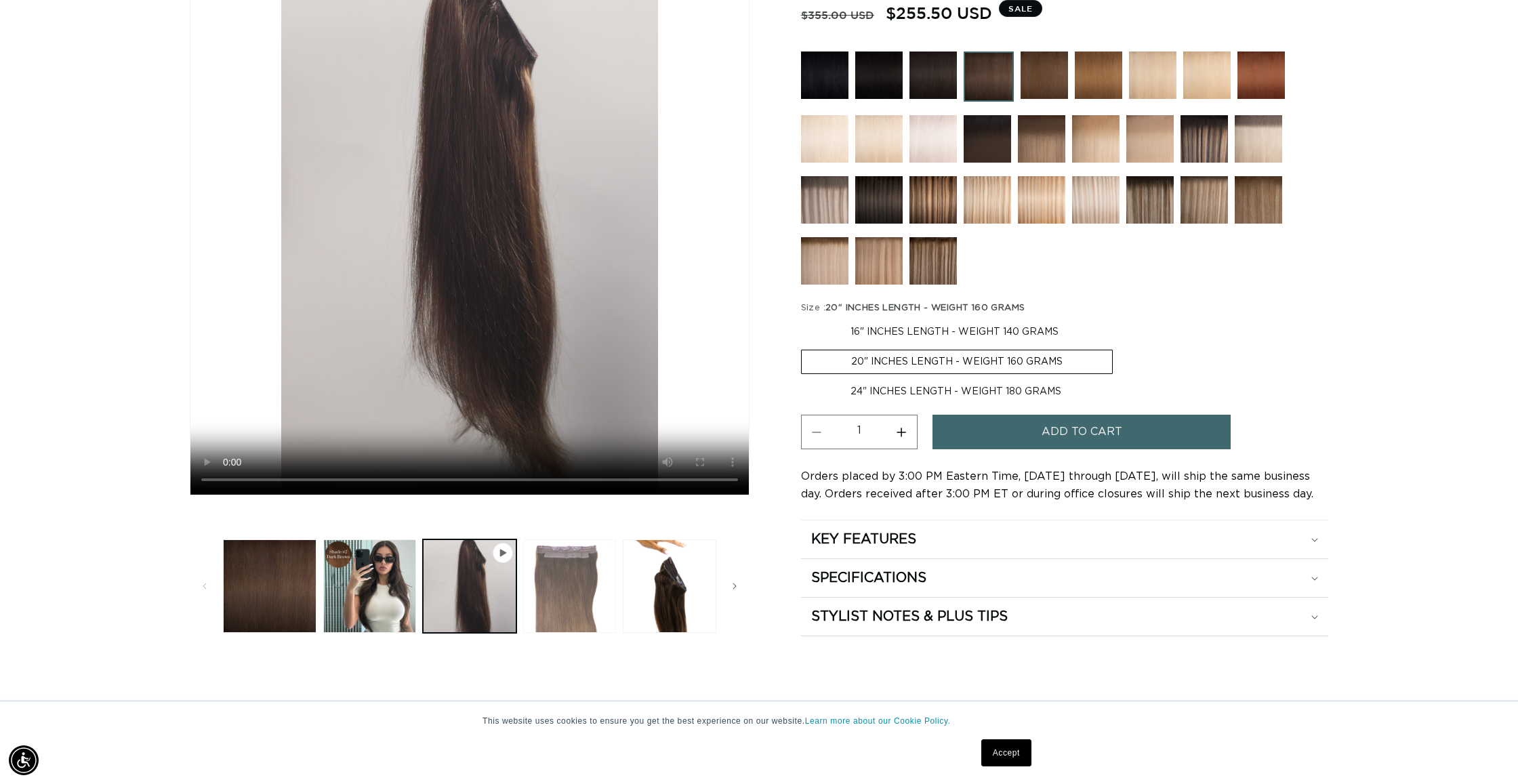
click at [547, 592] on button "Load image 3 in gallery view" at bounding box center [569, 586] width 93 height 93
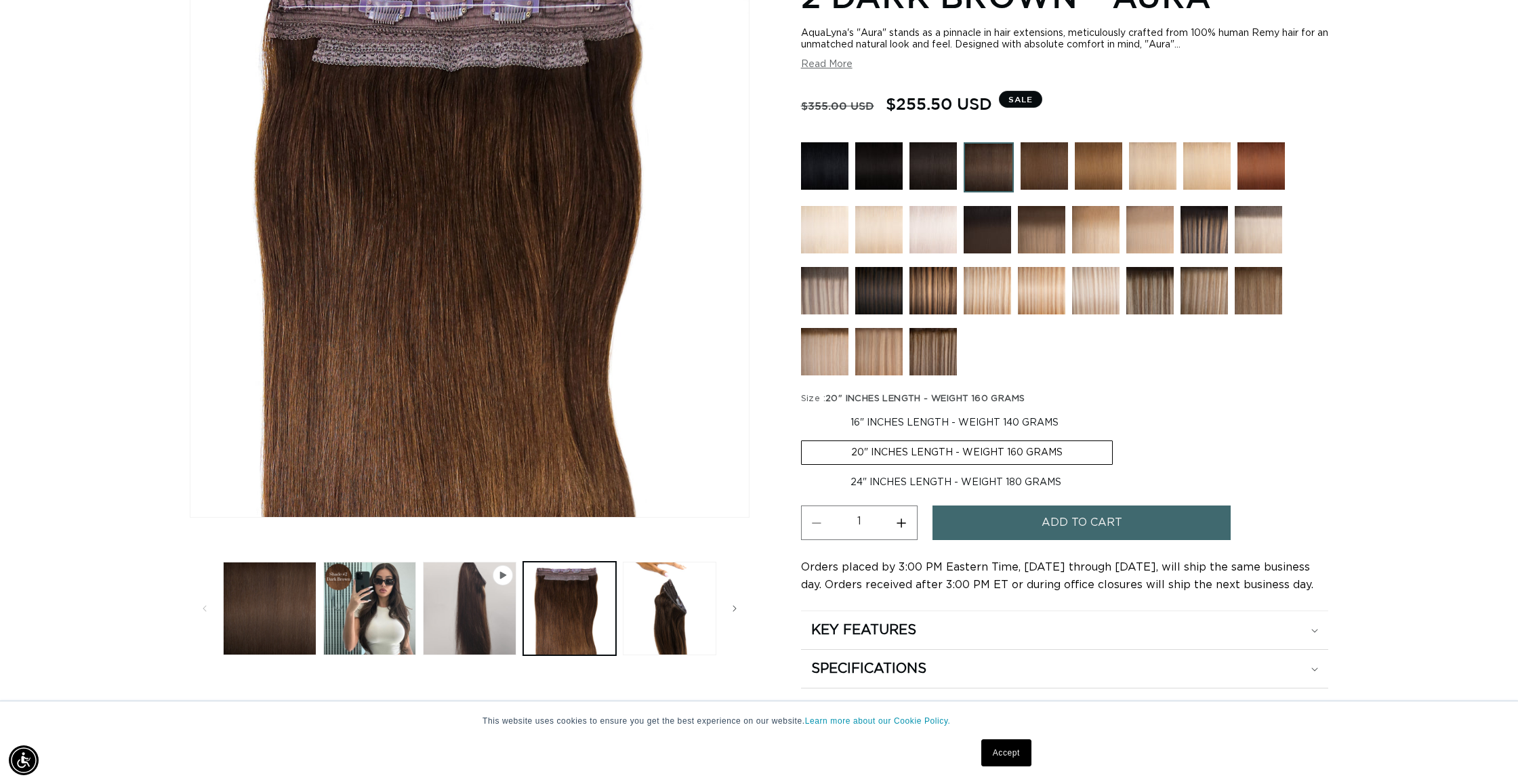
scroll to position [0, 0]
click at [727, 594] on button "Slide right" at bounding box center [734, 608] width 29 height 29
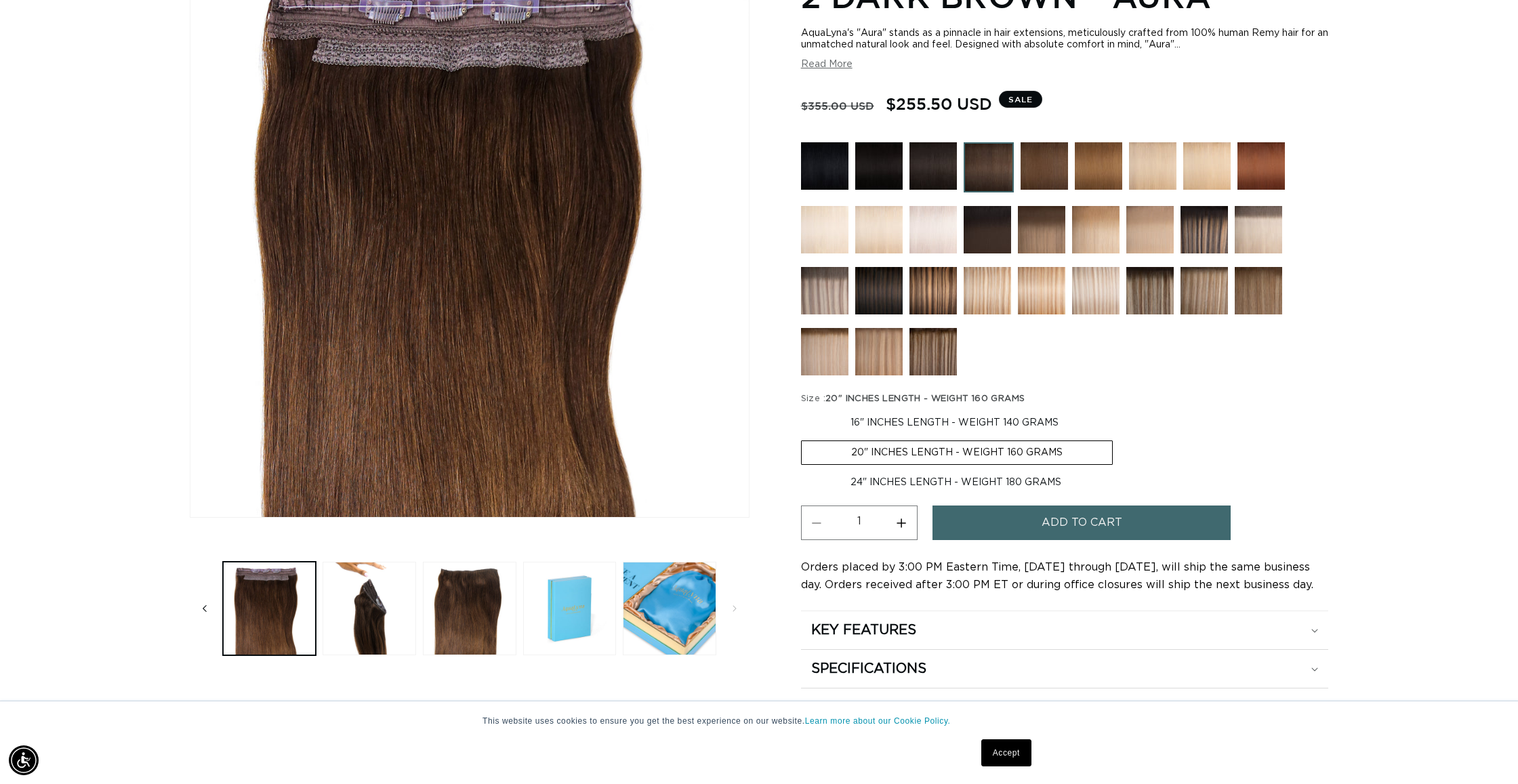
click at [212, 606] on button "Slide left" at bounding box center [204, 608] width 29 height 29
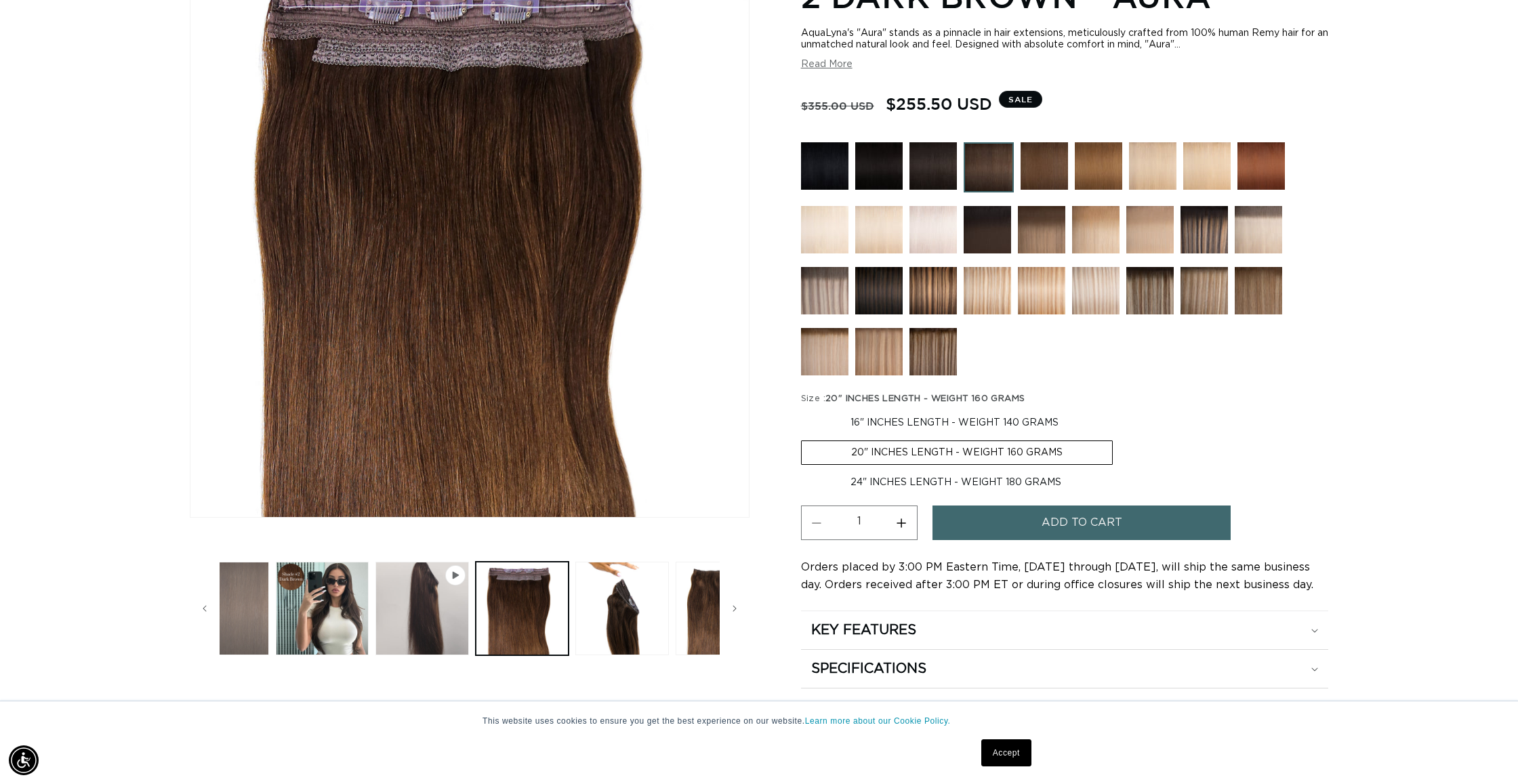
scroll to position [0, 0]
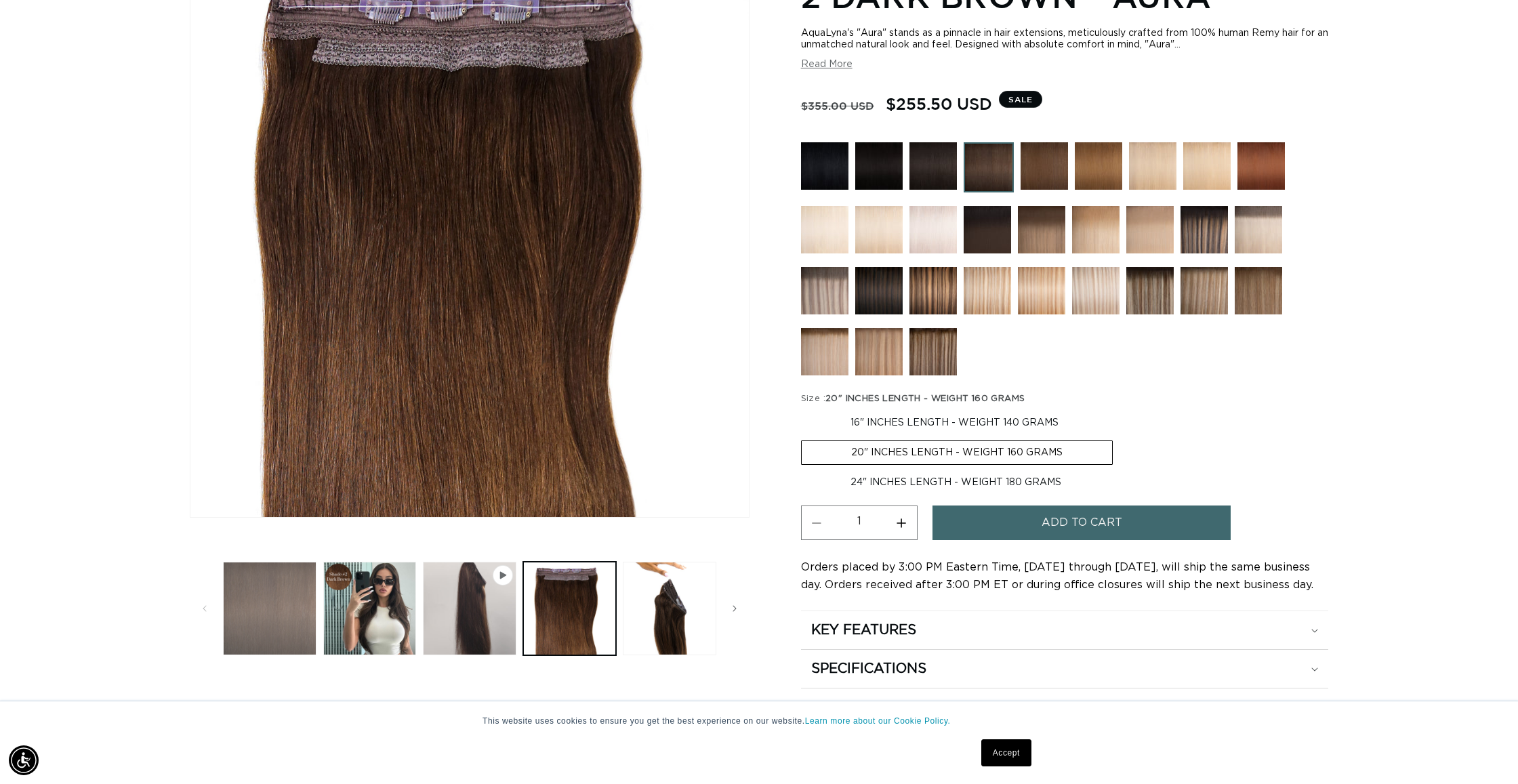
drag, startPoint x: 254, startPoint y: 613, endPoint x: 269, endPoint y: 609, distance: 15.5
click at [255, 613] on button "Load image 1 in gallery view" at bounding box center [270, 608] width 93 height 93
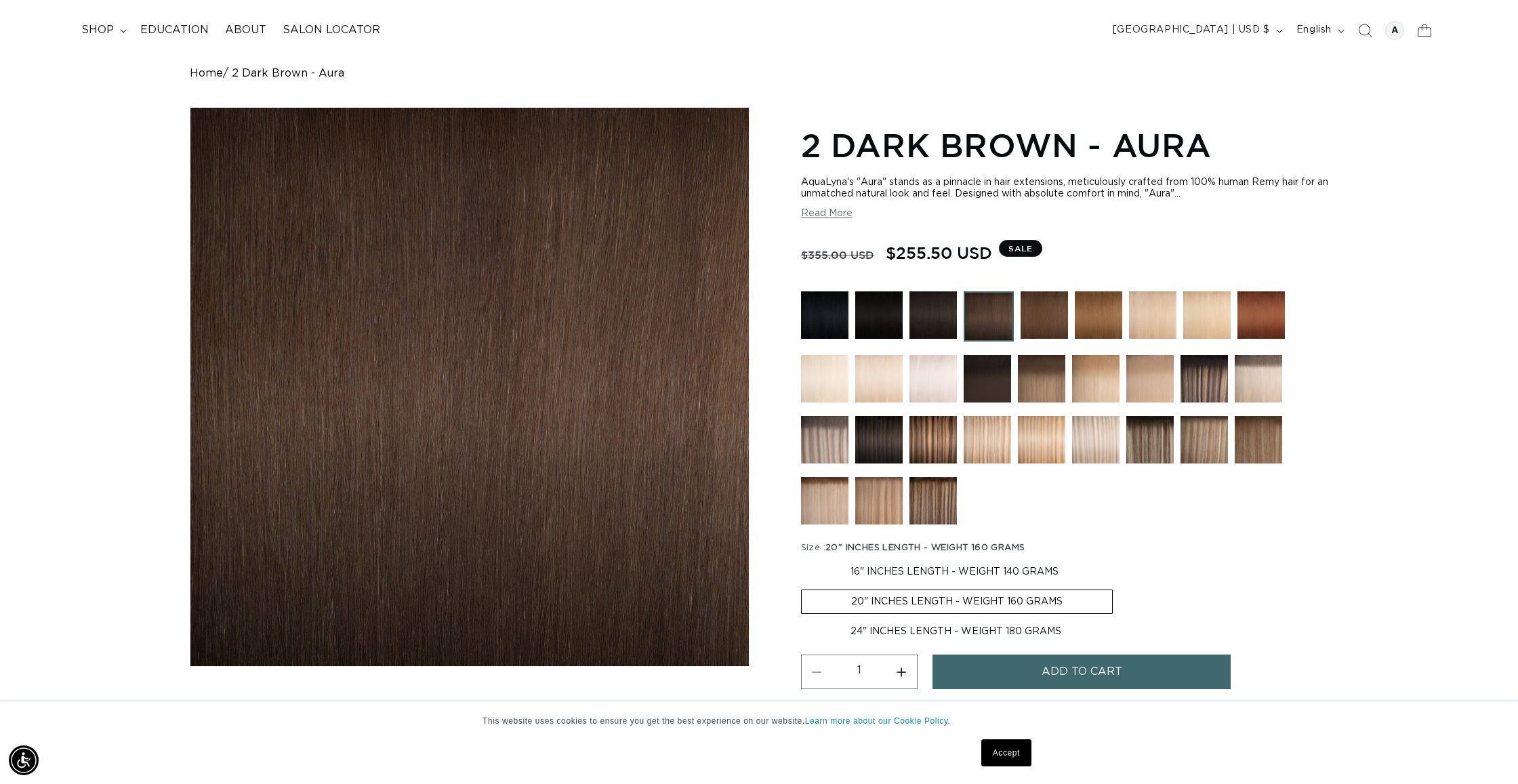
scroll to position [0, 2410]
